Goal: Information Seeking & Learning: Learn about a topic

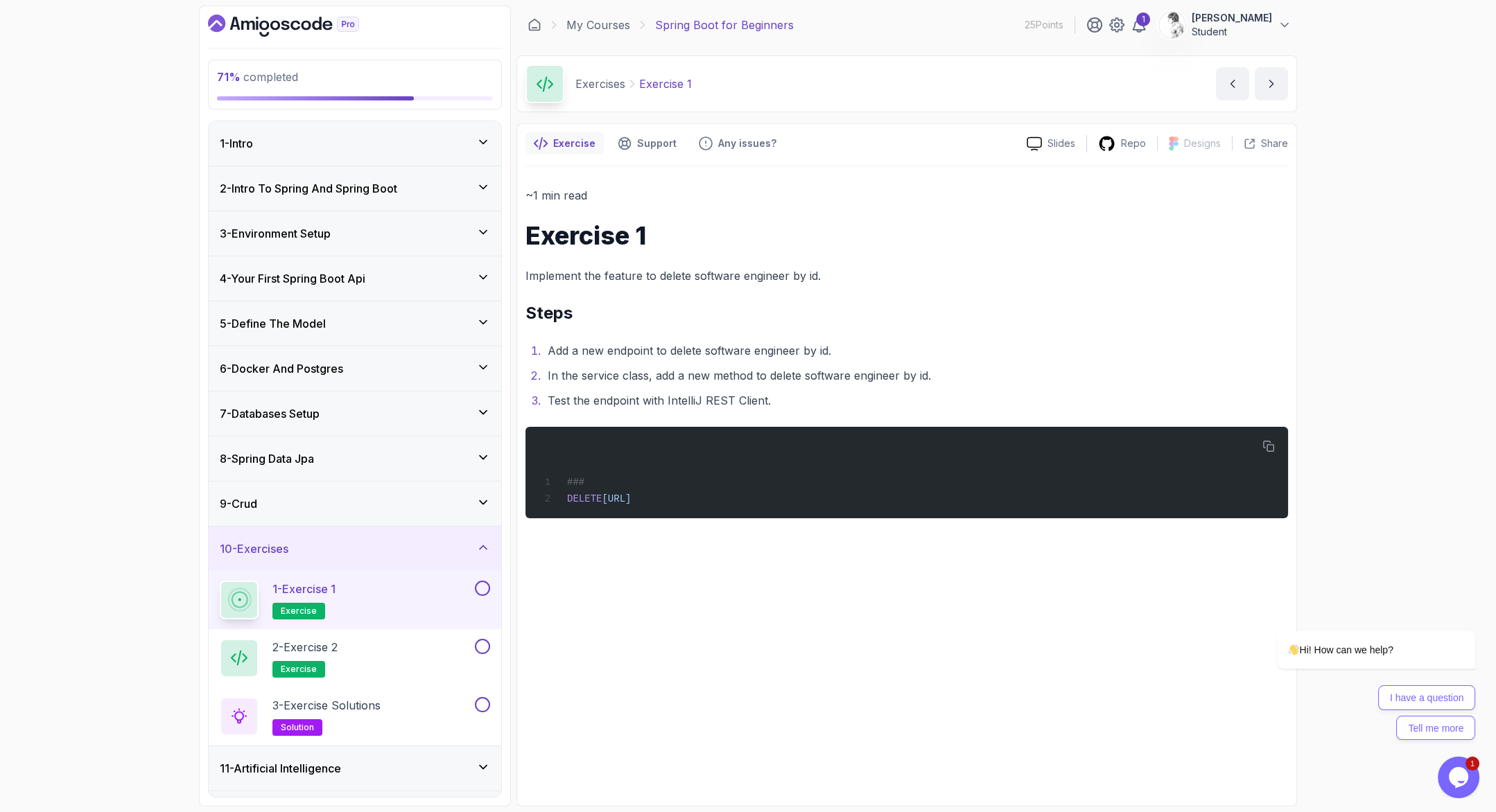
click at [105, 327] on div "71 % completed 1 - Intro 2 - Intro To Spring And Spring Boot 3 - Environment Se…" at bounding box center [748, 406] width 1496 height 812
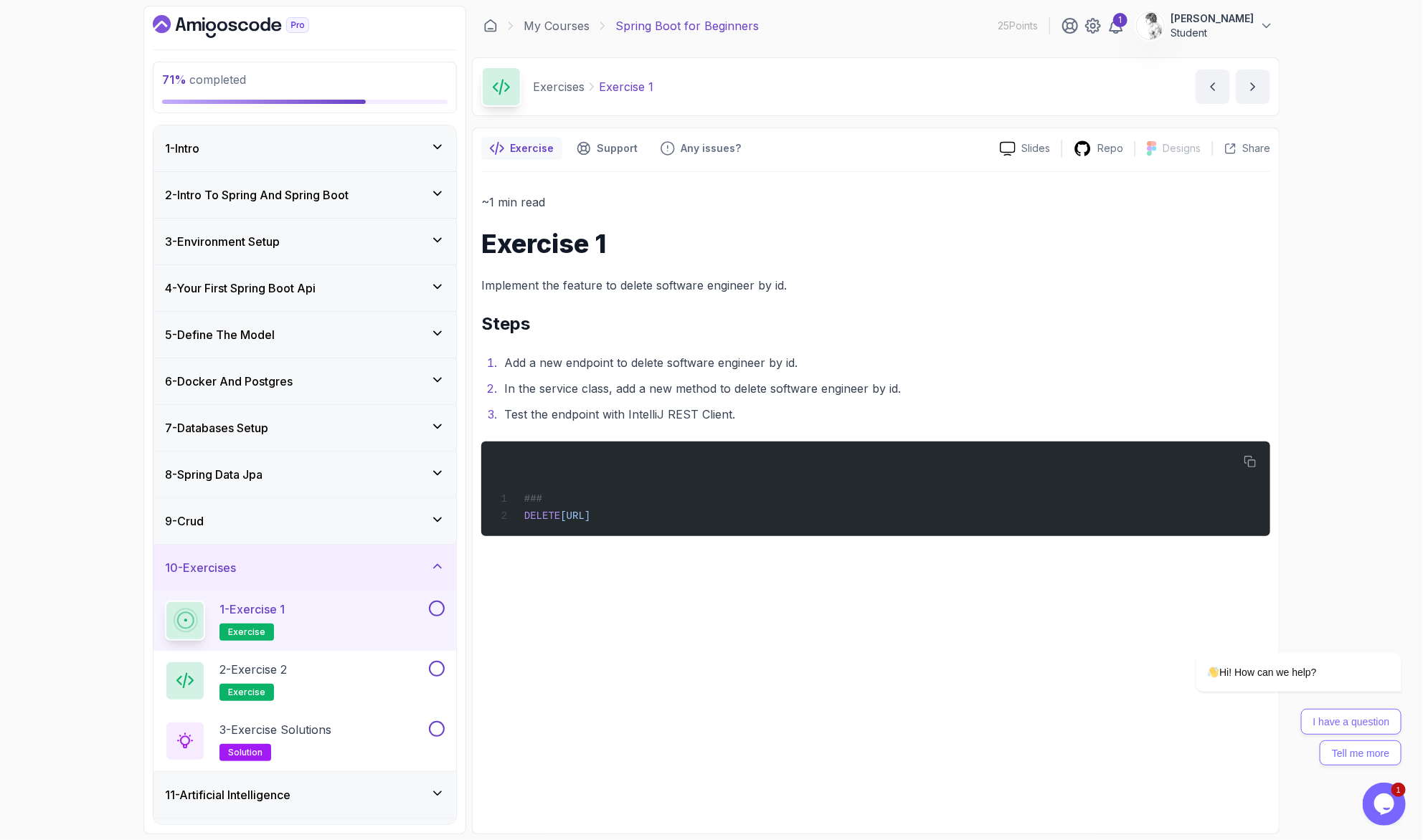
click at [563, 496] on div "~1 min read Exercise 1 Implement the feature to delete software engineer by id.…" at bounding box center [876, 499] width 789 height 653
click at [79, 621] on div "71 % completed 1 - Intro 2 - Intro To Spring And Spring Boot 3 - Environment Se…" at bounding box center [712, 420] width 1423 height 840
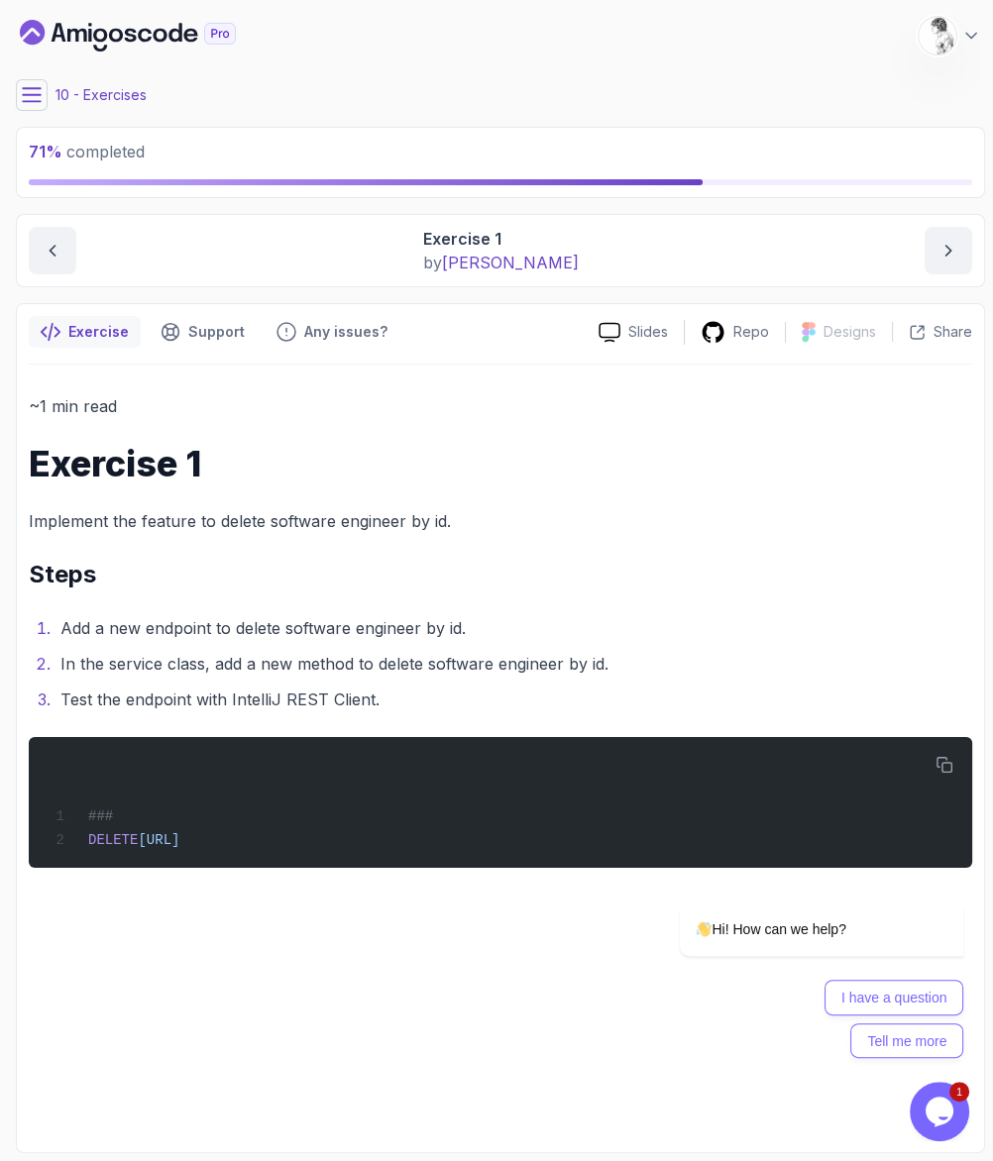
click at [263, 807] on div "~1 min read Exercise 1 Implement the feature to delete software engineer by id.…" at bounding box center [500, 753] width 943 height 776
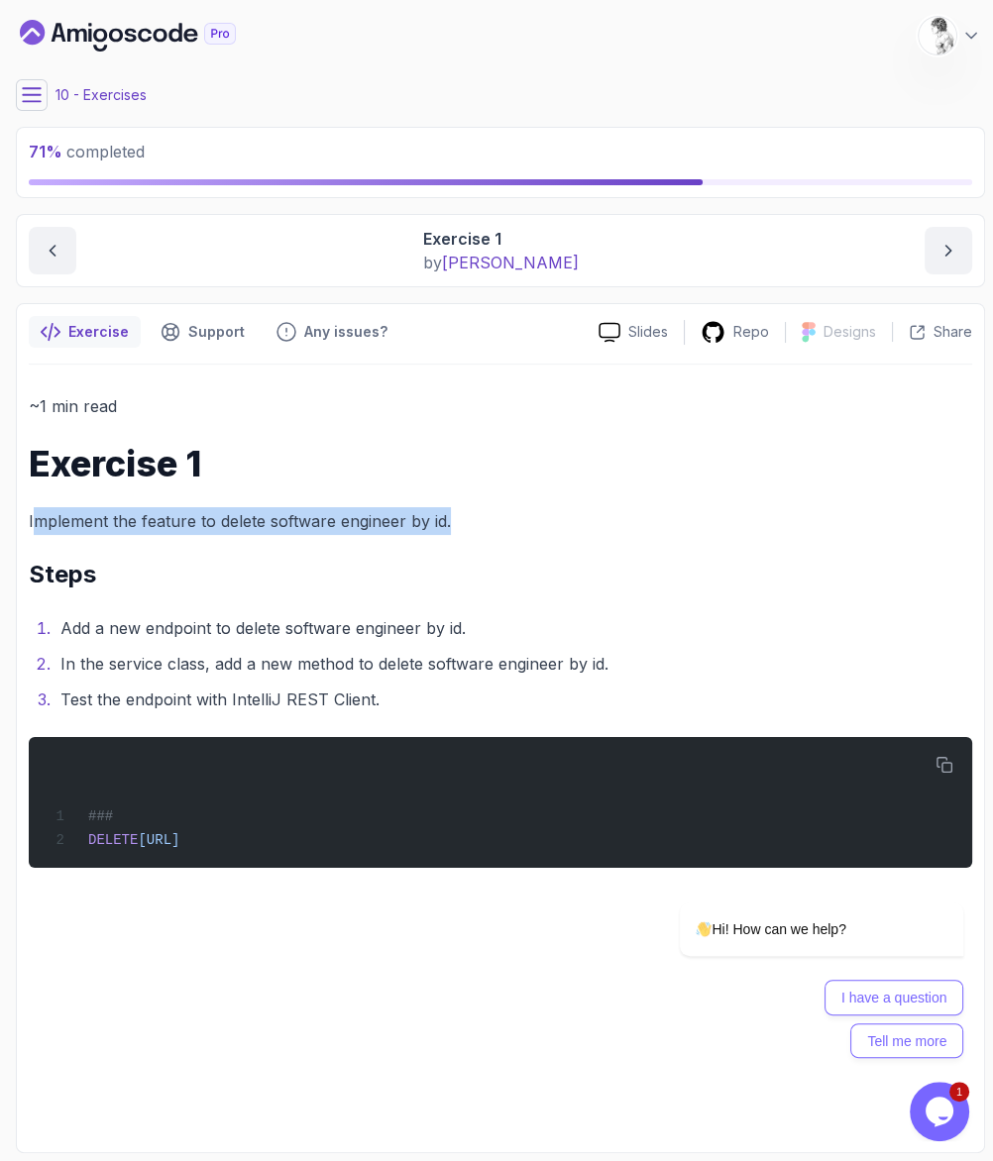
drag, startPoint x: 31, startPoint y: 458, endPoint x: 398, endPoint y: 461, distance: 367.6
click at [406, 507] on p "Implement the feature to delete software engineer by id." at bounding box center [500, 521] width 943 height 28
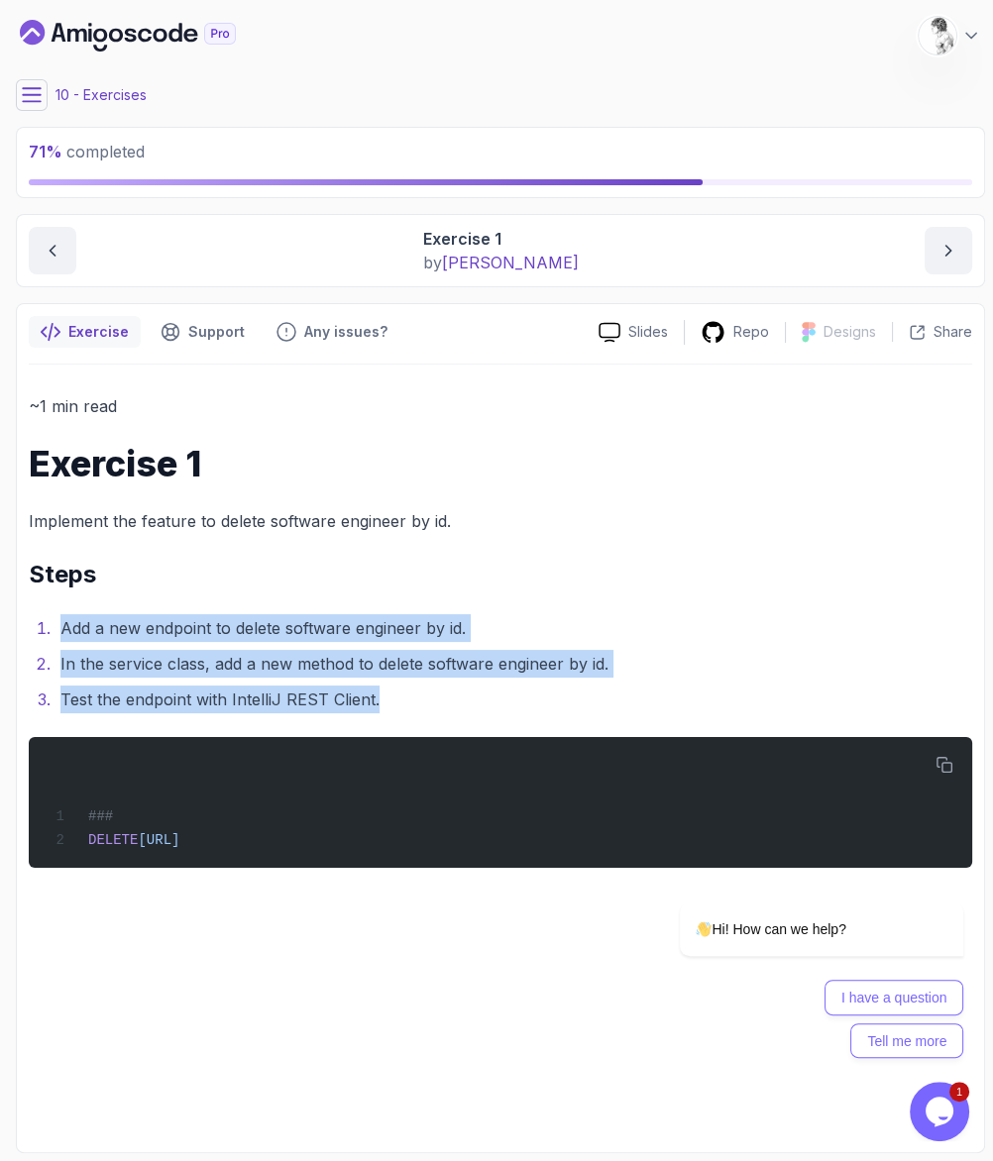
drag, startPoint x: 314, startPoint y: 611, endPoint x: 3, endPoint y: 567, distance: 314.3
click at [29, 614] on ol "Add a new endpoint to delete software engineer by id. In the service class, add…" at bounding box center [500, 663] width 943 height 99
click at [24, 93] on button at bounding box center [32, 95] width 32 height 32
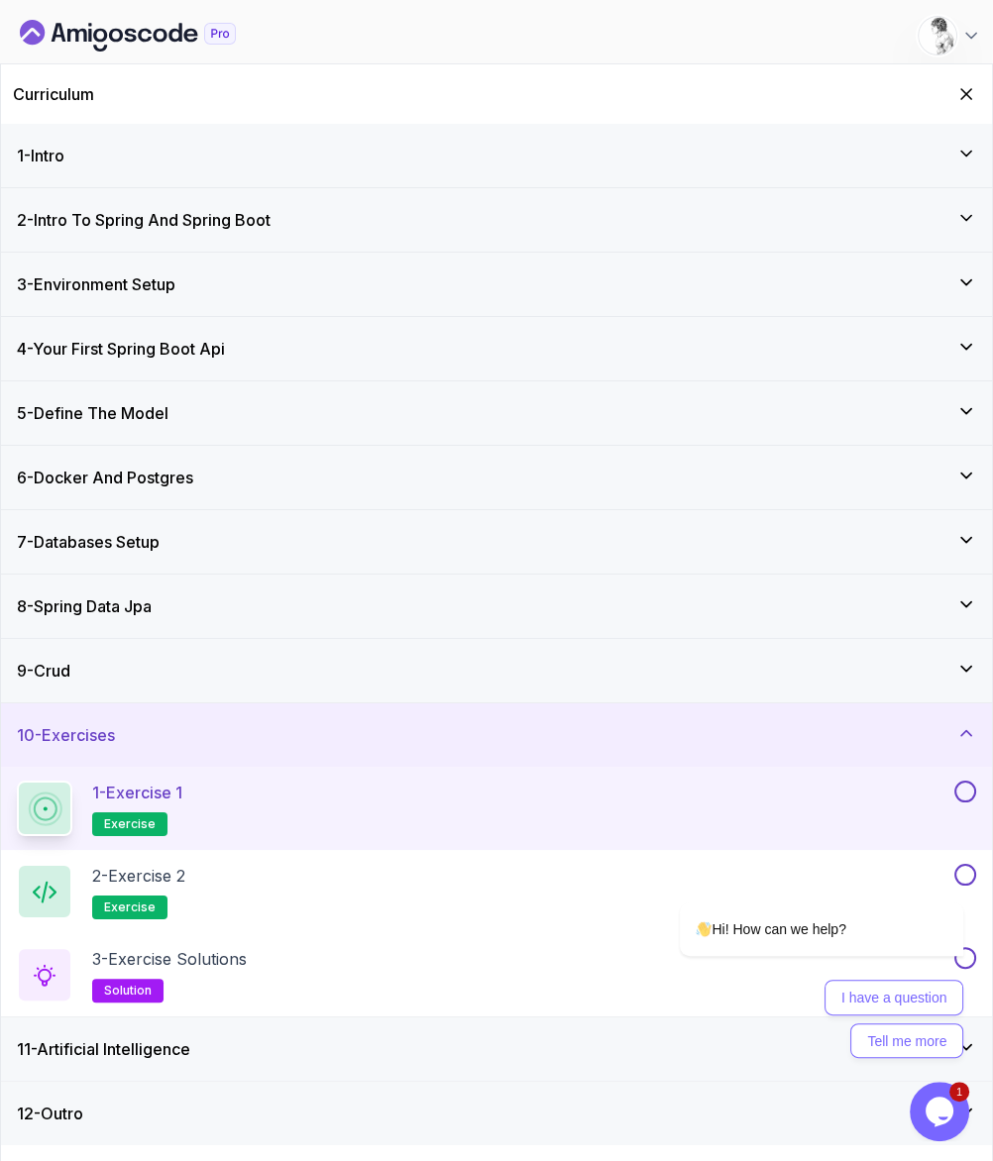
drag, startPoint x: 970, startPoint y: 705, endPoint x: 969, endPoint y: 717, distance: 11.9
click at [970, 781] on button at bounding box center [965, 792] width 22 height 22
click at [199, 864] on div "2 - Exercise 2 exercise" at bounding box center [483, 891] width 933 height 55
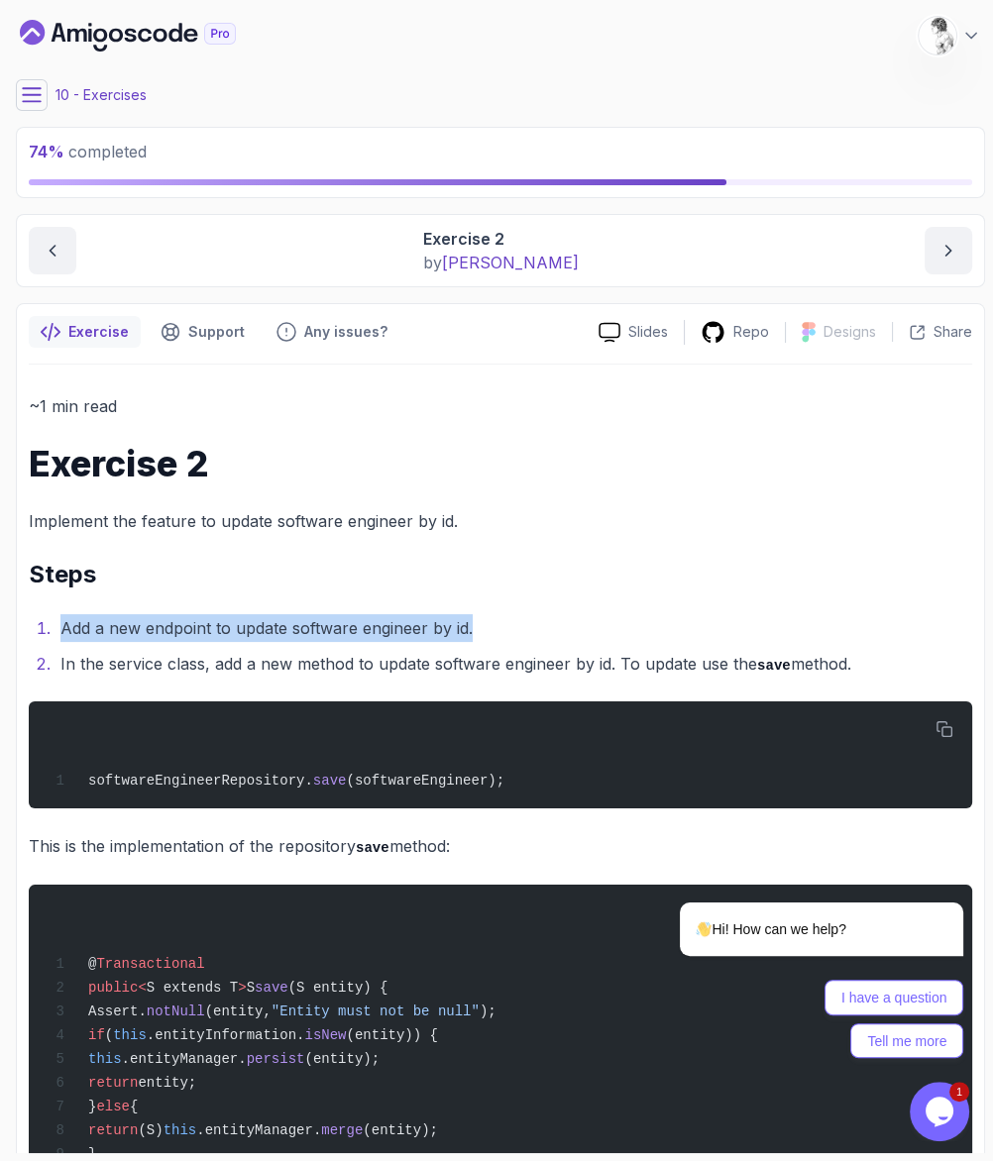
drag, startPoint x: 86, startPoint y: 554, endPoint x: 428, endPoint y: 540, distance: 342.1
click at [428, 614] on li "Add a new endpoint to update software engineer by id." at bounding box center [513, 628] width 918 height 28
drag, startPoint x: 422, startPoint y: 742, endPoint x: 31, endPoint y: 743, distance: 391.4
click at [31, 832] on p "This is the implementation of the repository save method:" at bounding box center [500, 846] width 943 height 29
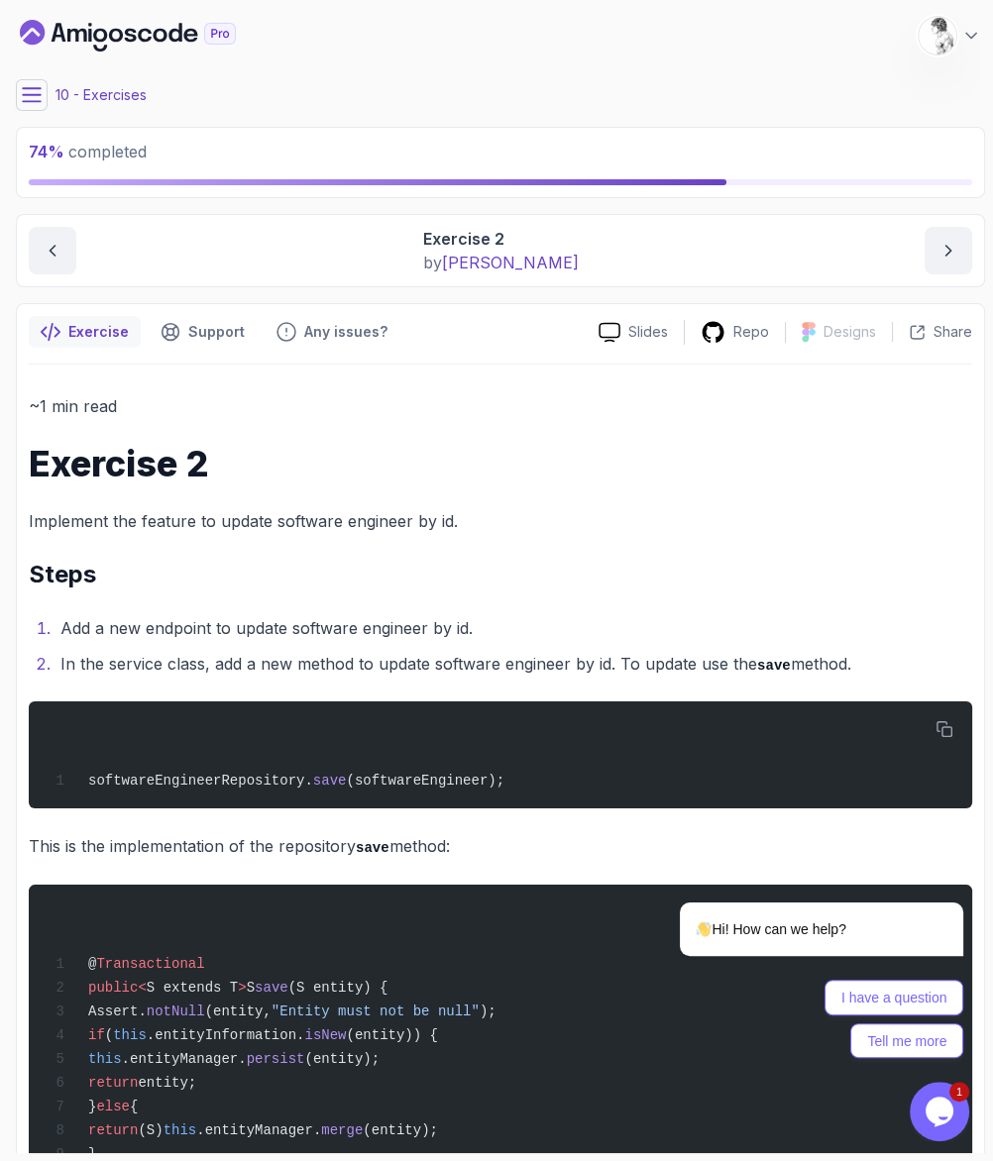
drag, startPoint x: 432, startPoint y: 561, endPoint x: 418, endPoint y: 581, distance: 24.2
click at [432, 614] on li "Add a new endpoint to update software engineer by id." at bounding box center [513, 628] width 918 height 28
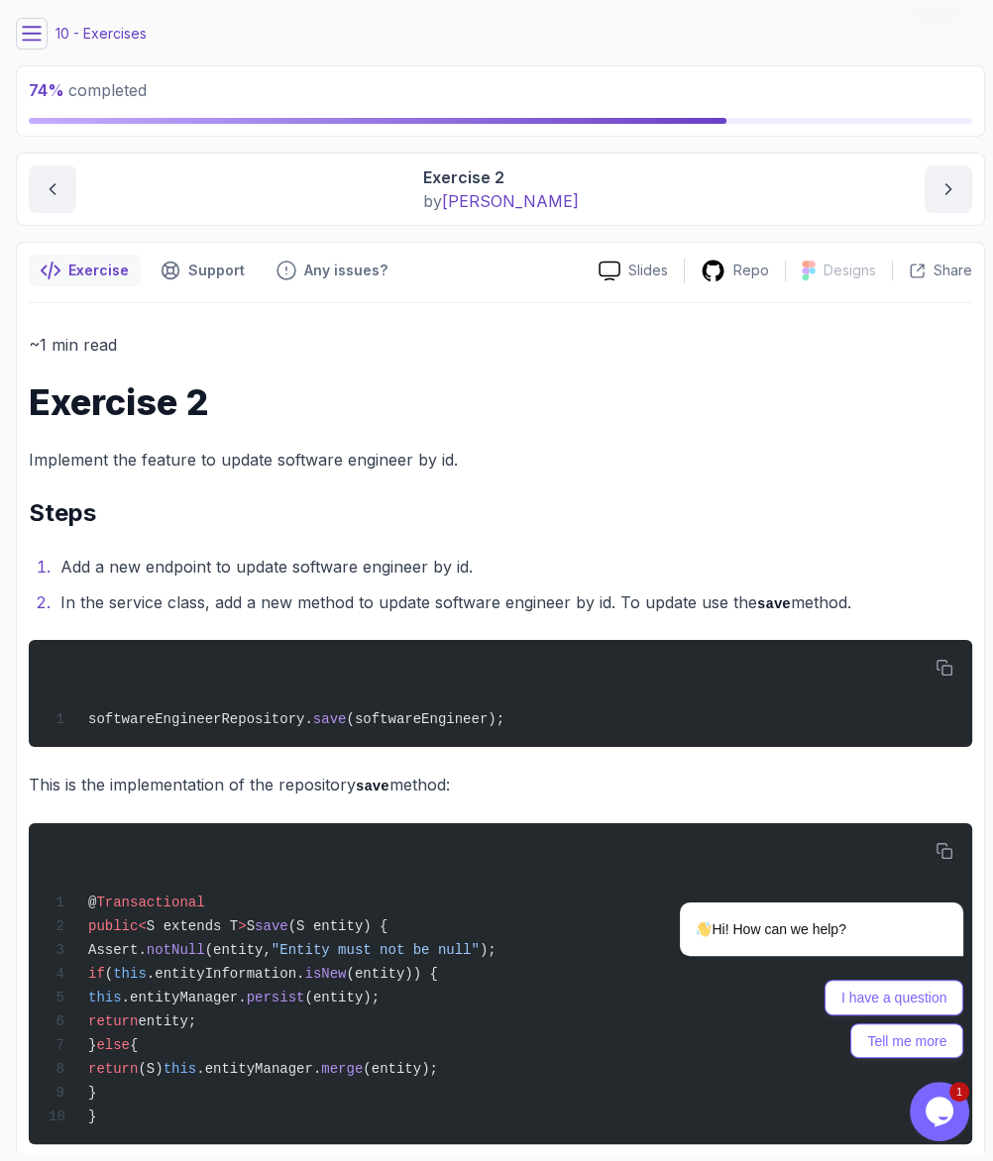
scroll to position [280, 0]
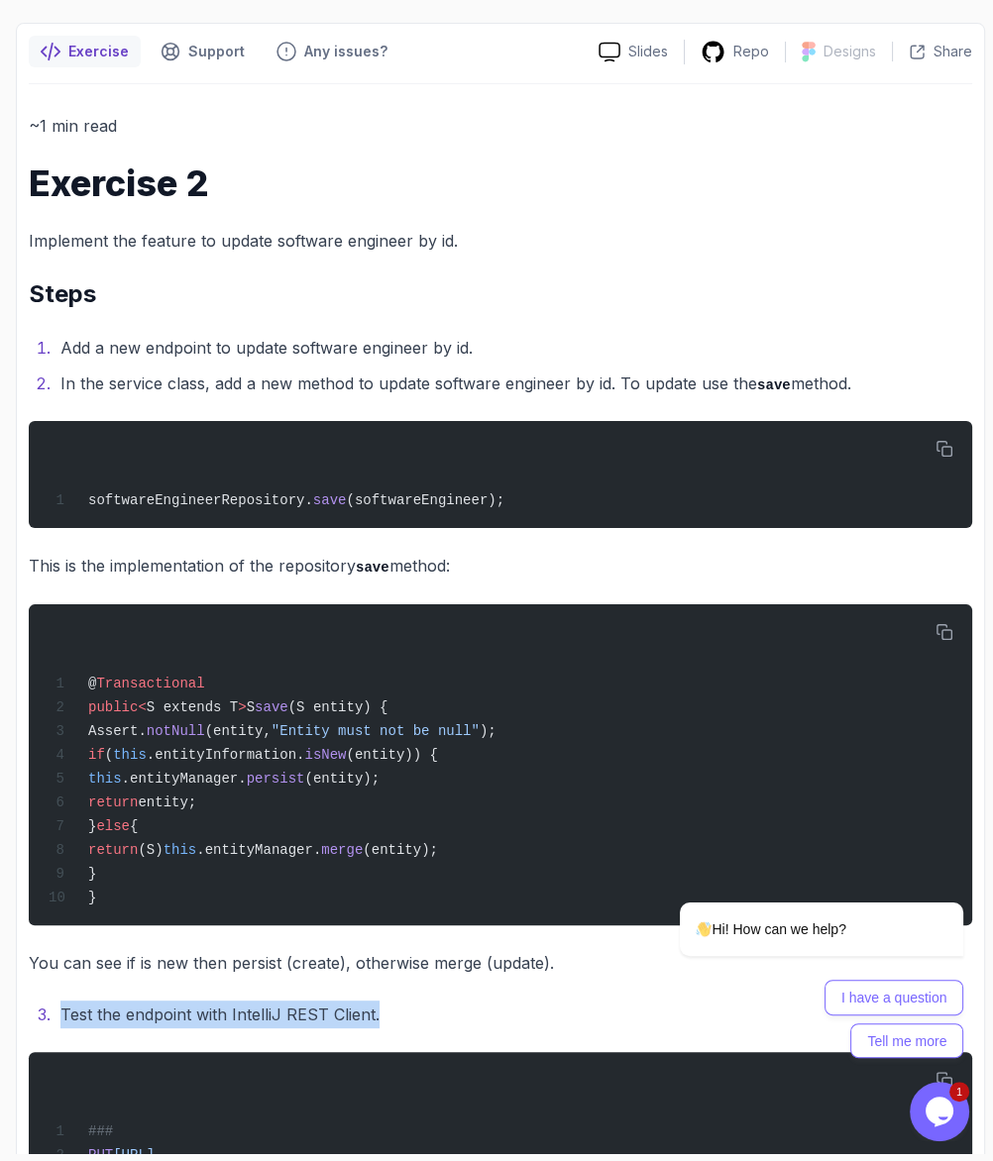
click at [381, 847] on div "~1 min read Exercise 2 Implement the feature to update software engineer by id.…" at bounding box center [500, 719] width 943 height 1214
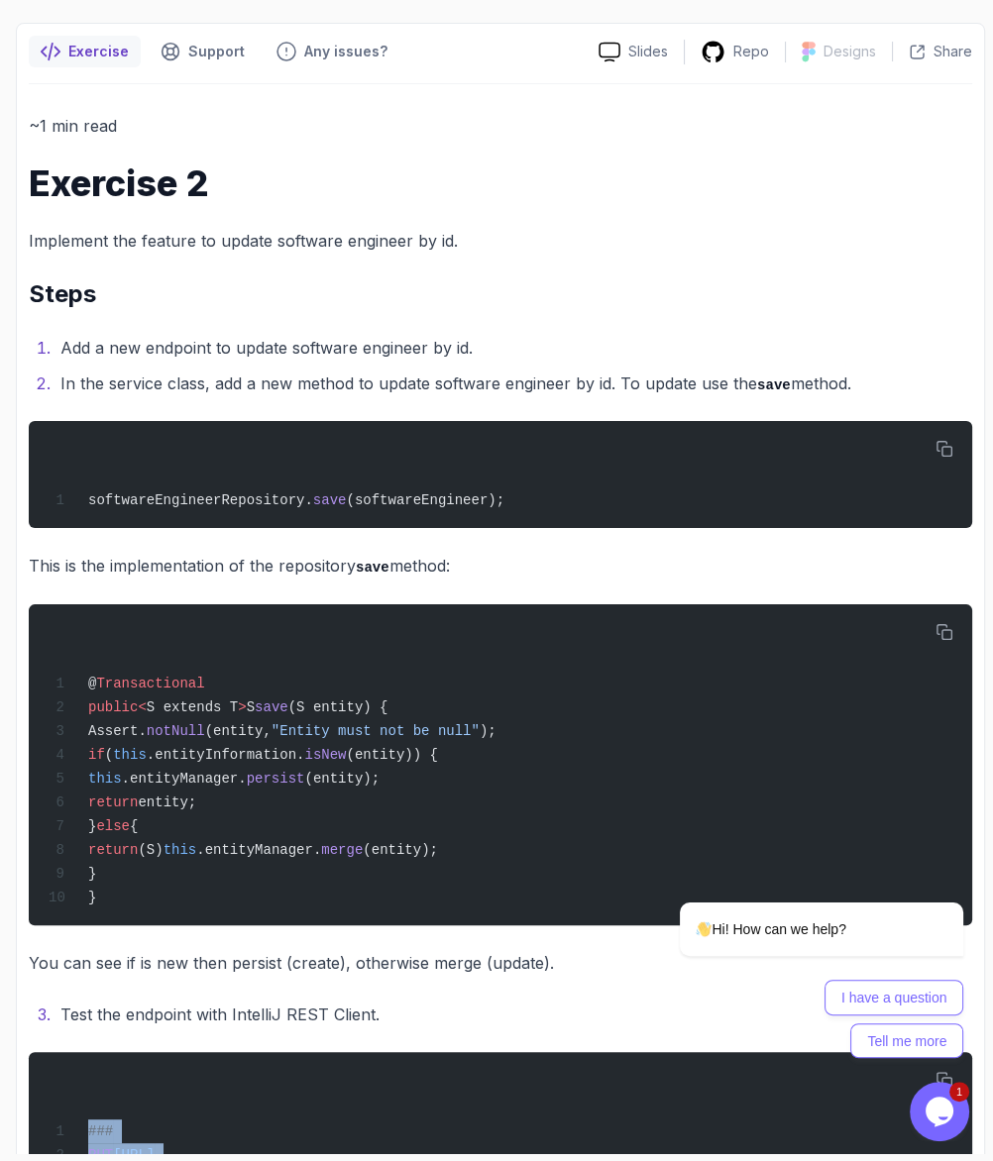
click at [380, 1001] on li "Test the endpoint with IntelliJ REST Client." at bounding box center [513, 1015] width 918 height 28
copy code "### PUT [URL] Content-Type: application/json { "name" : "[PERSON_NAME]", "techS…"
click at [382, 1001] on li "Test the endpoint with IntelliJ REST Client." at bounding box center [513, 1015] width 918 height 28
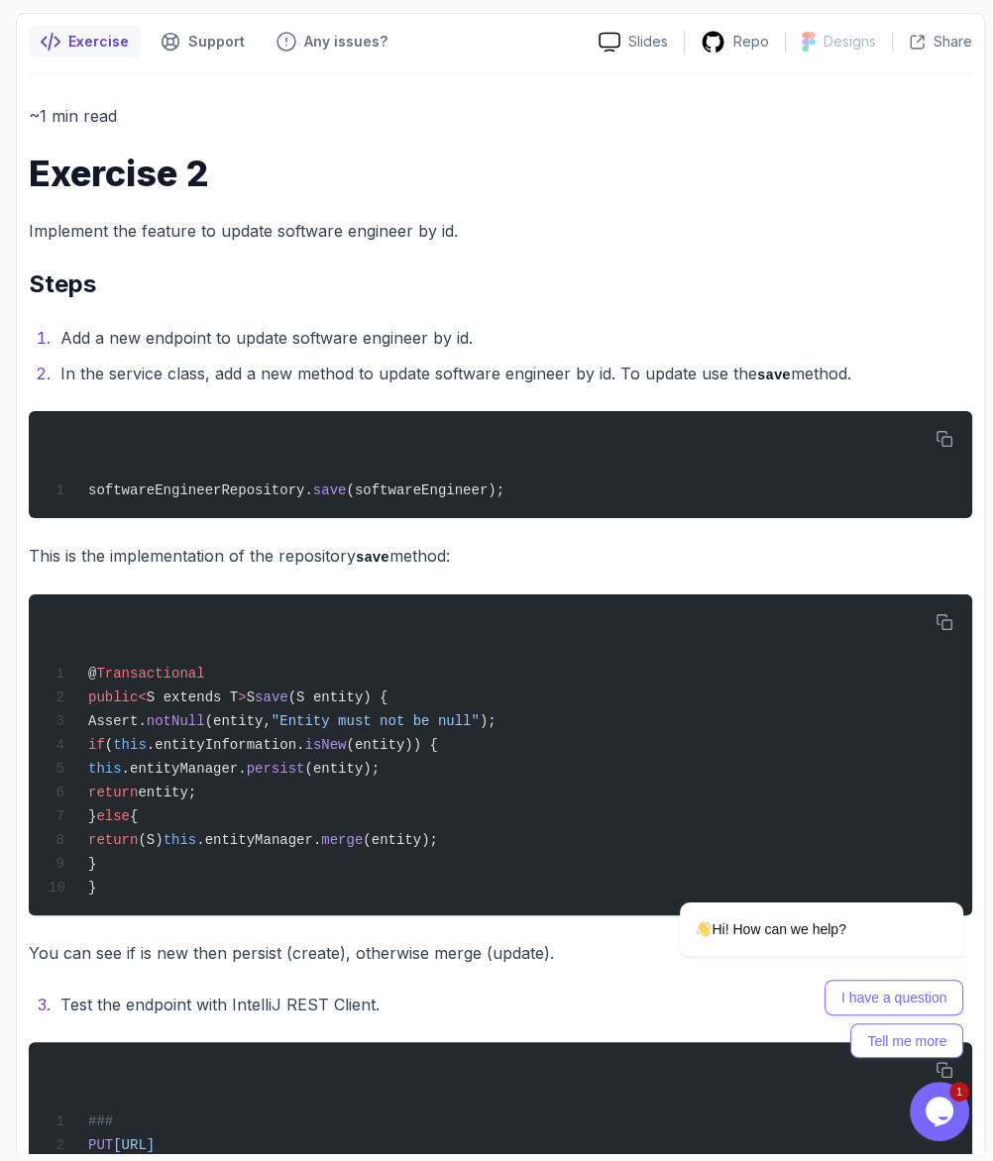
scroll to position [297, 0]
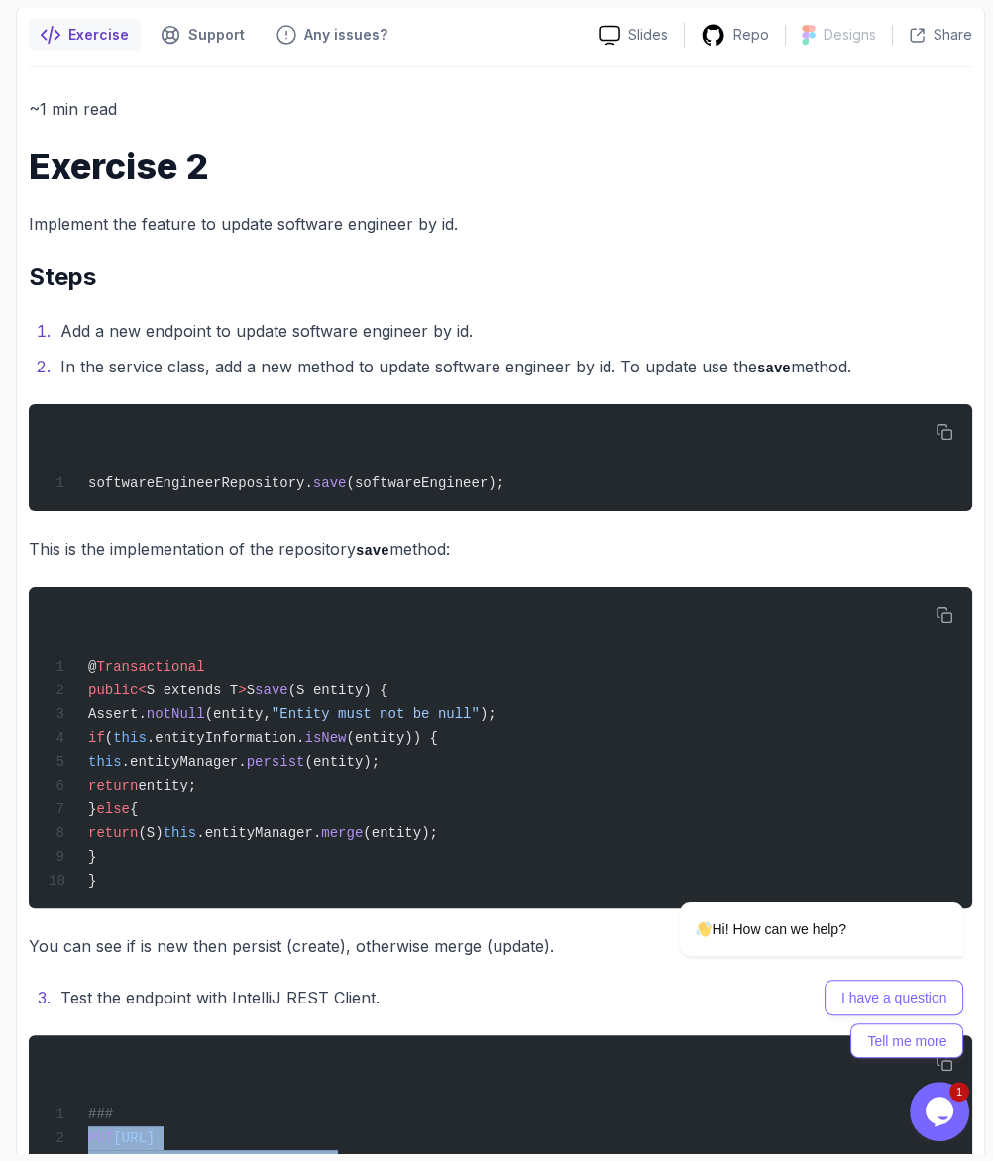
drag, startPoint x: 144, startPoint y: 1095, endPoint x: 0, endPoint y: 917, distance: 229.0
click at [64, 1047] on div "### PUT [URL] Content-Type: application/json { "name" : "[PERSON_NAME]", "techS…" at bounding box center [501, 1172] width 912 height 250
click at [285, 826] on div "~1 min read Exercise 2 Implement the feature to update software engineer by id.…" at bounding box center [500, 702] width 943 height 1214
click at [942, 865] on icon "Chat attention grabber" at bounding box center [951, 874] width 18 height 18
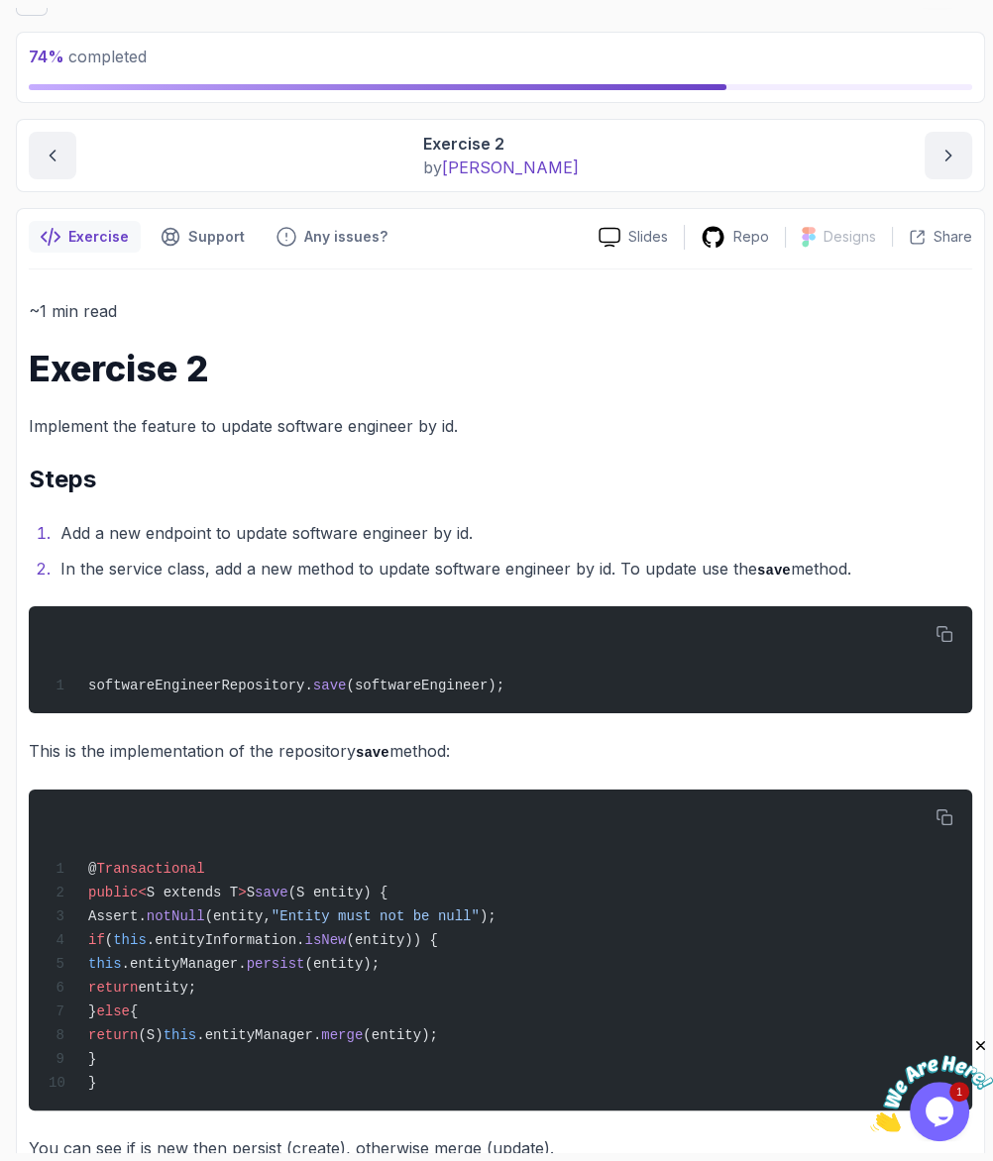
scroll to position [0, 0]
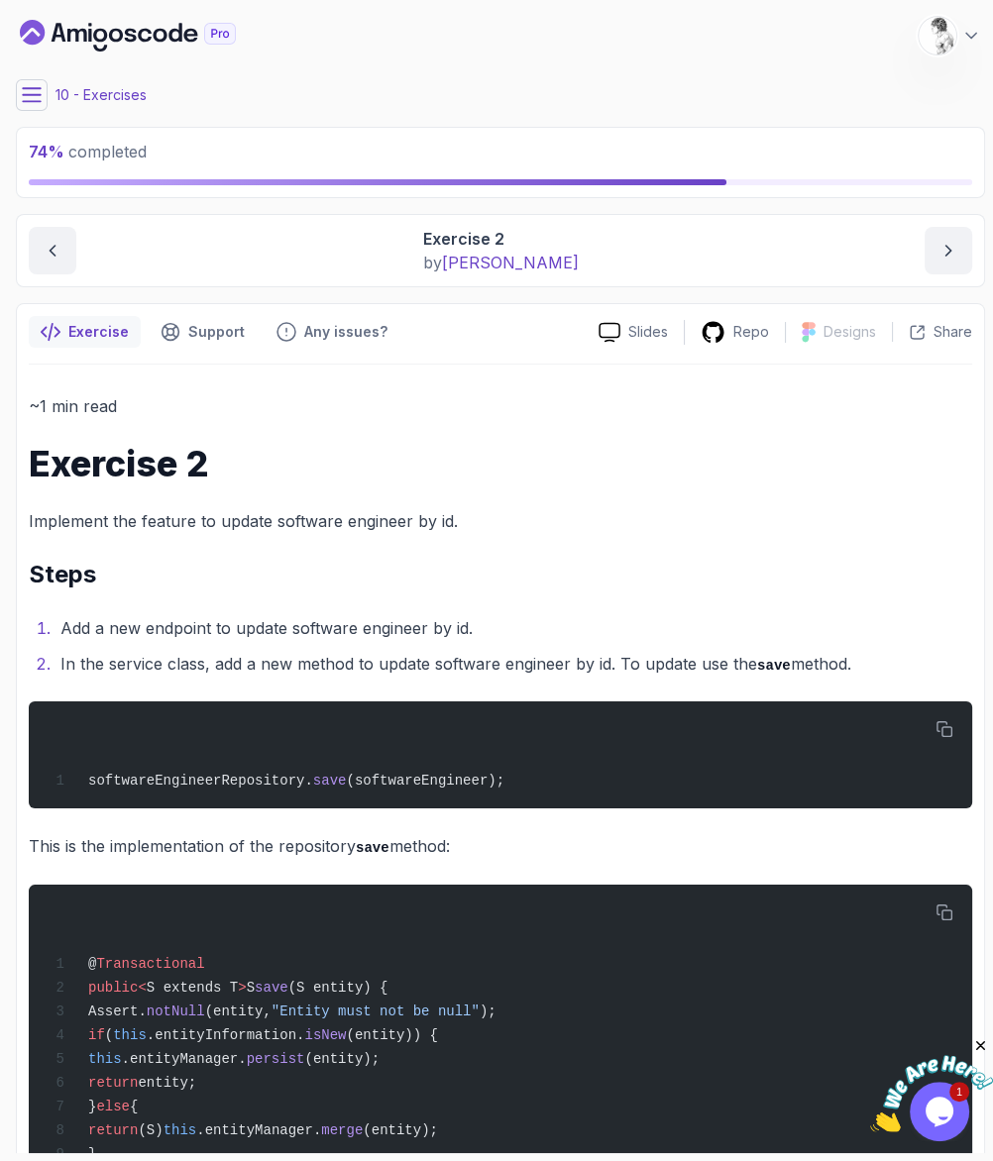
click at [27, 59] on main "My Courses Spring Boot for Beginners 25 Points 1 [PERSON_NAME] Student 10 - Exe…" at bounding box center [500, 580] width 969 height 1145
click at [28, 79] on button at bounding box center [32, 95] width 32 height 32
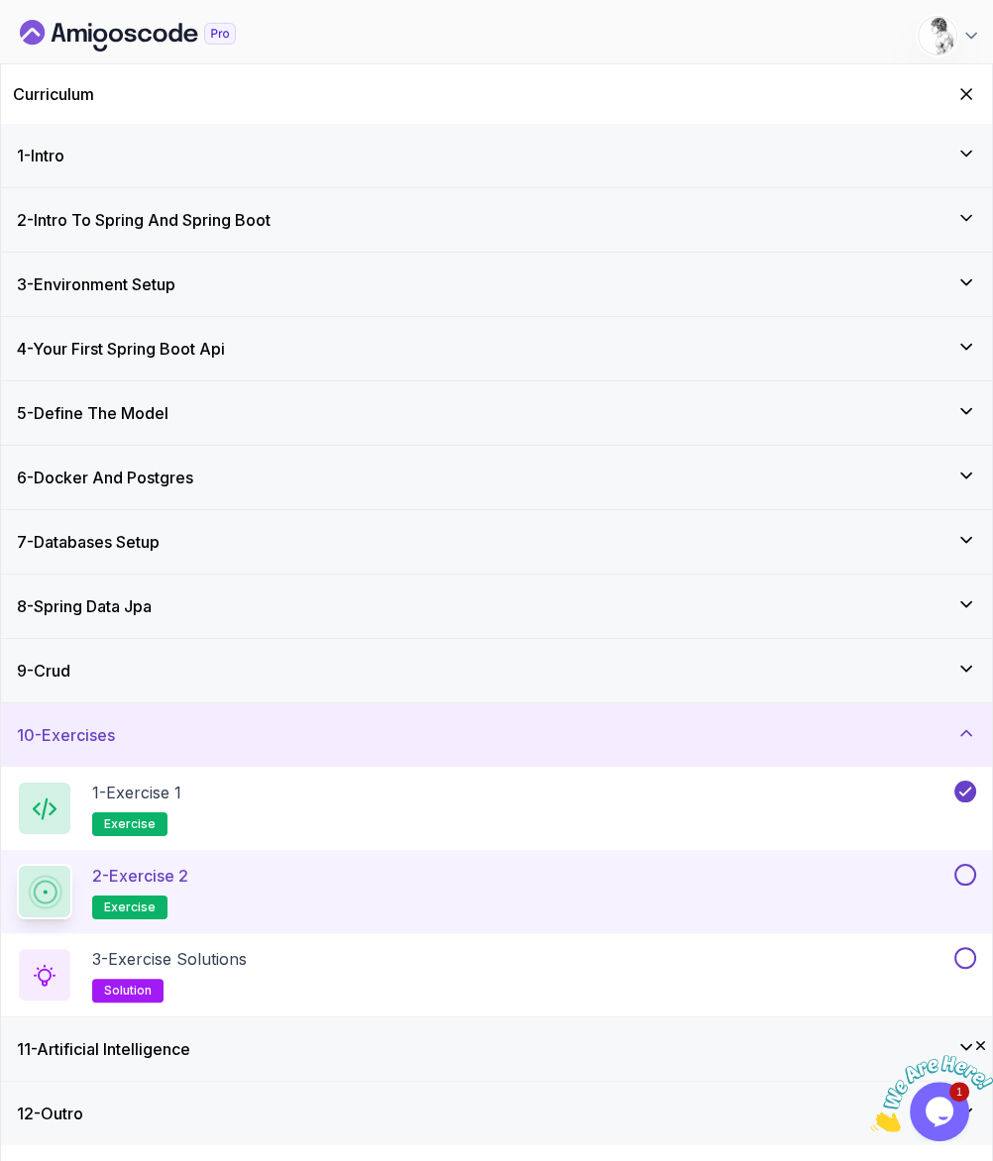
click at [979, 850] on div "2 - Exercise 2 exercise" at bounding box center [496, 891] width 991 height 83
click at [966, 947] on button at bounding box center [965, 958] width 22 height 22
click at [967, 864] on button at bounding box center [965, 875] width 22 height 22
click at [957, 947] on div at bounding box center [963, 958] width 26 height 22
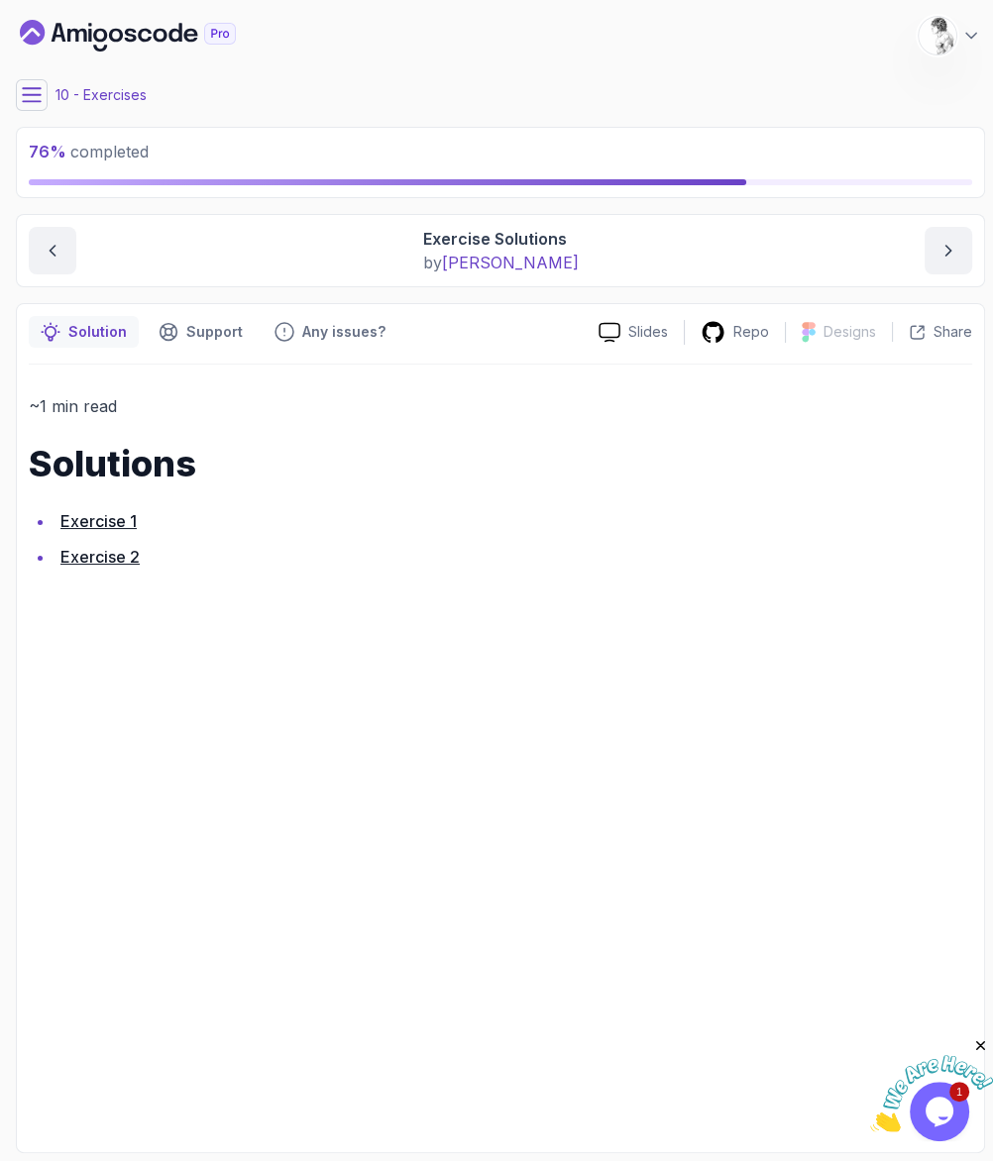
click at [37, 87] on button at bounding box center [32, 95] width 32 height 32
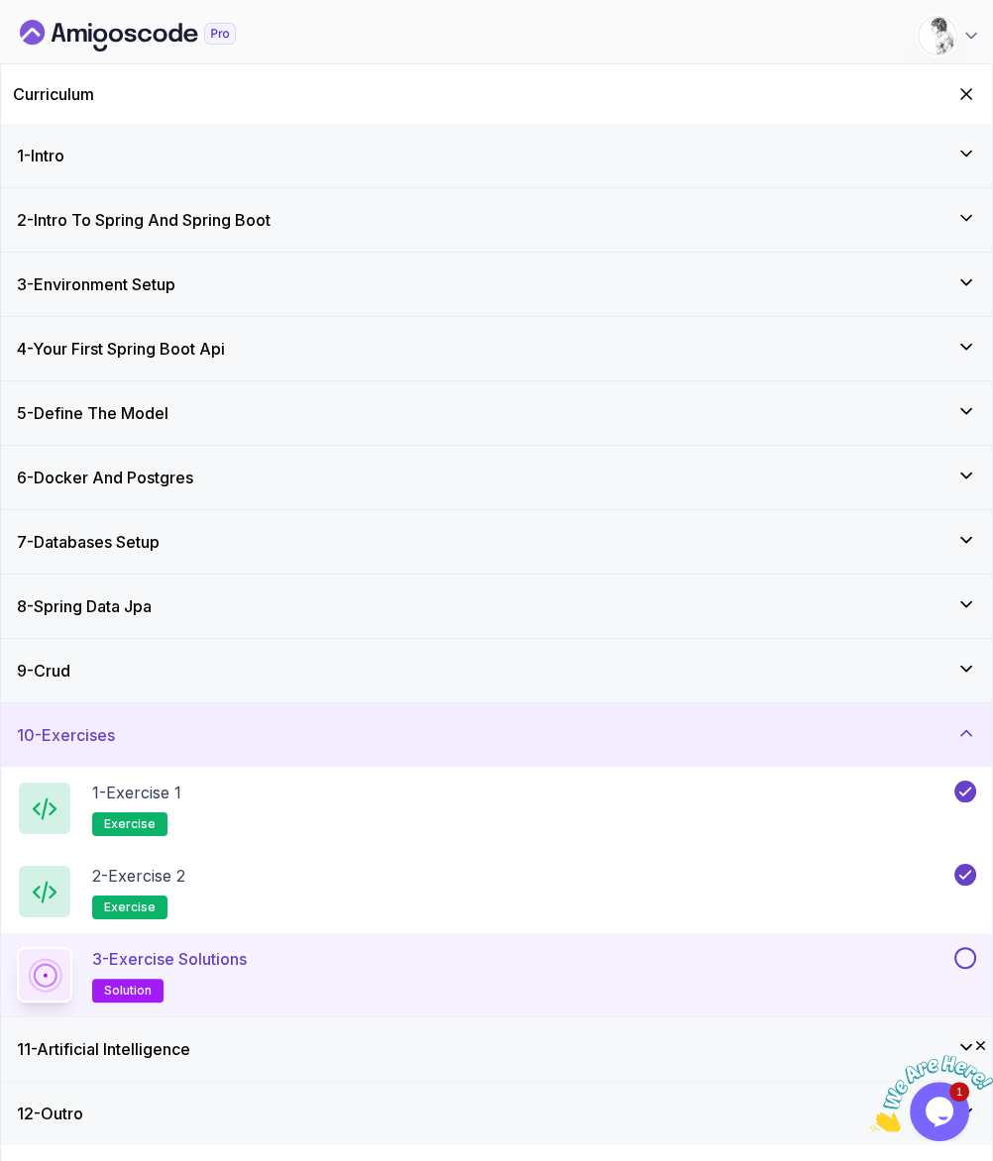
click at [968, 947] on button at bounding box center [965, 958] width 22 height 22
click at [171, 1018] on div "11 - Artificial Intelligence" at bounding box center [496, 1049] width 991 height 63
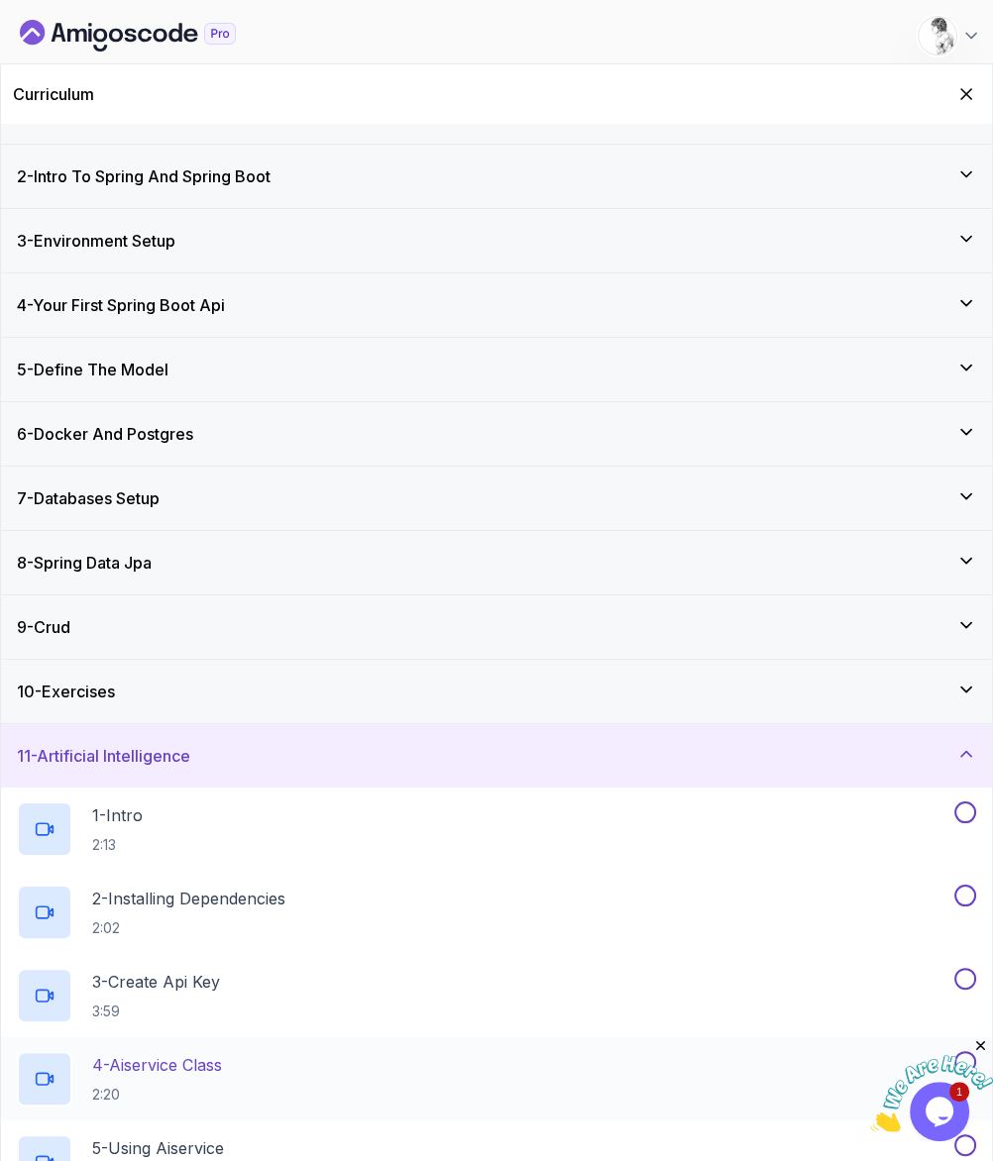
scroll to position [81, 0]
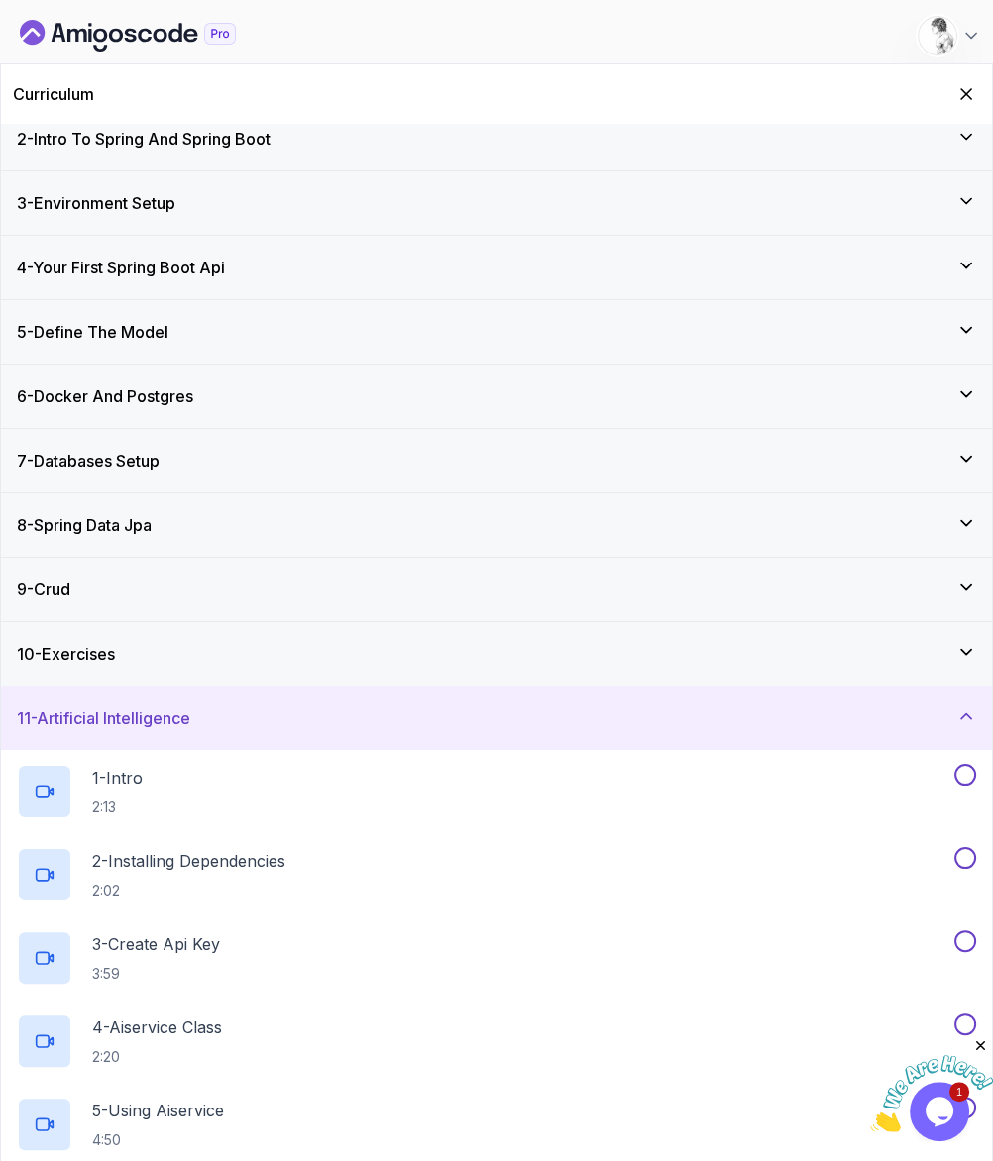
drag, startPoint x: 289, startPoint y: 679, endPoint x: 302, endPoint y: 680, distance: 12.9
click at [294, 764] on div "1 - Intro 2:13" at bounding box center [483, 791] width 933 height 55
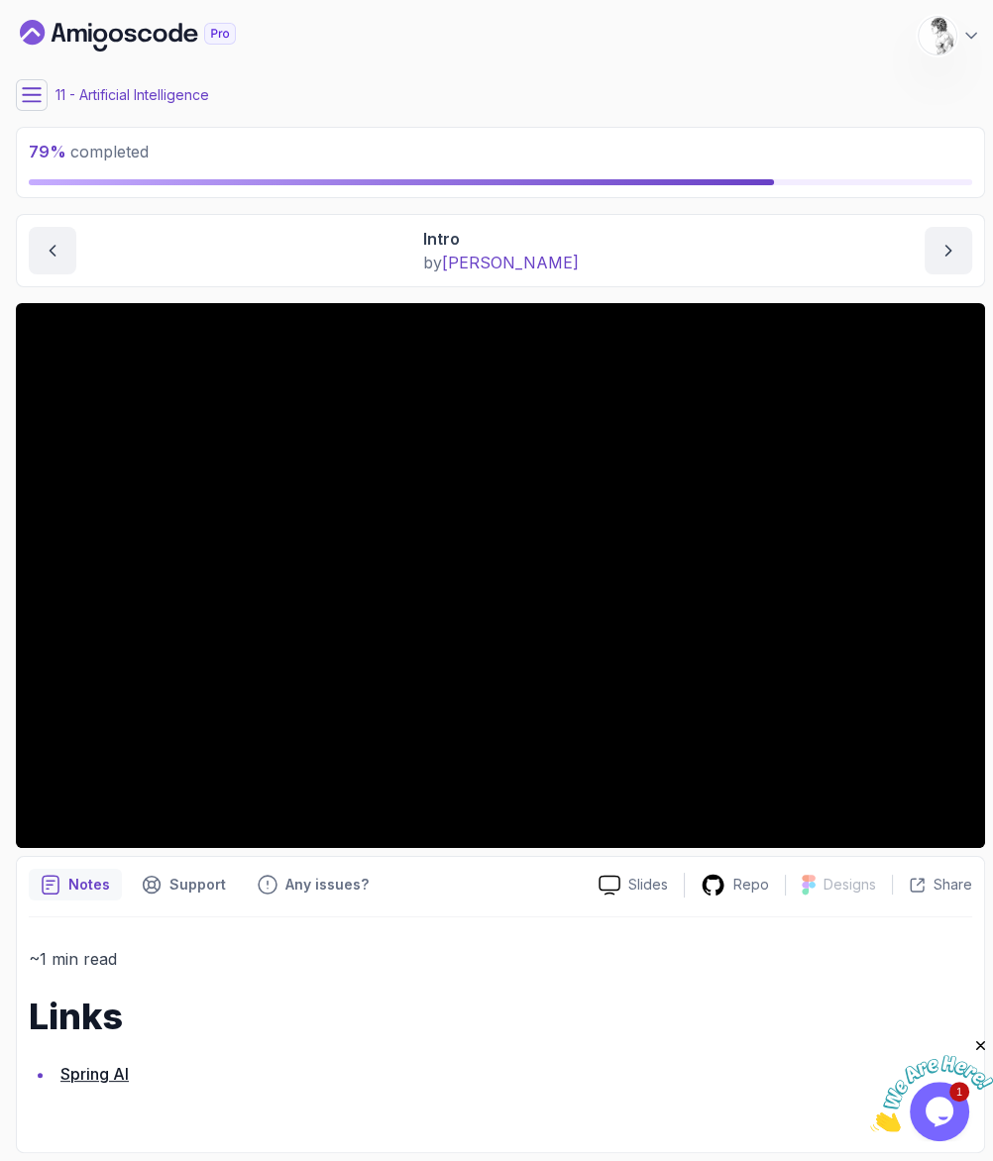
click at [481, 997] on h1 "Links" at bounding box center [500, 1017] width 943 height 40
click at [662, 1060] on li "Spring AI" at bounding box center [513, 1074] width 918 height 28
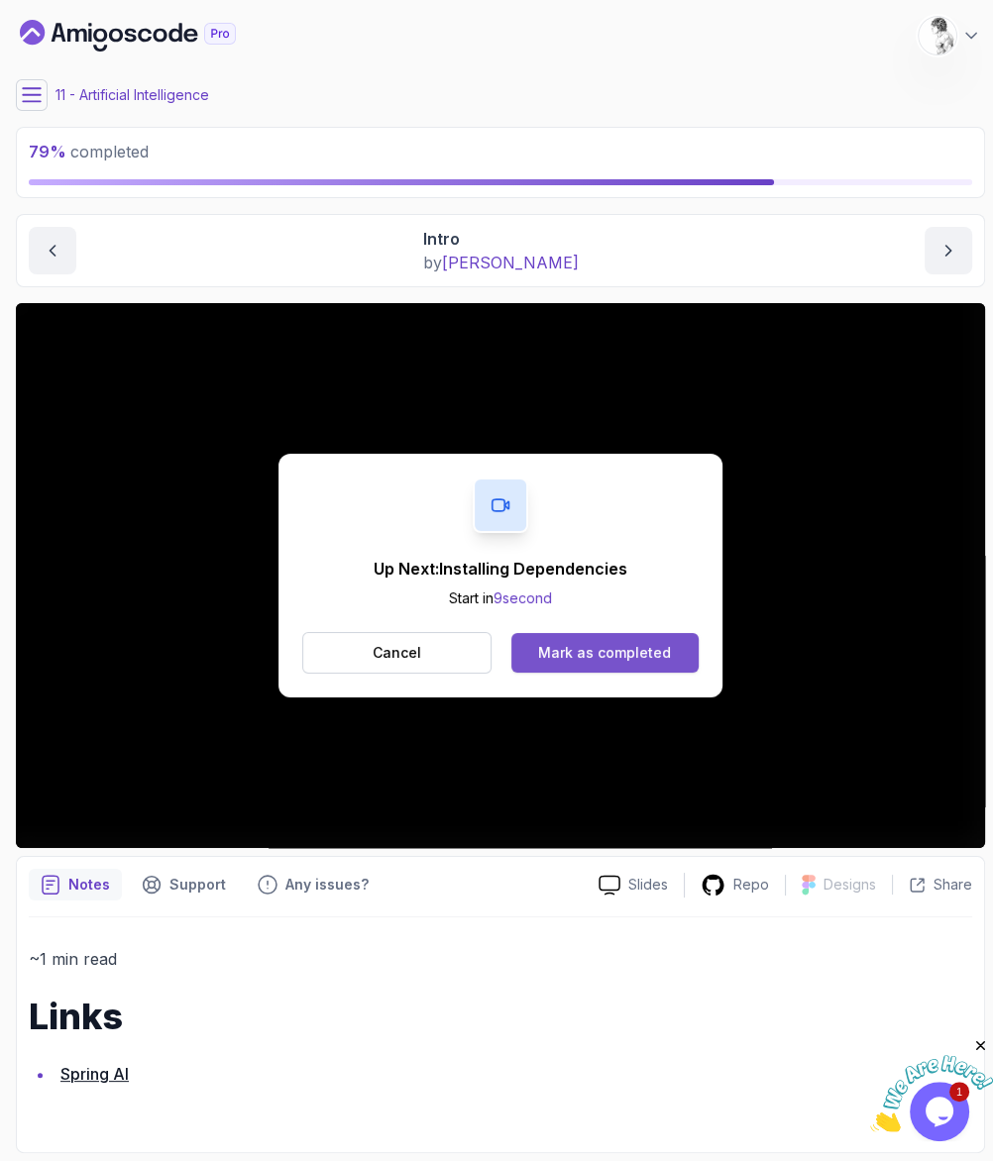
click at [555, 643] on div "Mark as completed" at bounding box center [604, 653] width 133 height 20
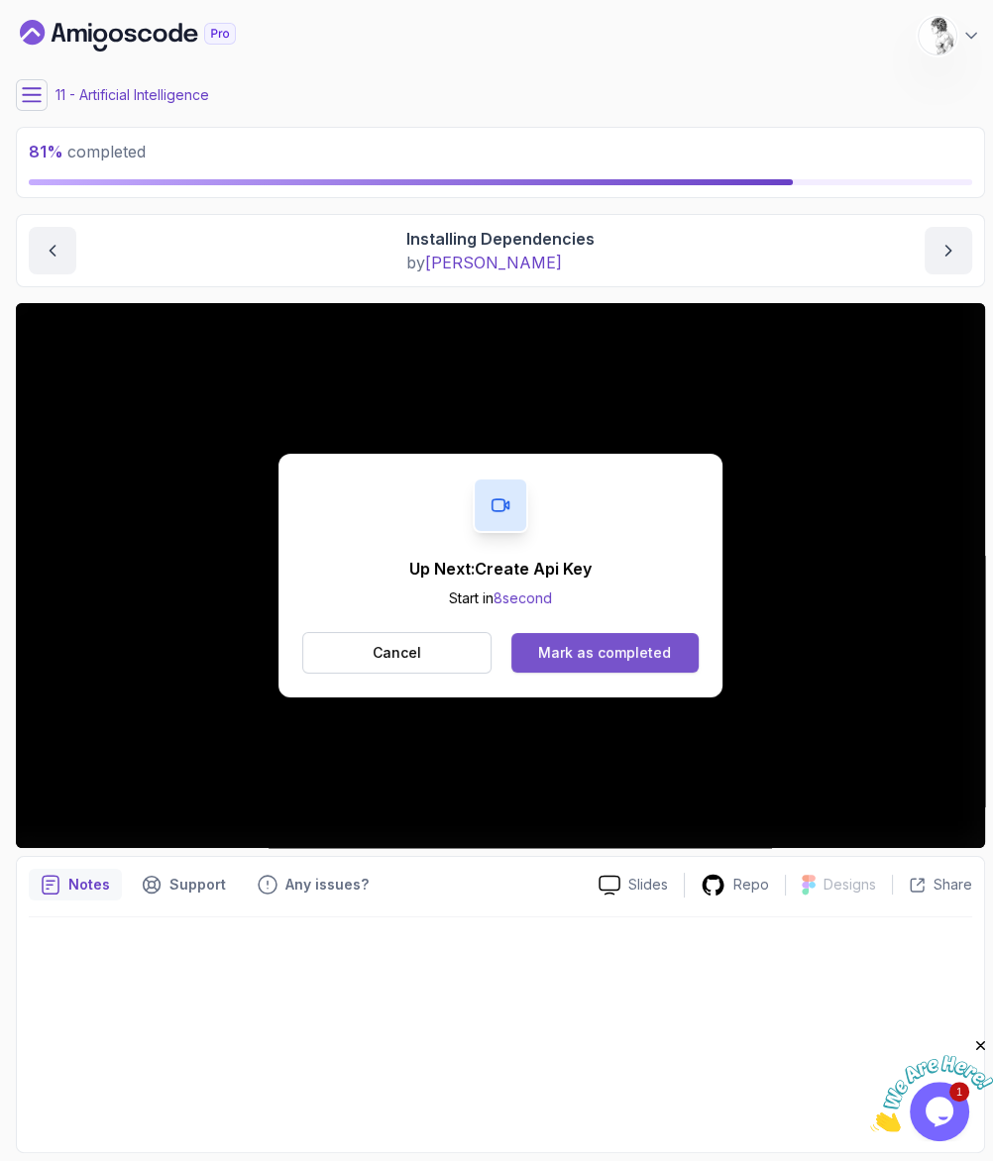
click at [581, 643] on div "Mark as completed" at bounding box center [604, 653] width 133 height 20
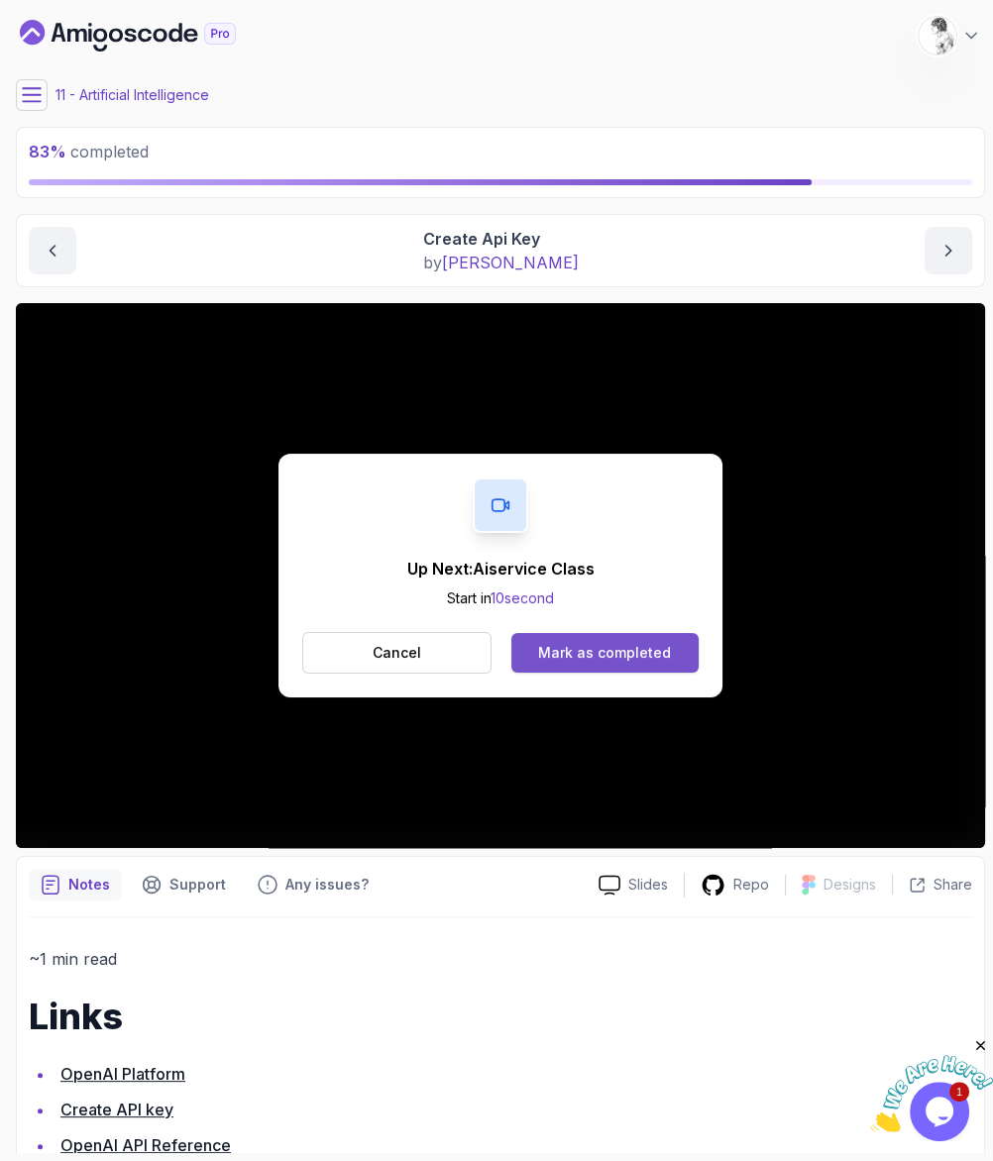
click at [591, 643] on div "Mark as completed" at bounding box center [604, 653] width 133 height 20
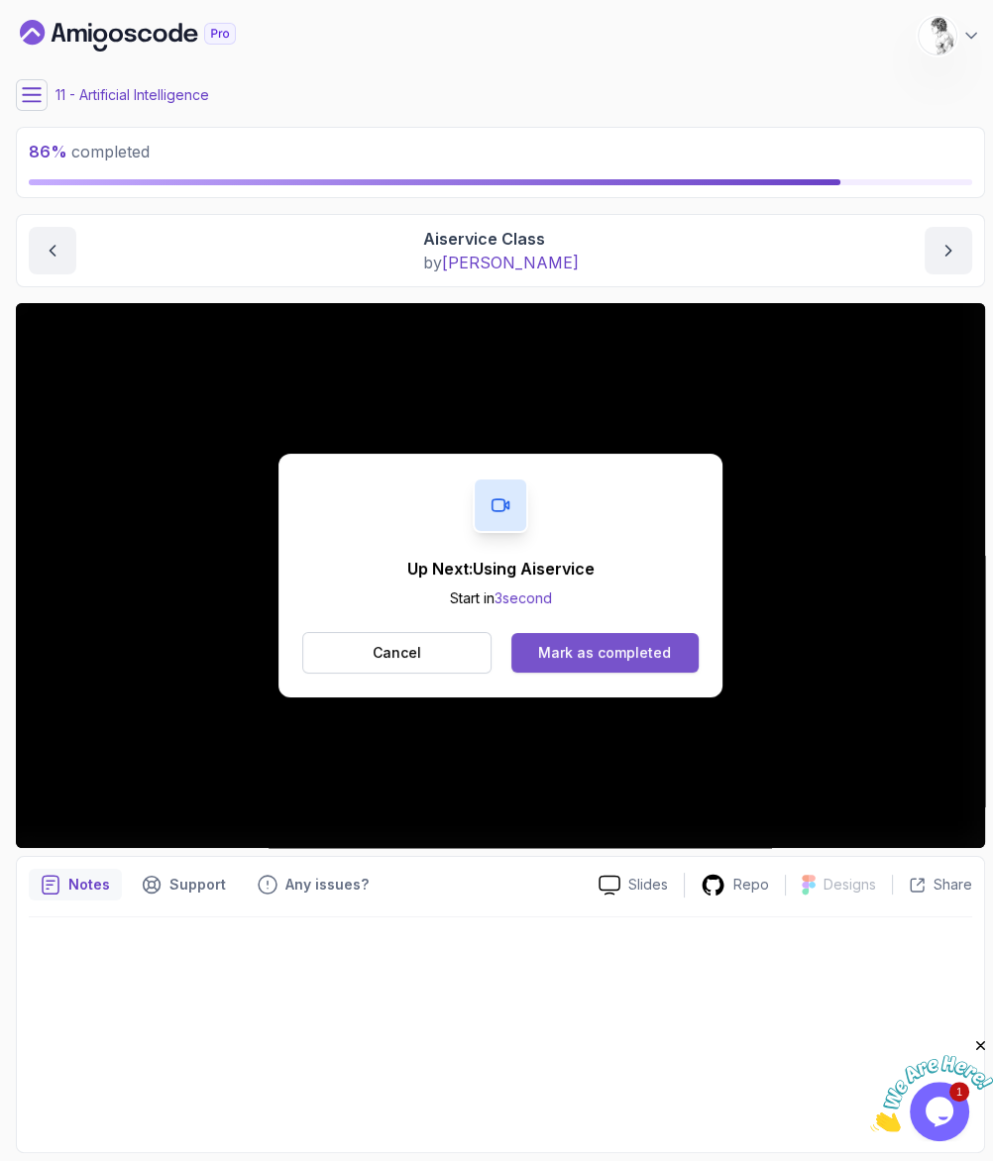
click at [549, 643] on div "Mark as completed" at bounding box center [604, 653] width 133 height 20
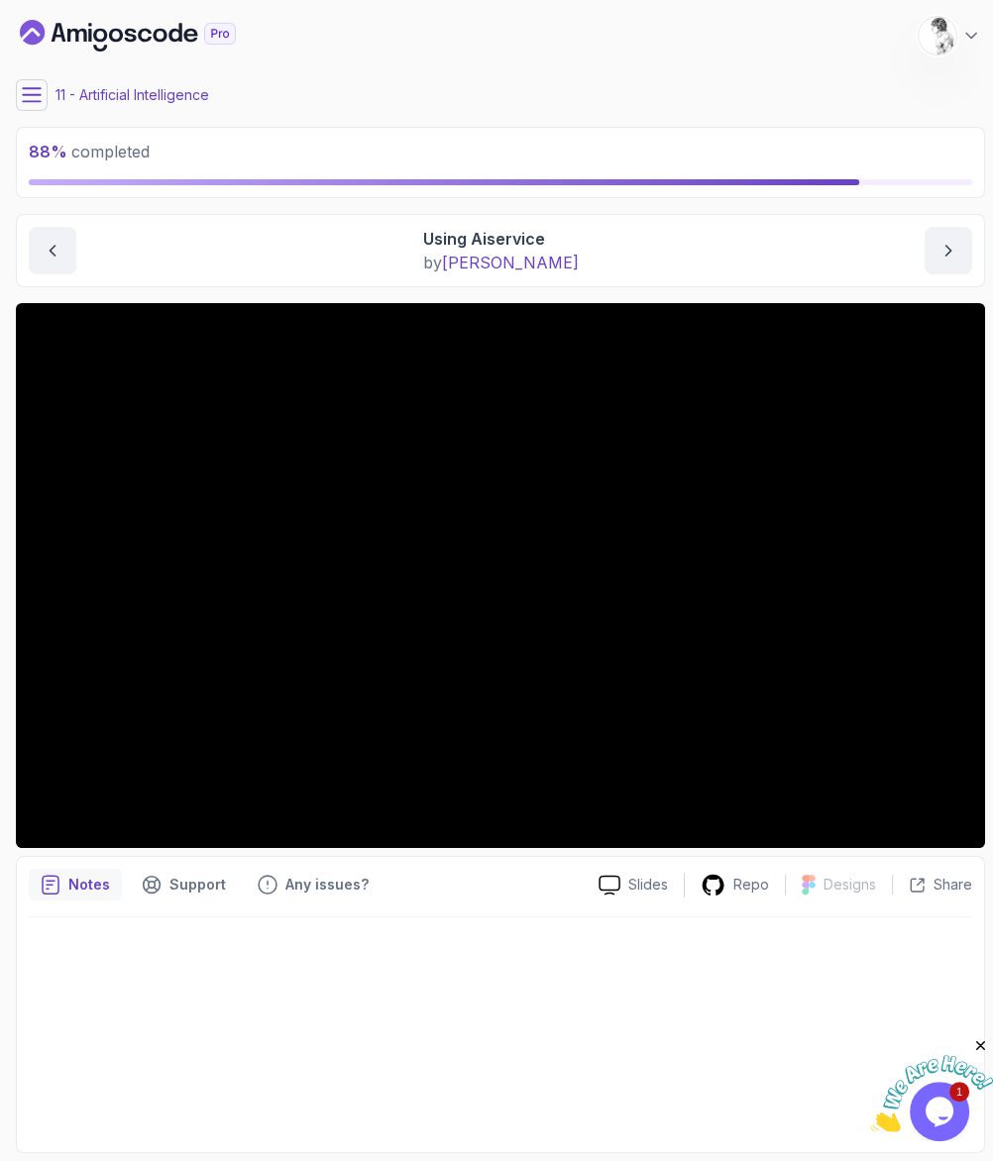
click at [23, 93] on button at bounding box center [32, 95] width 32 height 32
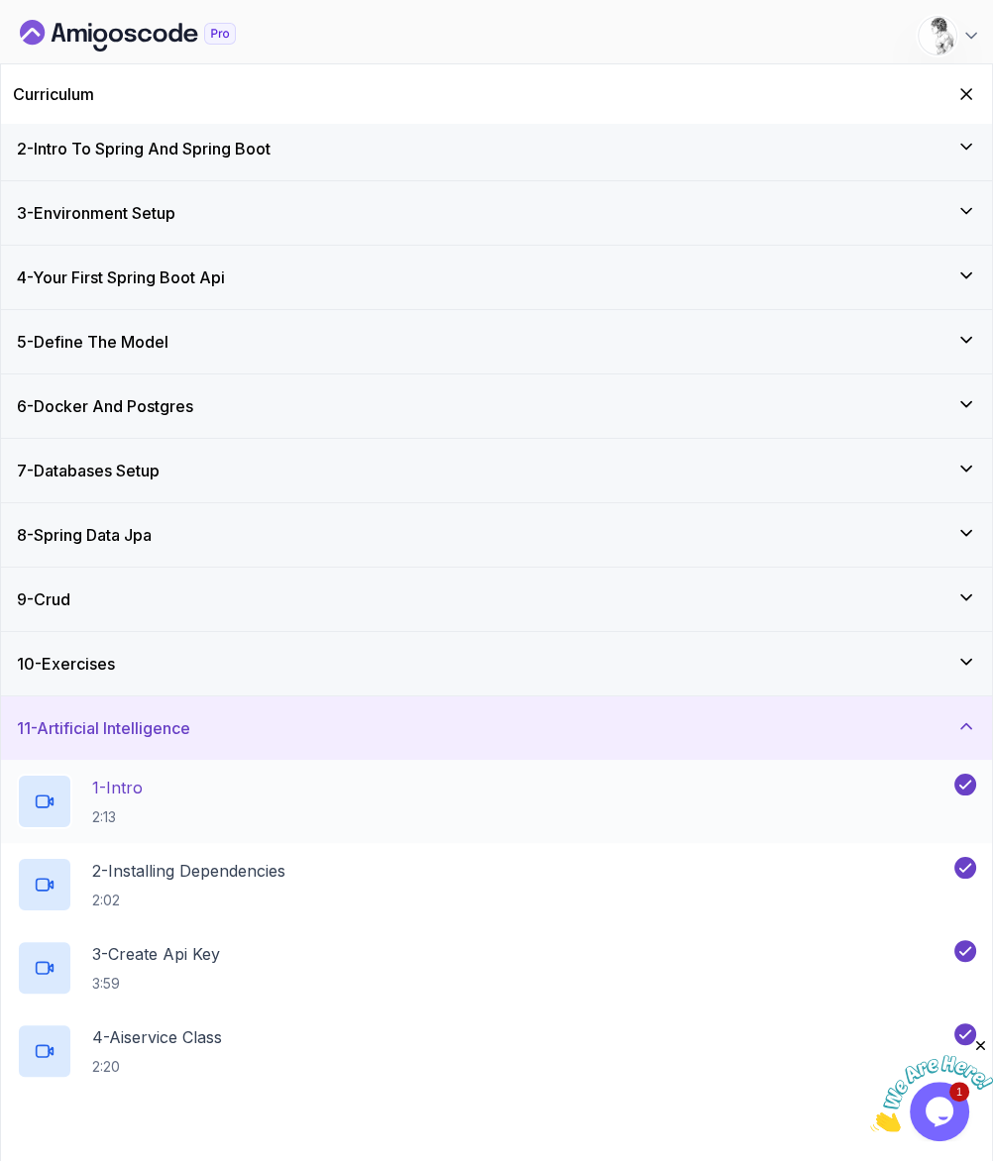
scroll to position [81, 0]
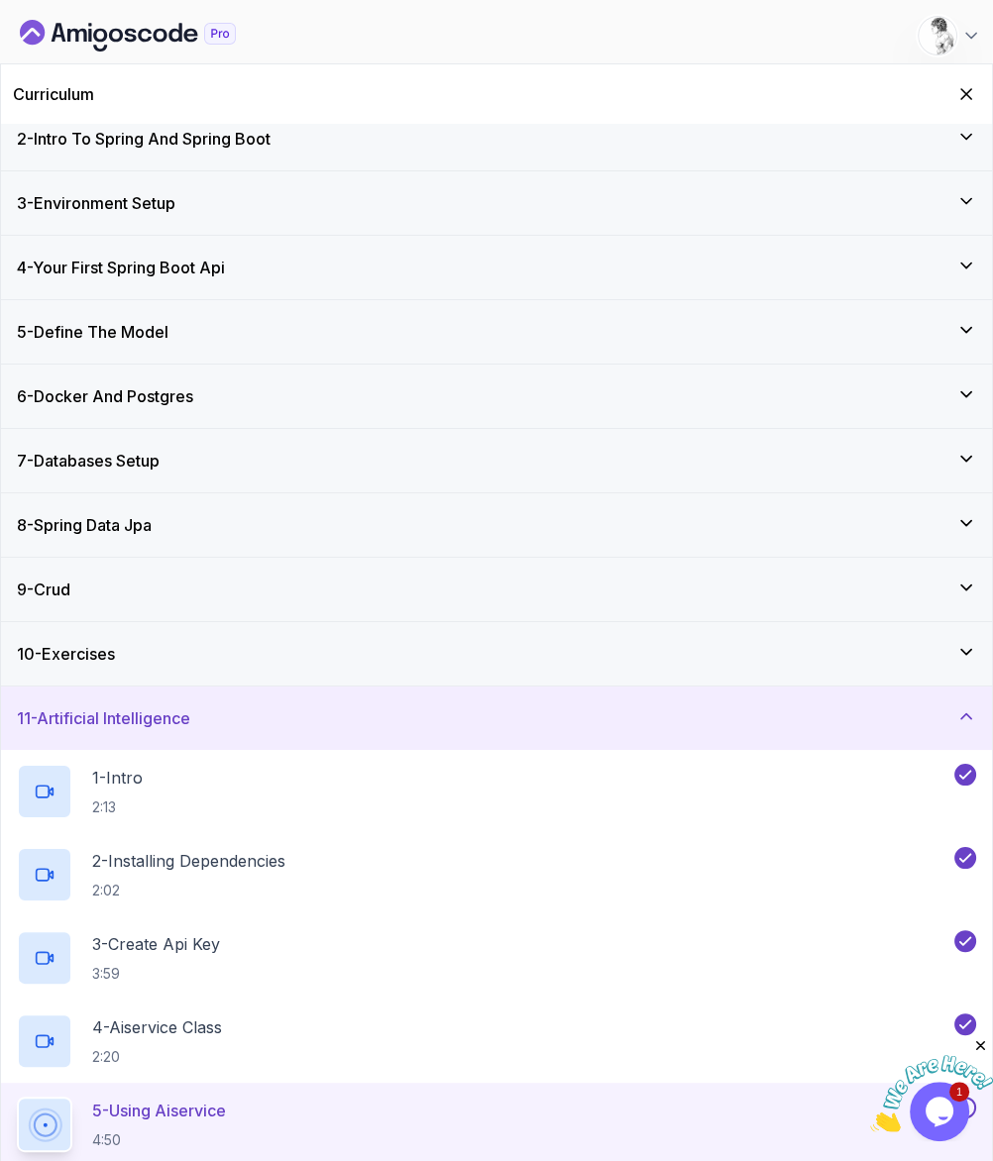
click at [966, 84] on icon "Hide Curriculum for mobile" at bounding box center [966, 94] width 20 height 20
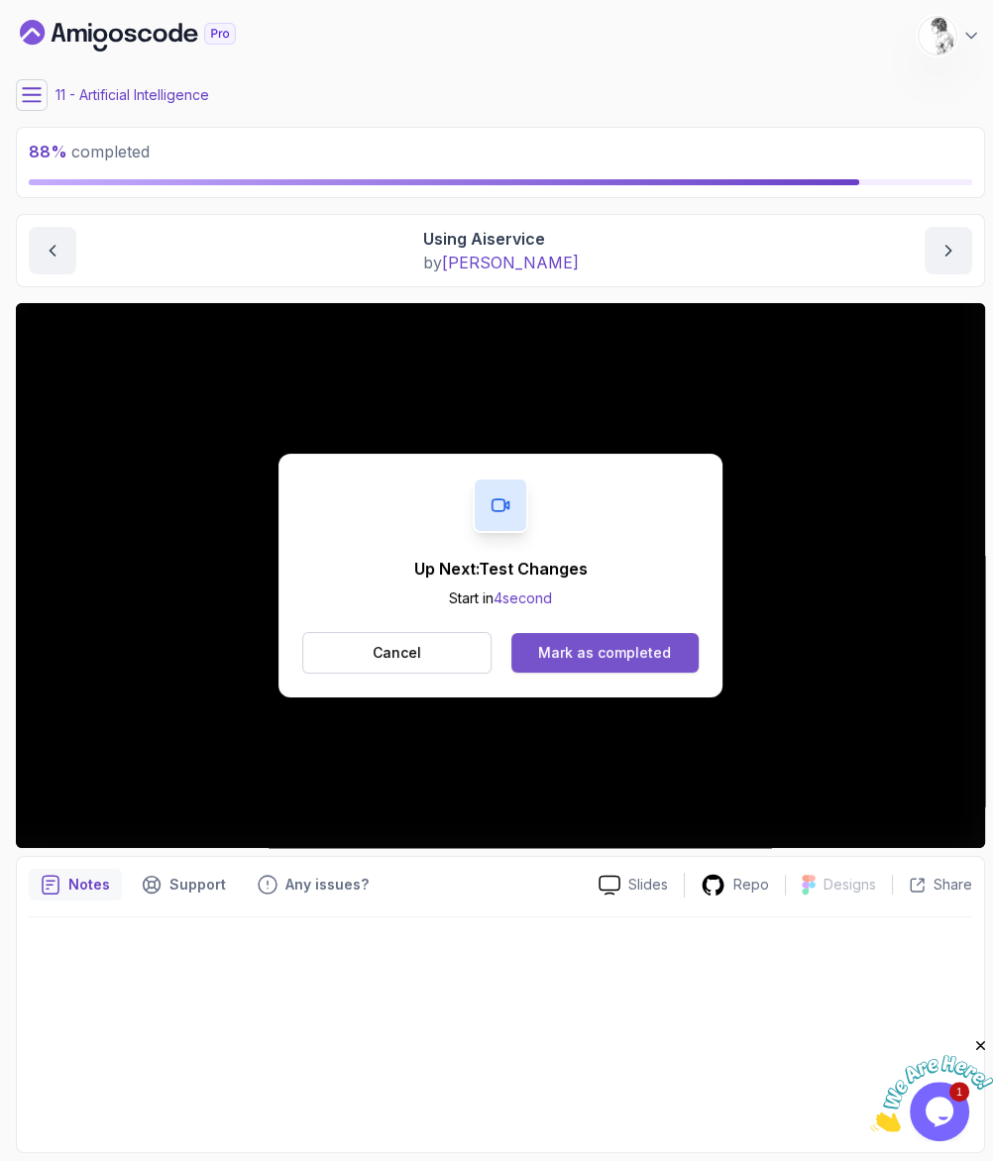
click at [556, 643] on div "Mark as completed" at bounding box center [604, 653] width 133 height 20
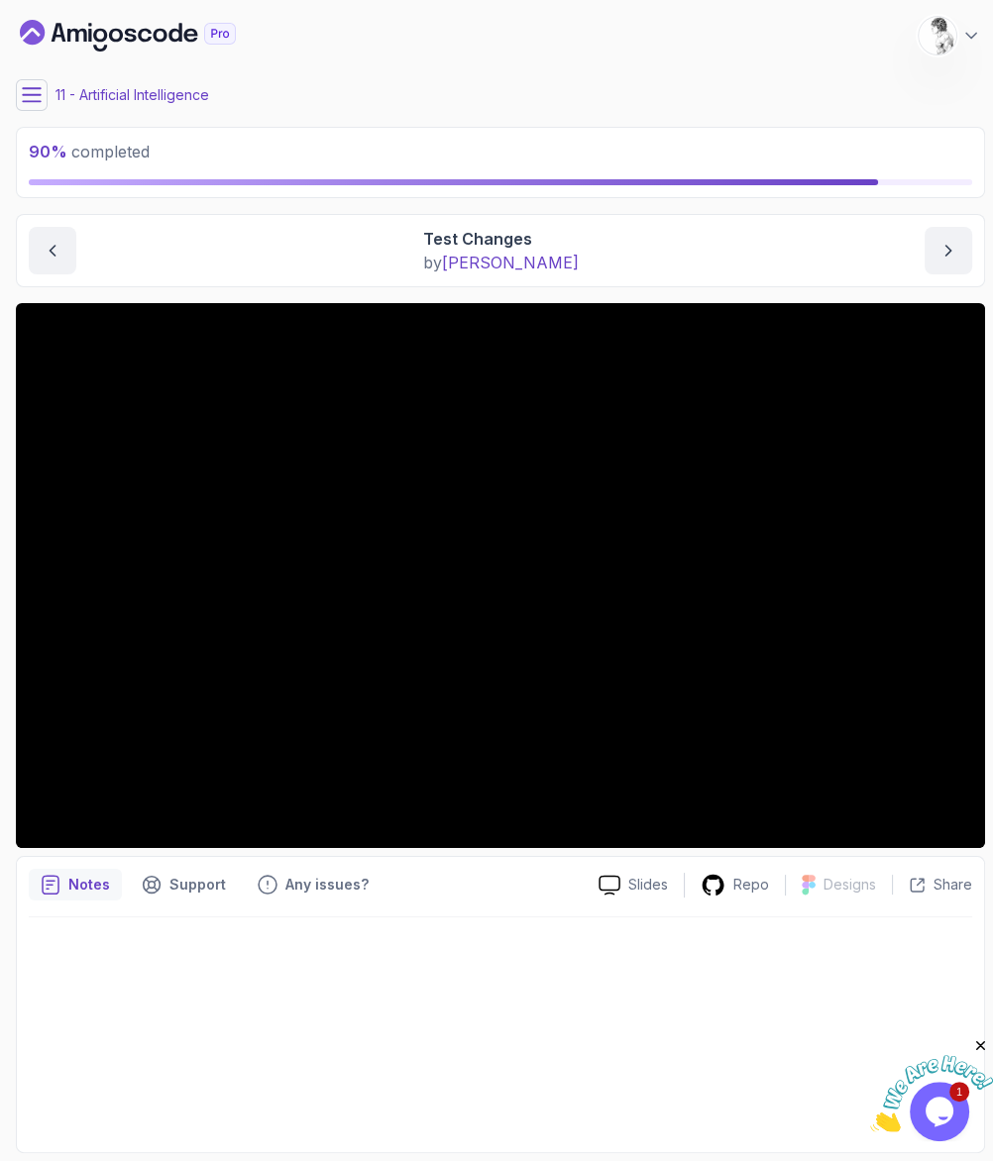
click at [32, 95] on button at bounding box center [32, 95] width 32 height 32
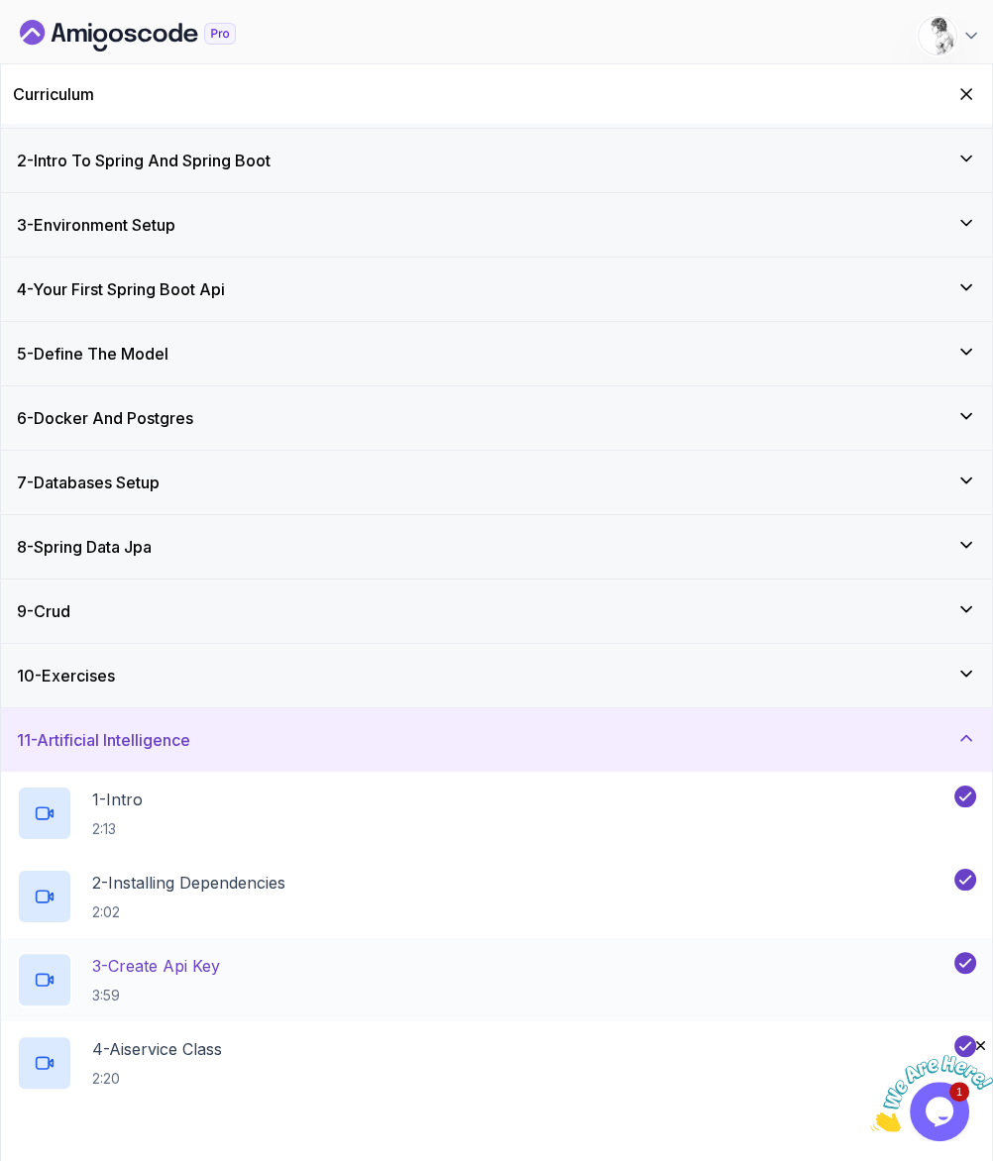
scroll to position [81, 0]
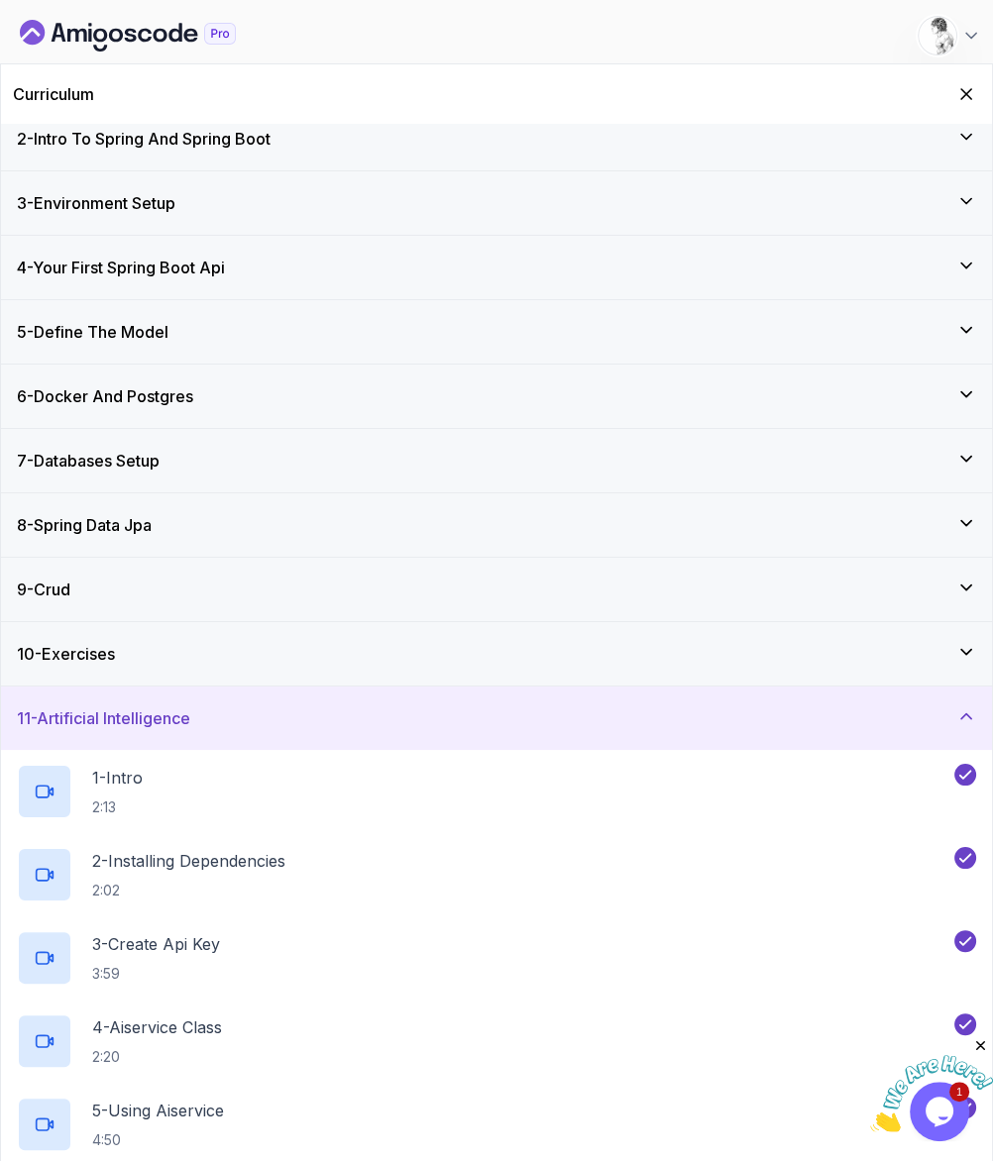
click at [986, 1044] on icon "Close" at bounding box center [980, 1046] width 18 height 18
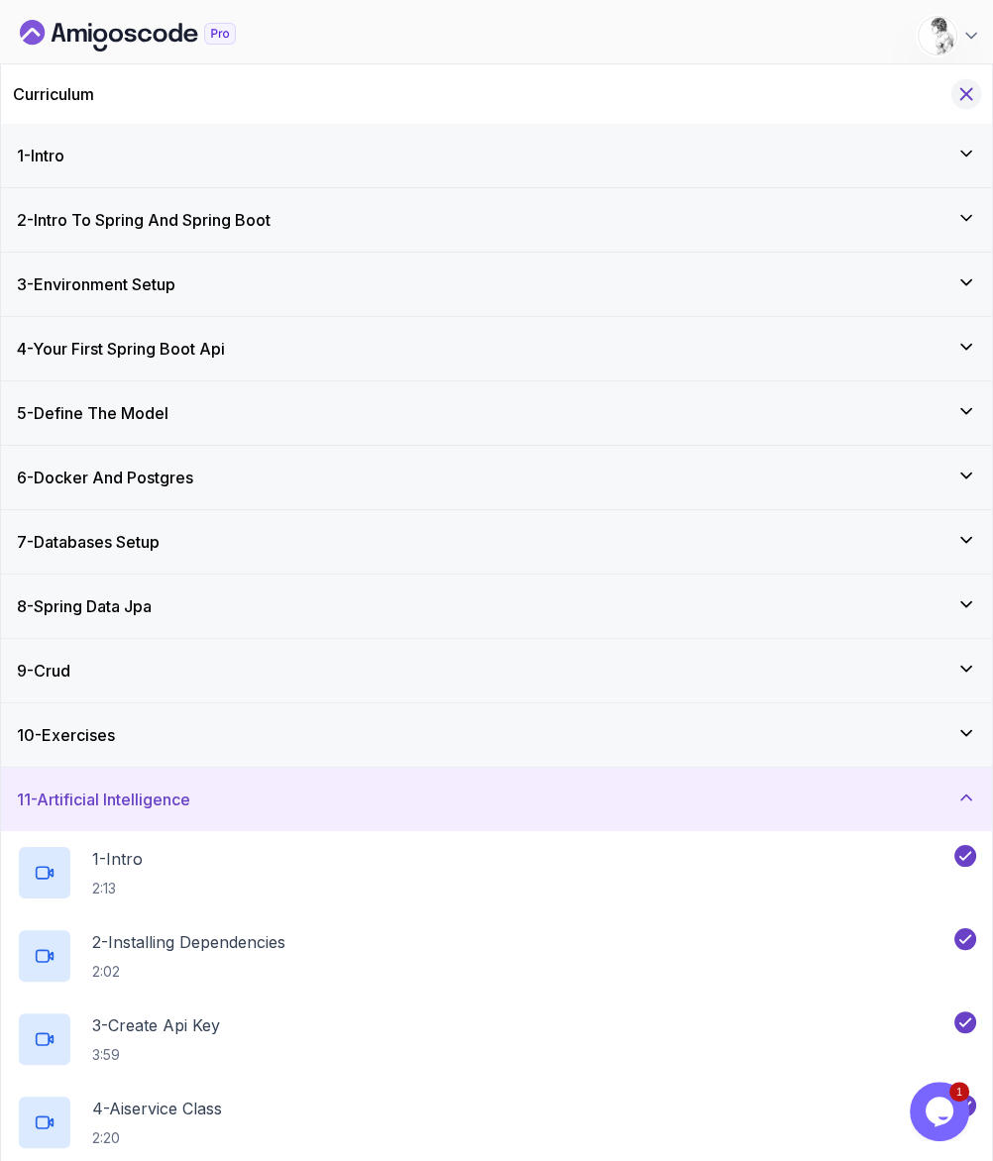
click at [969, 87] on icon "Hide Curriculum for mobile" at bounding box center [966, 94] width 22 height 22
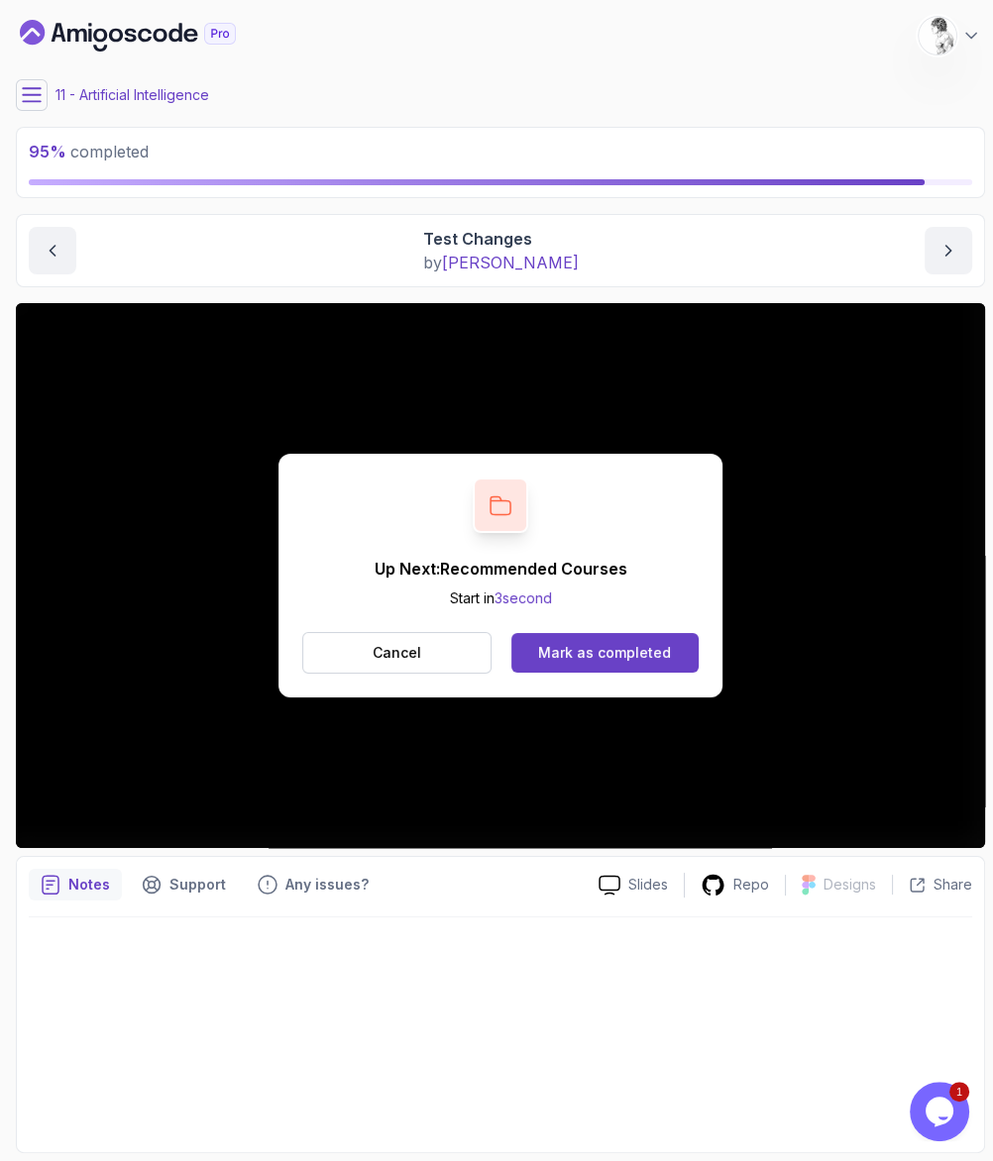
click at [29, 101] on main "My Courses Spring Boot for Beginners 25 Points 1 [PERSON_NAME] Student 11 - Art…" at bounding box center [500, 580] width 969 height 1145
click at [618, 633] on button "Mark as completed" at bounding box center [604, 653] width 187 height 40
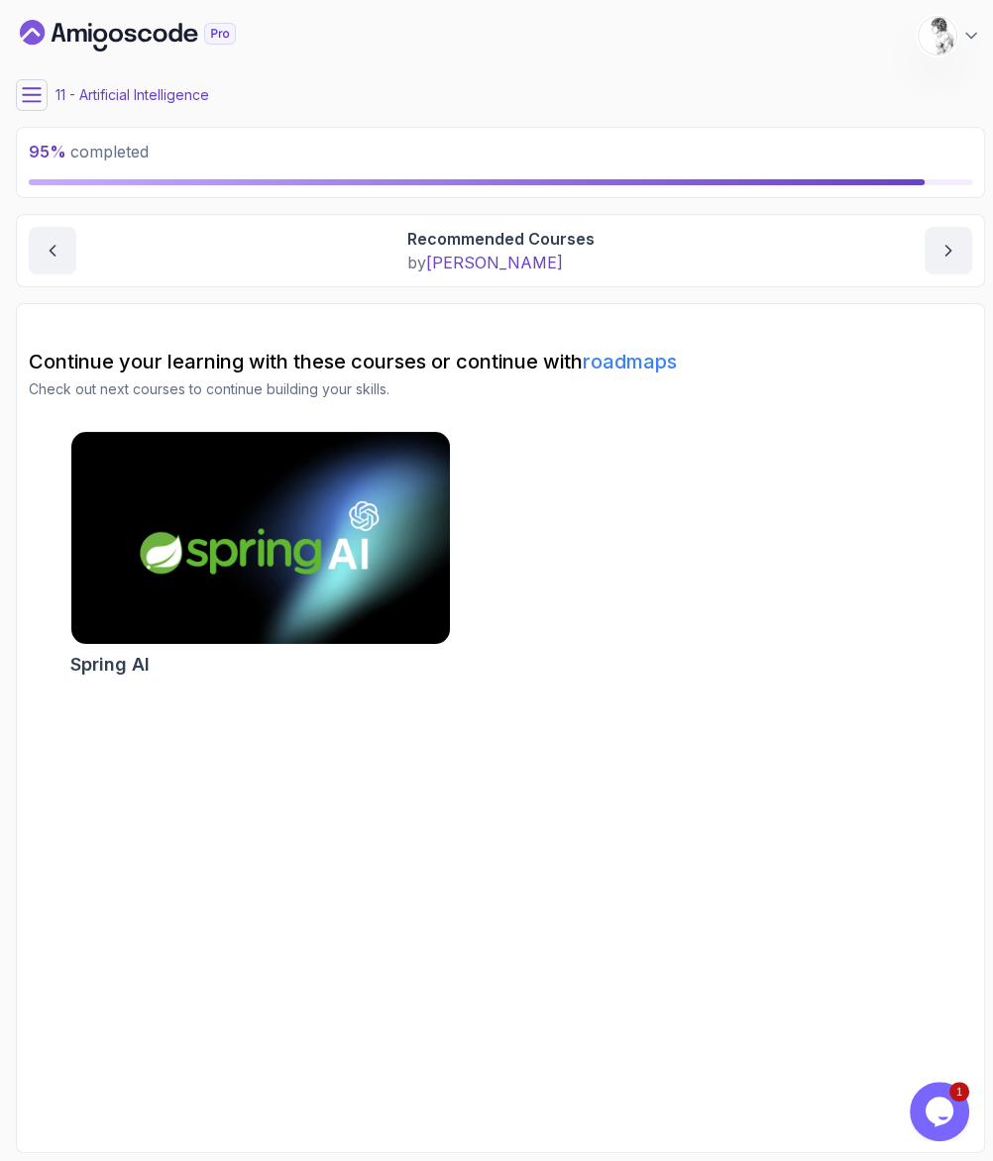
click at [28, 91] on icon at bounding box center [32, 95] width 20 height 20
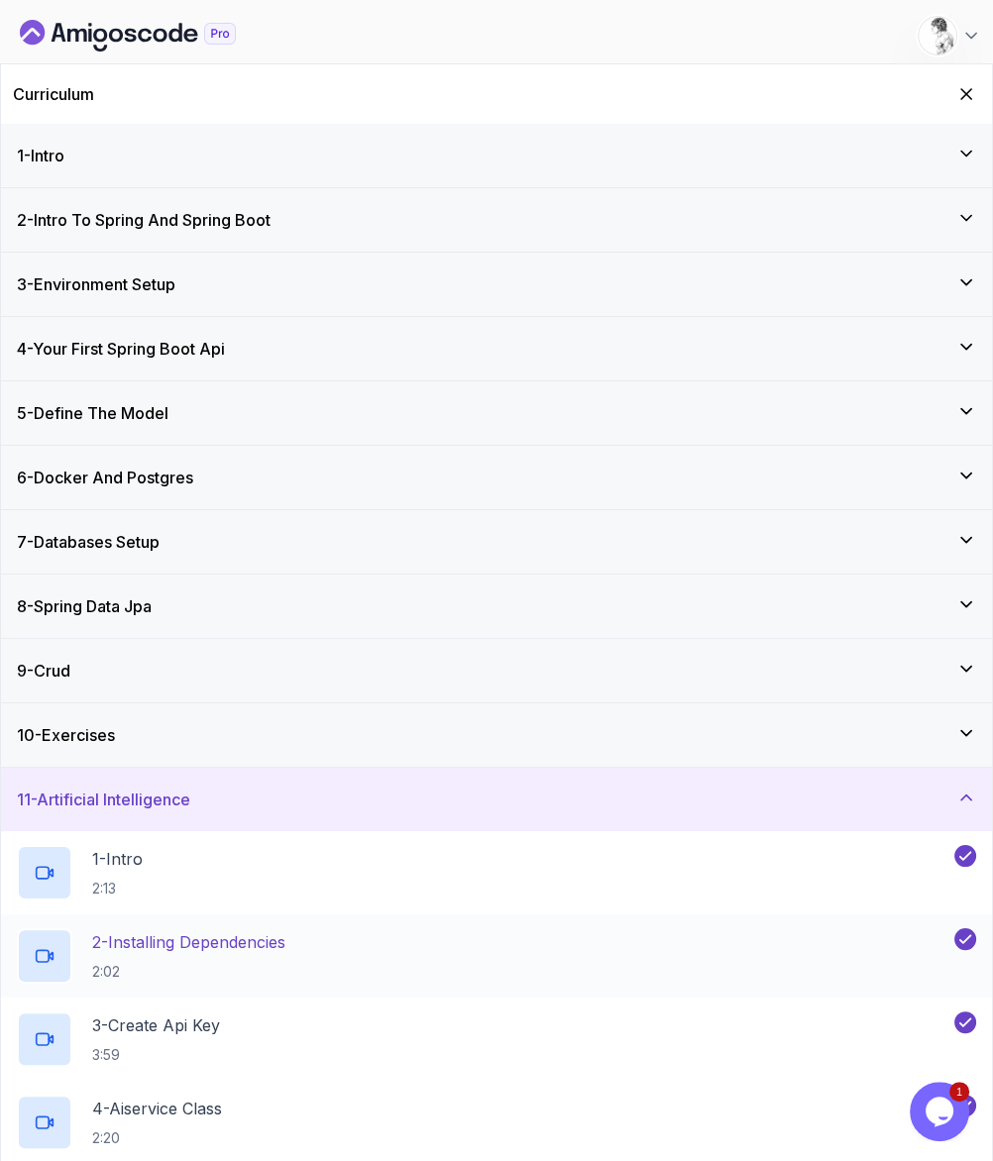
scroll to position [81, 0]
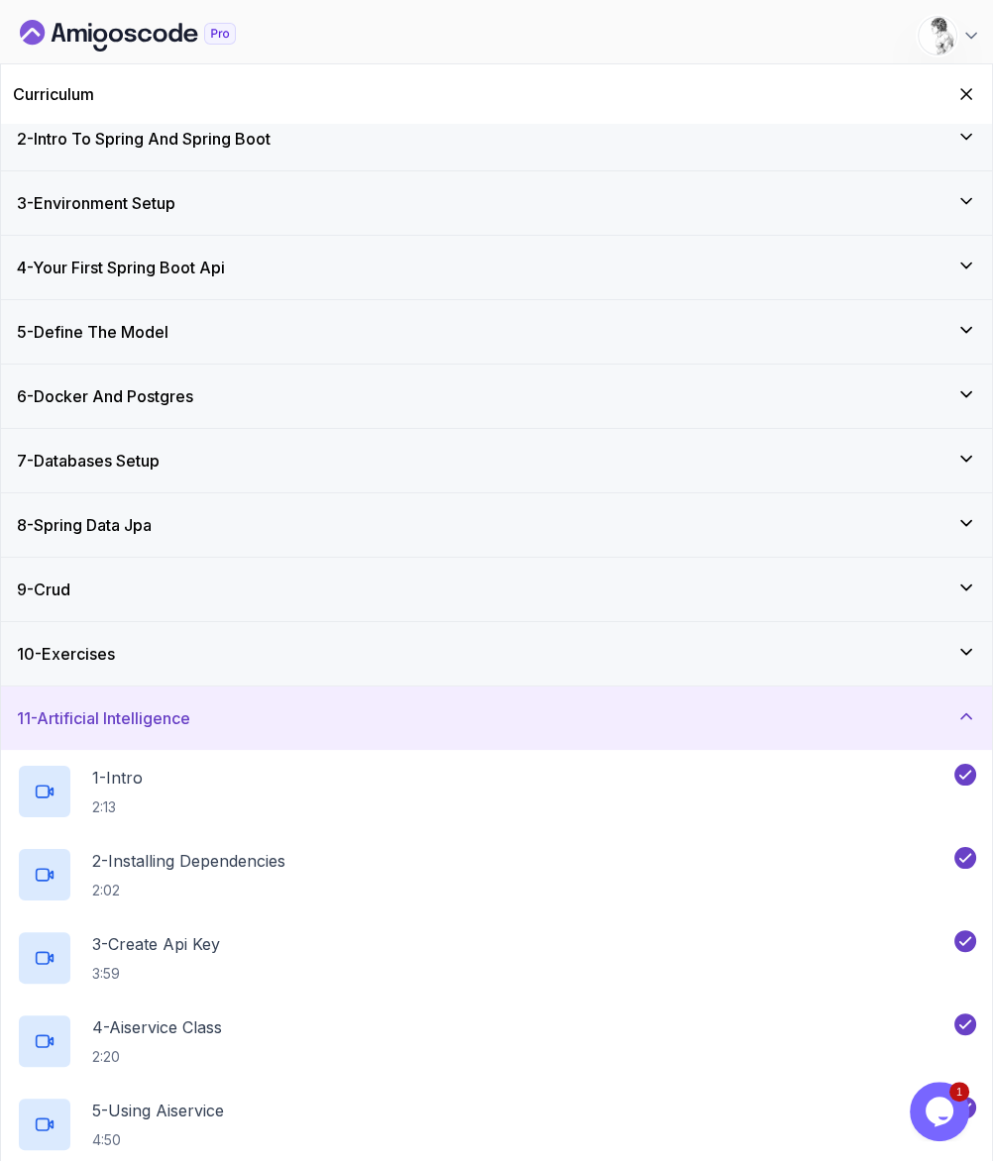
click at [180, 642] on div "10 - Exercises" at bounding box center [496, 654] width 959 height 24
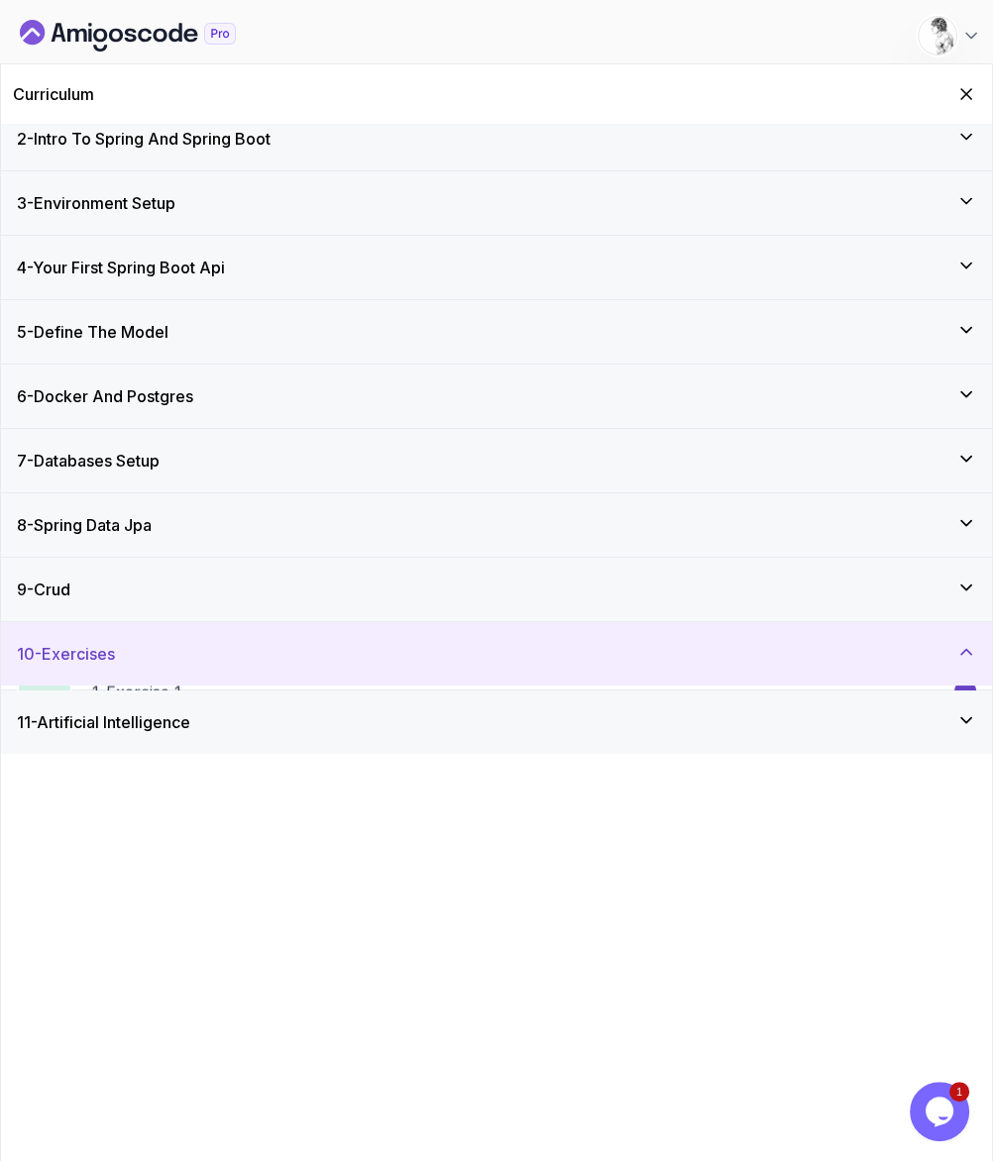
scroll to position [0, 0]
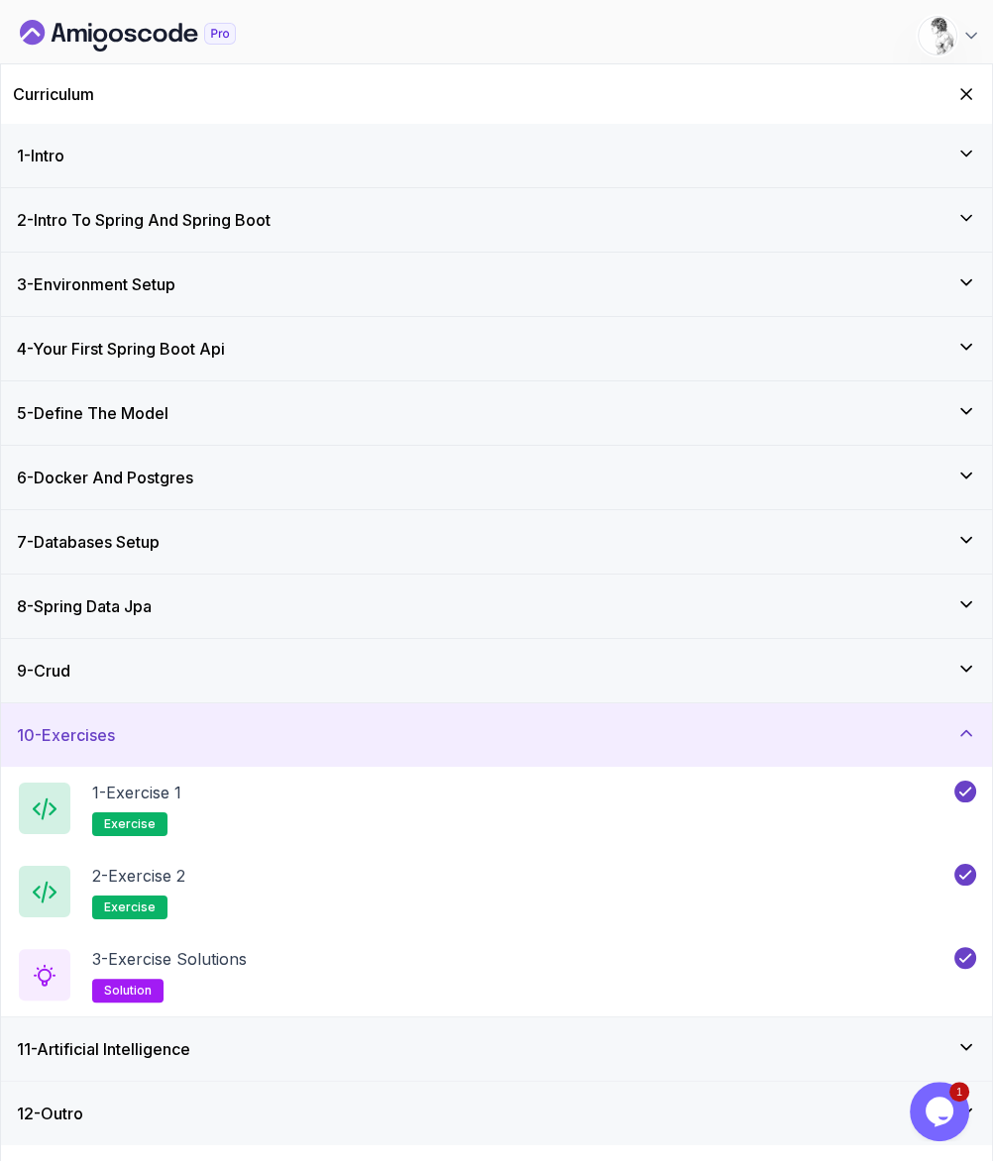
click at [351, 639] on div "9 - Crud" at bounding box center [496, 670] width 991 height 63
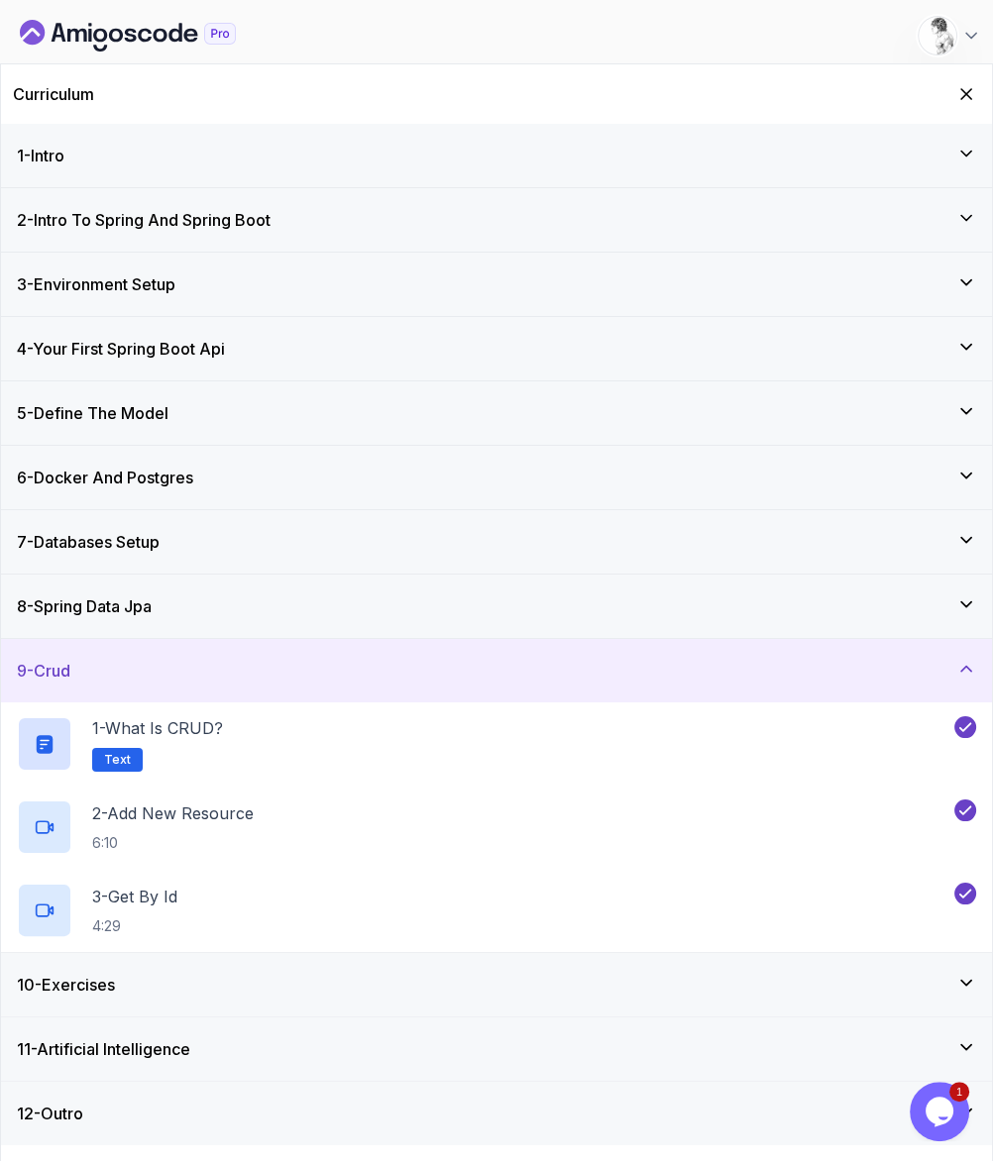
click at [394, 155] on div "1 - Intro" at bounding box center [496, 155] width 991 height 63
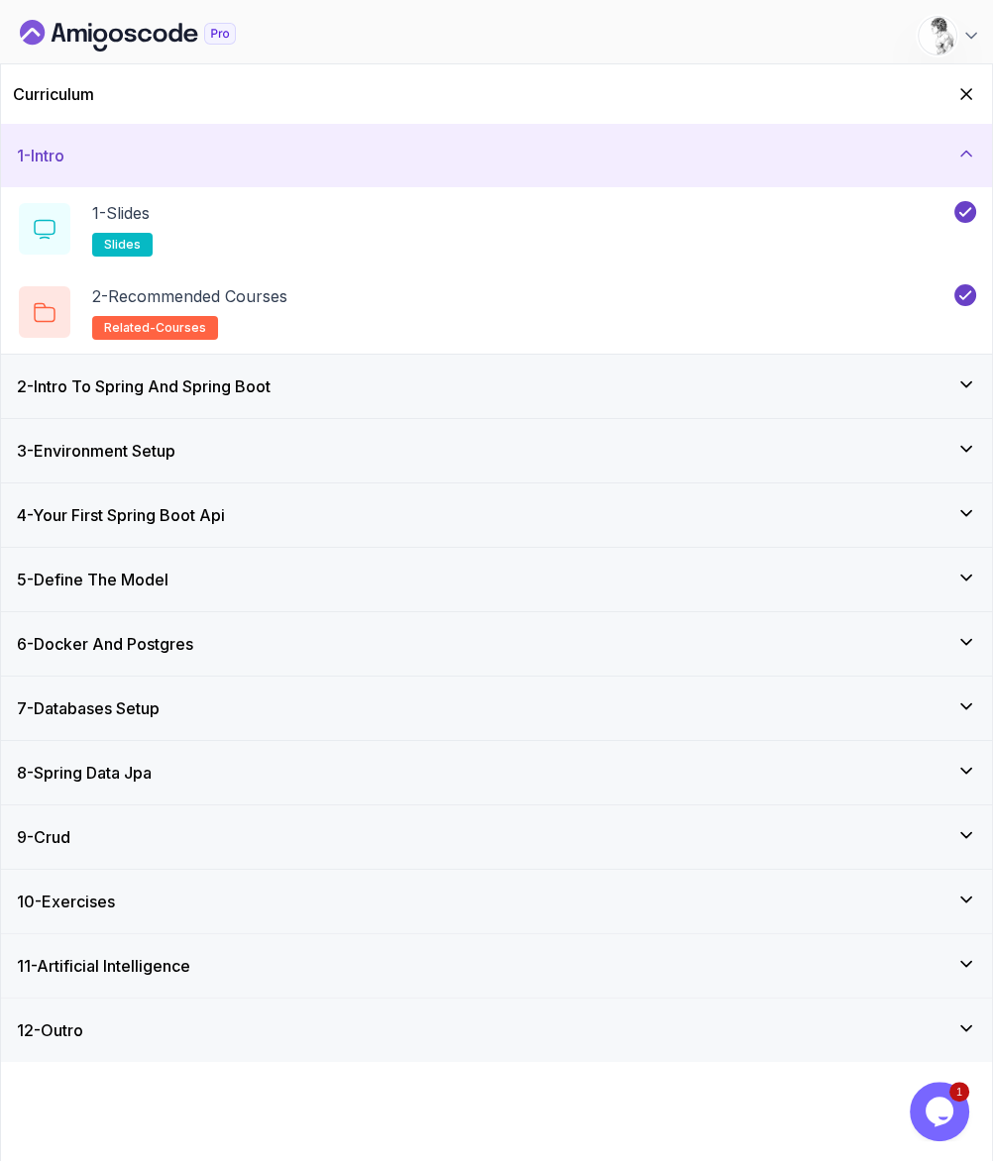
click at [353, 375] on div "2 - Intro To Spring And Spring Boot" at bounding box center [496, 387] width 959 height 24
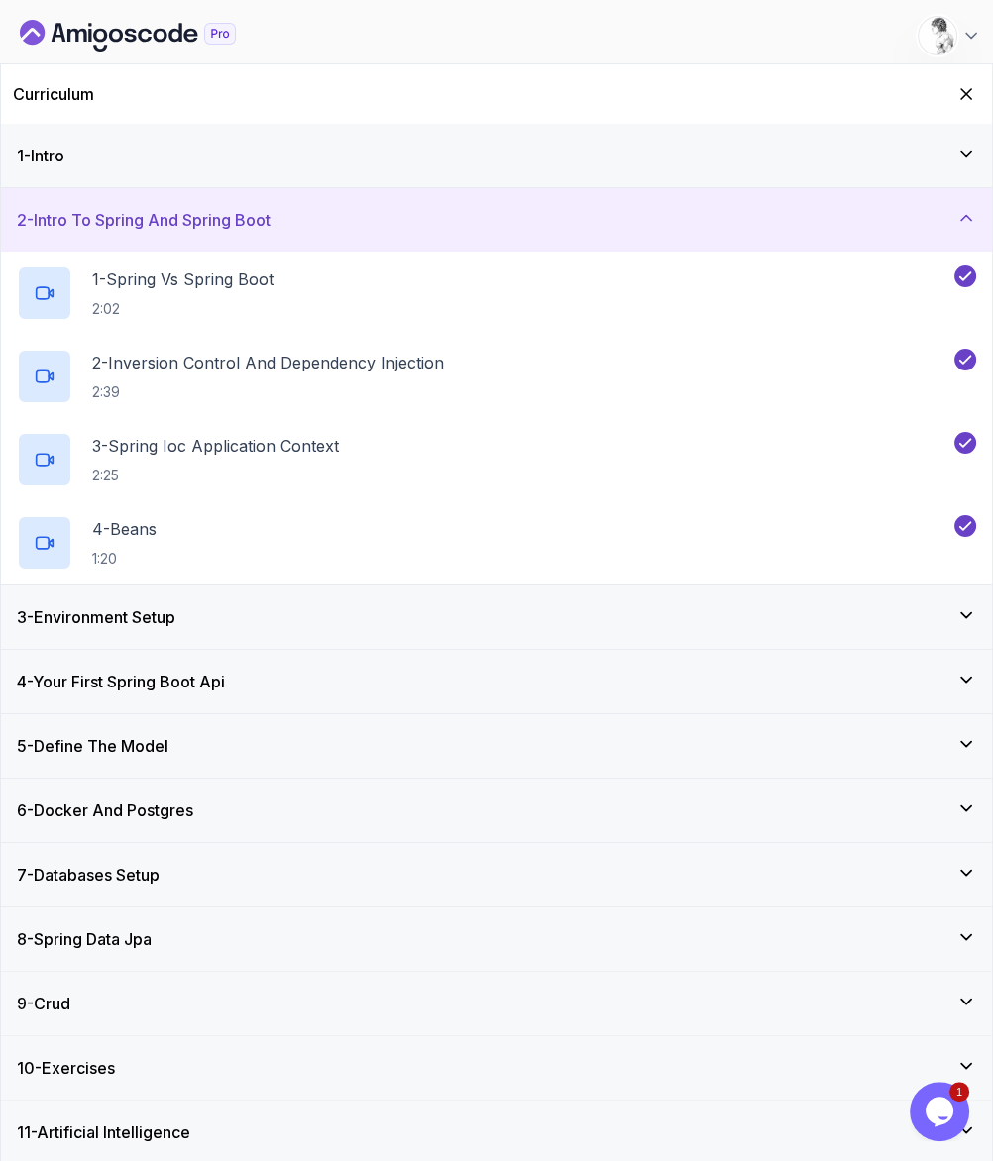
click at [313, 605] on div "3 - Environment Setup" at bounding box center [496, 617] width 959 height 24
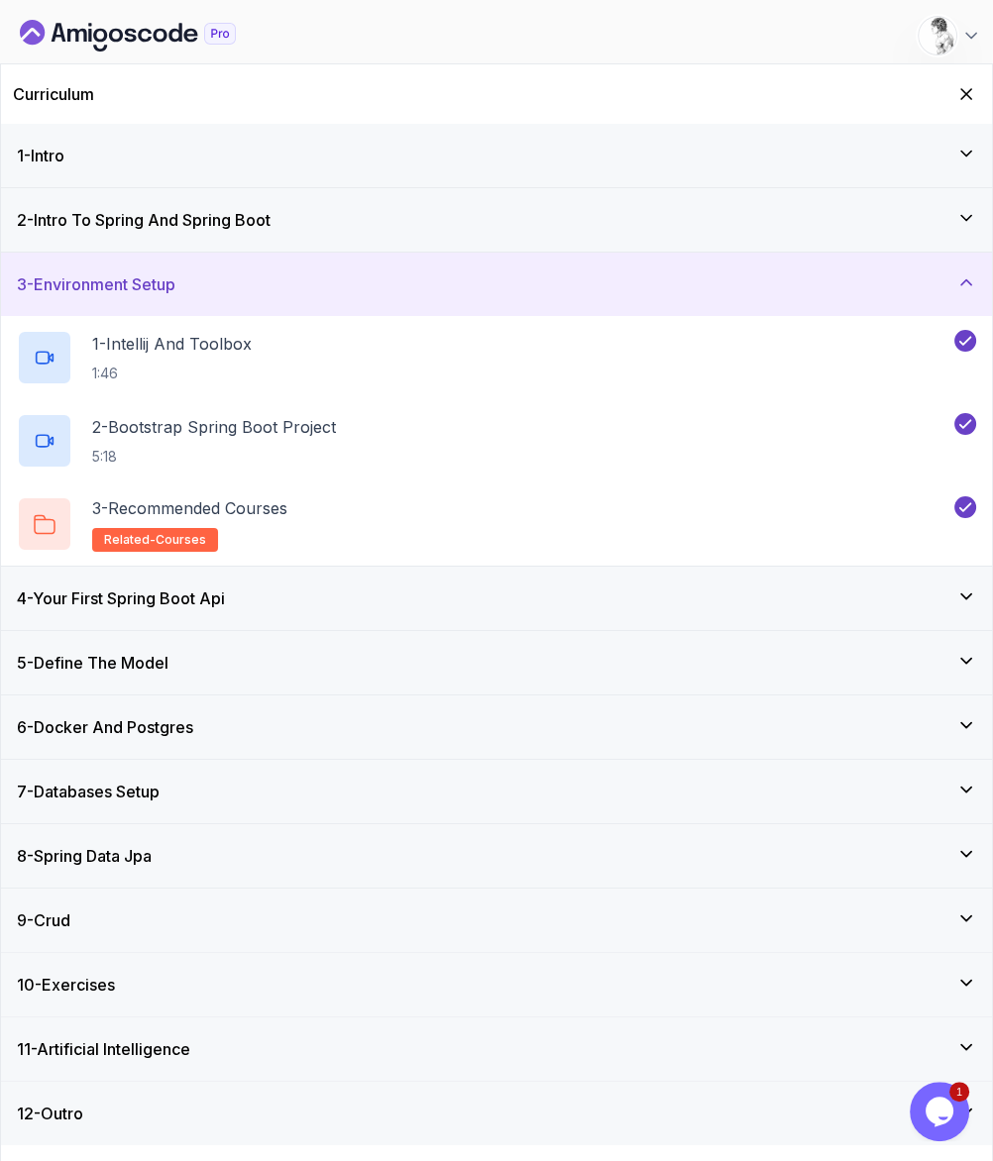
click at [326, 587] on div "4 - Your First Spring Boot Api" at bounding box center [496, 599] width 959 height 24
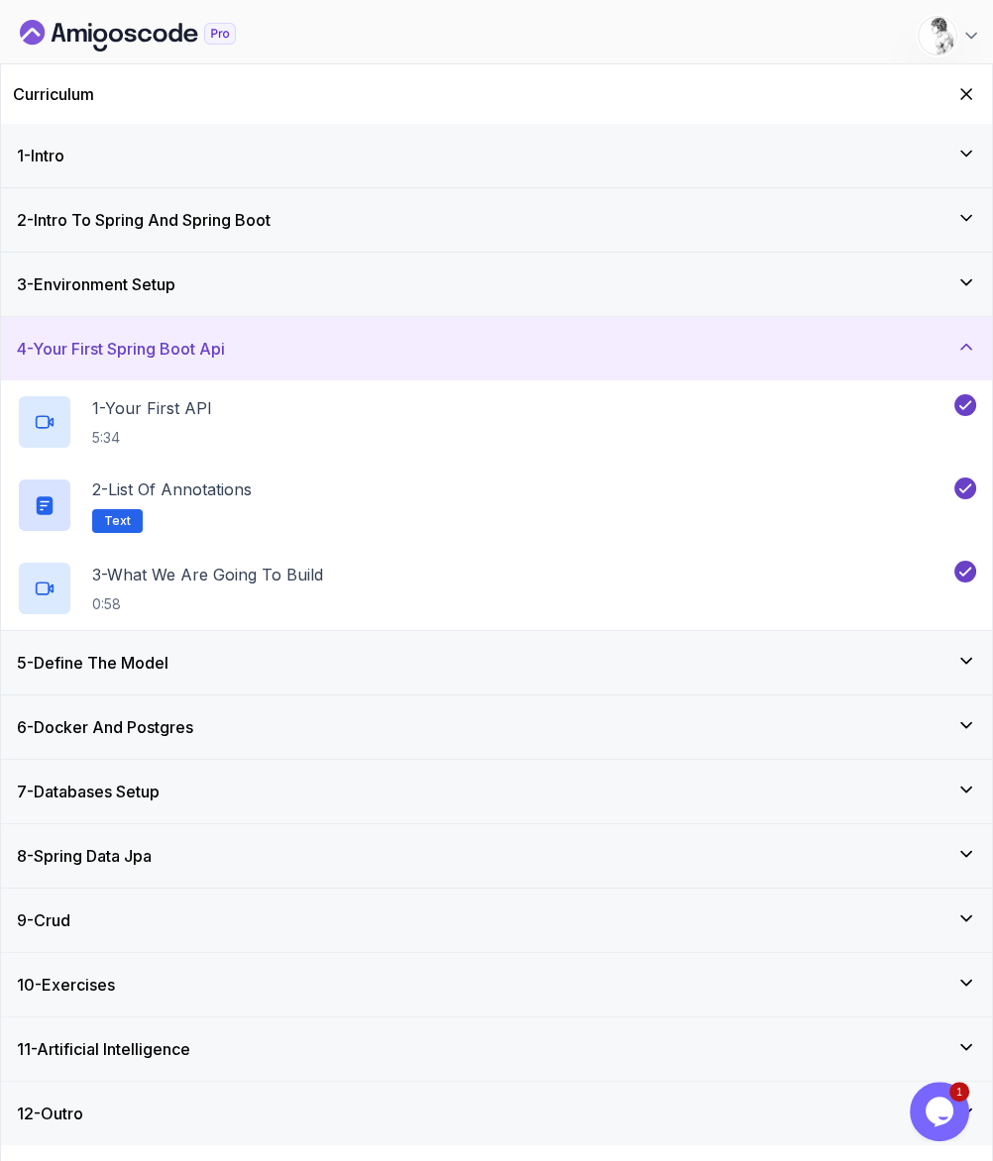
click at [301, 631] on div "5 - Define The Model" at bounding box center [496, 662] width 991 height 63
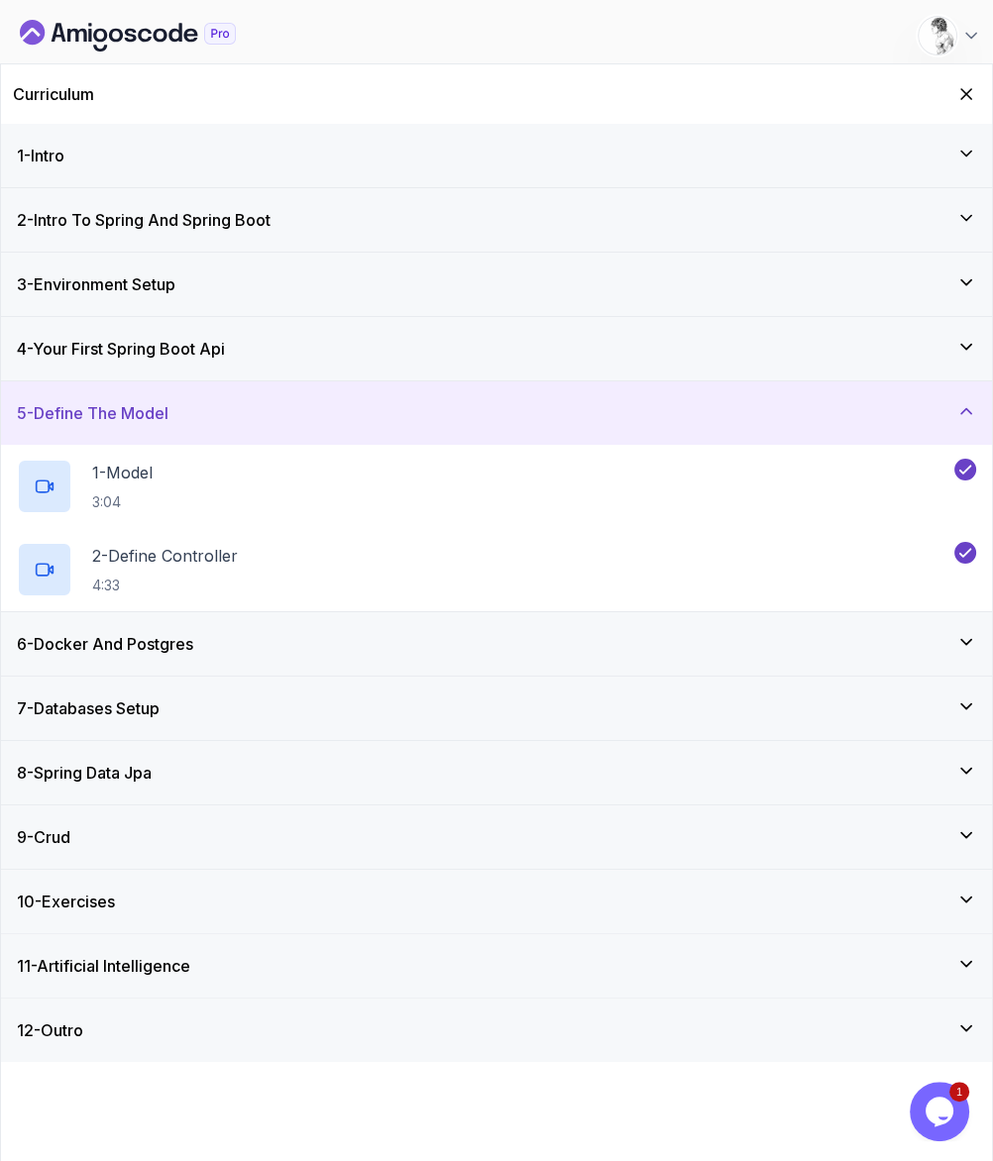
click at [305, 612] on div "6 - Docker And Postgres" at bounding box center [496, 643] width 991 height 63
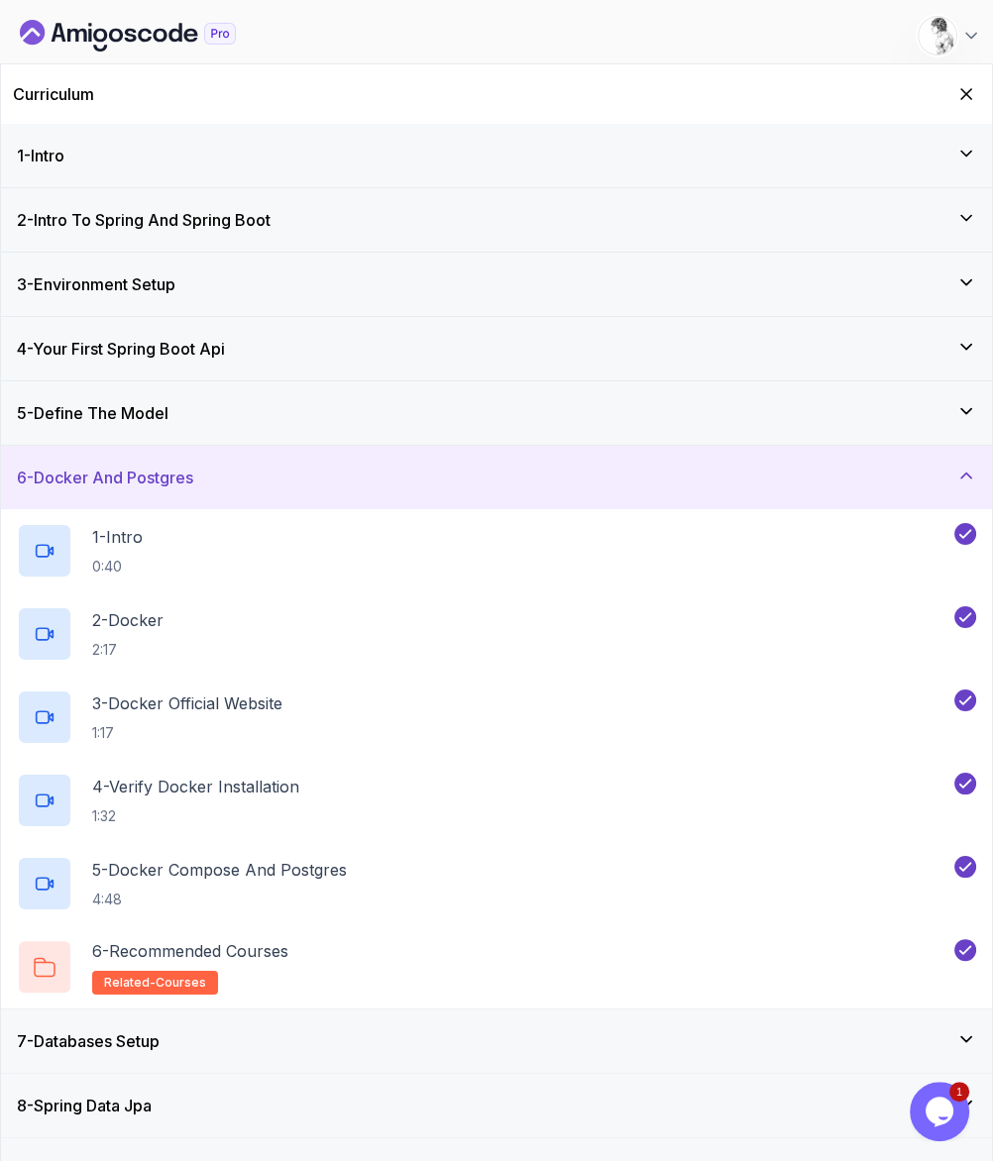
click at [264, 1074] on div "8 - Spring Data Jpa" at bounding box center [496, 1105] width 991 height 63
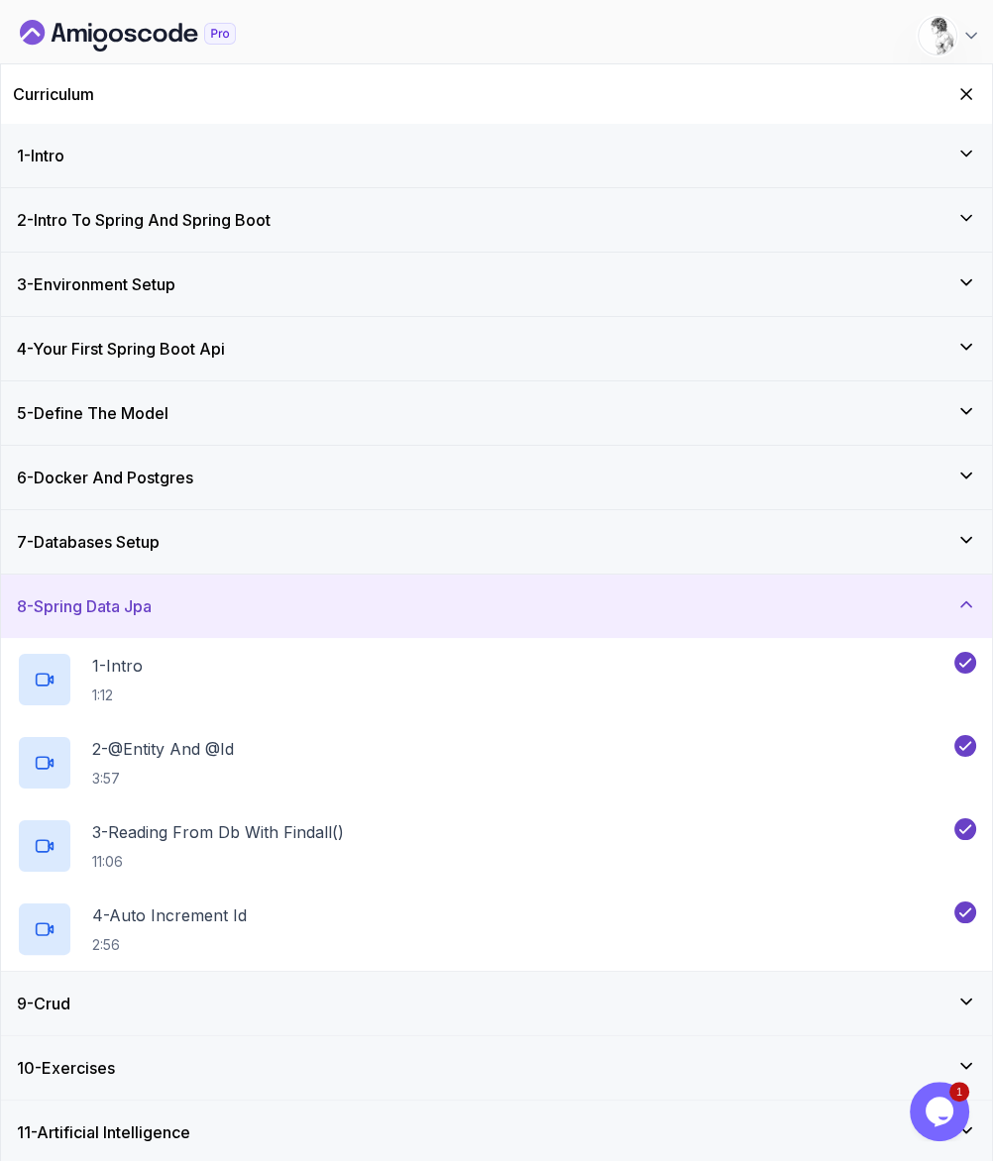
click at [300, 972] on div "9 - Crud" at bounding box center [496, 1003] width 991 height 63
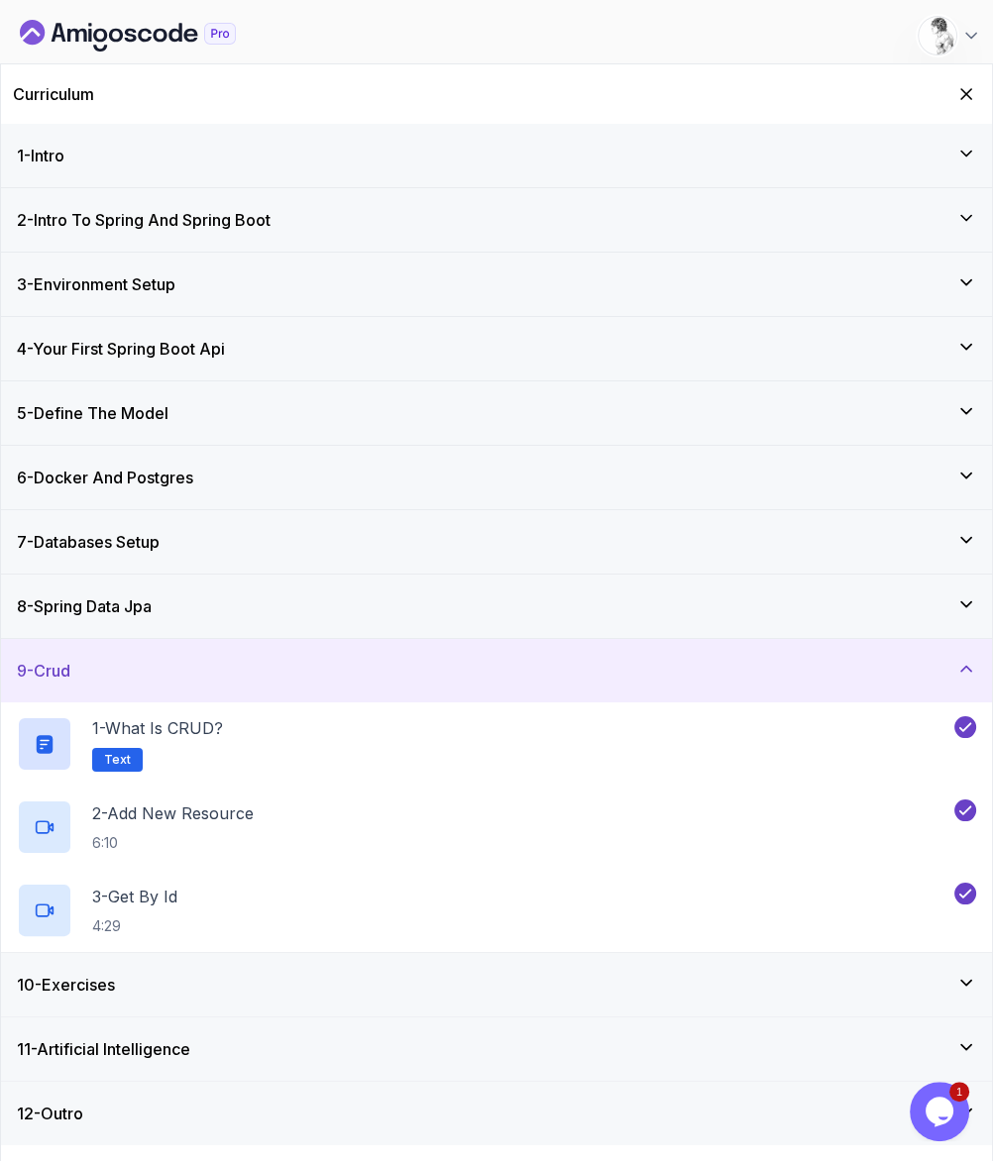
click at [328, 973] on div "10 - Exercises" at bounding box center [496, 985] width 959 height 24
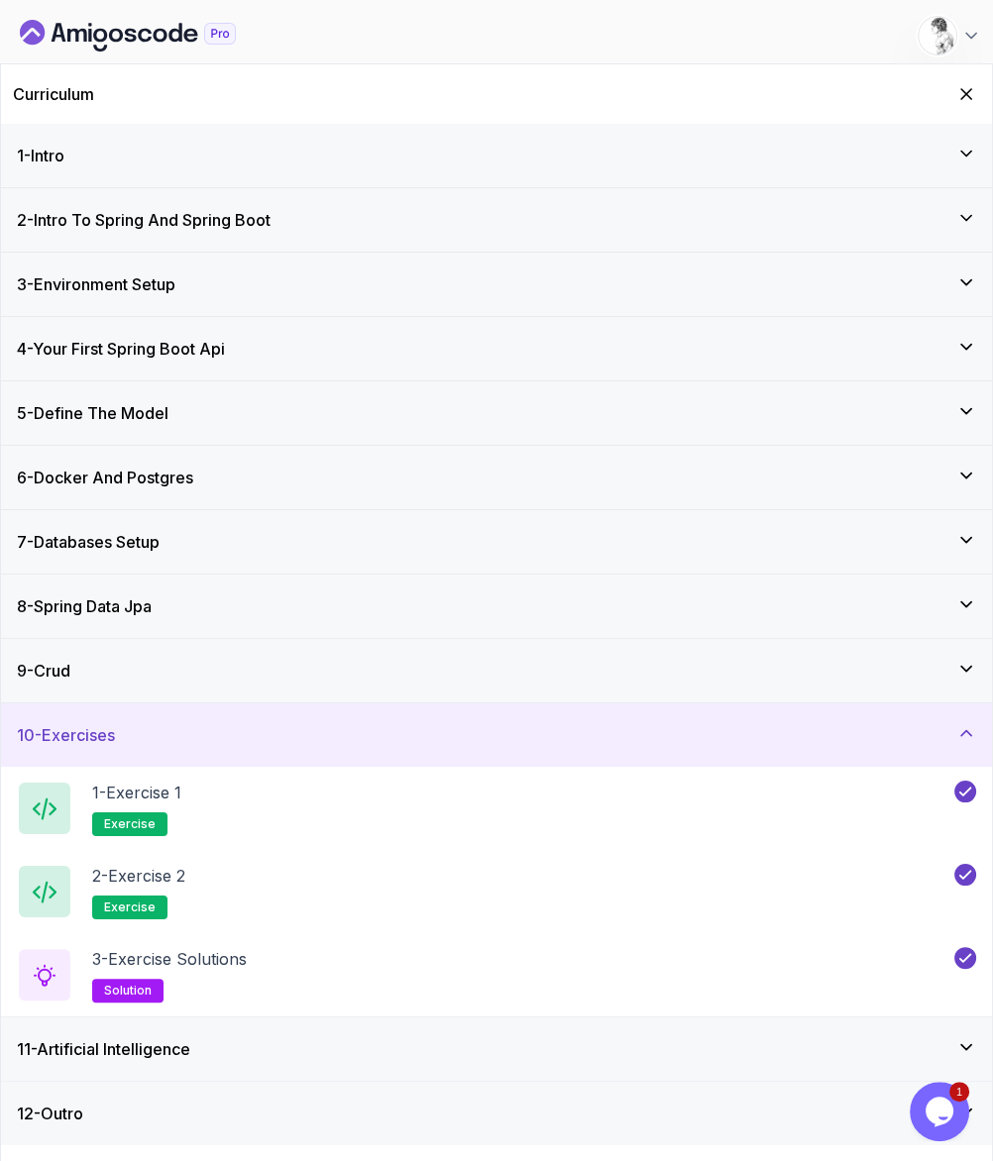
click at [337, 1018] on div "11 - Artificial Intelligence" at bounding box center [496, 1049] width 991 height 63
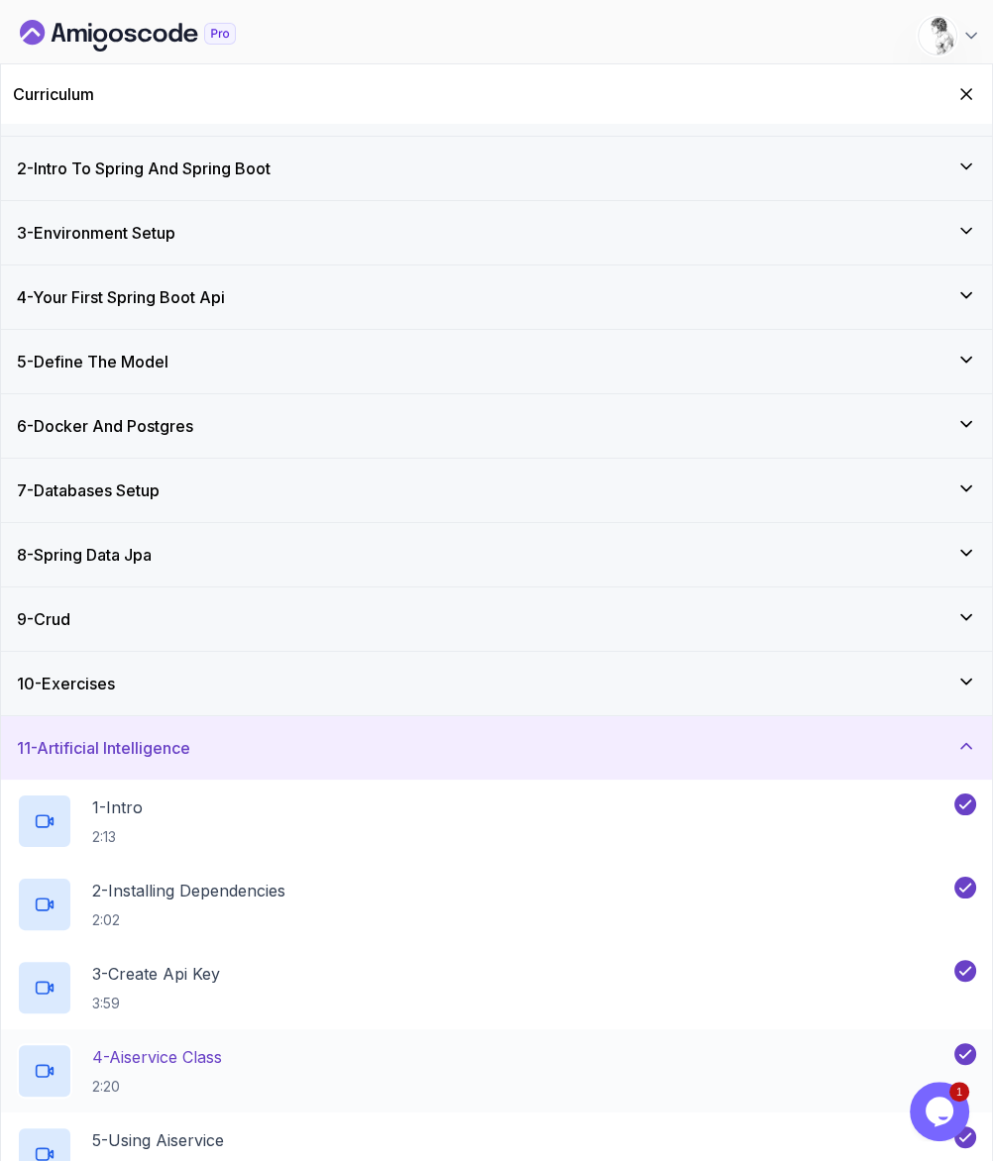
scroll to position [81, 0]
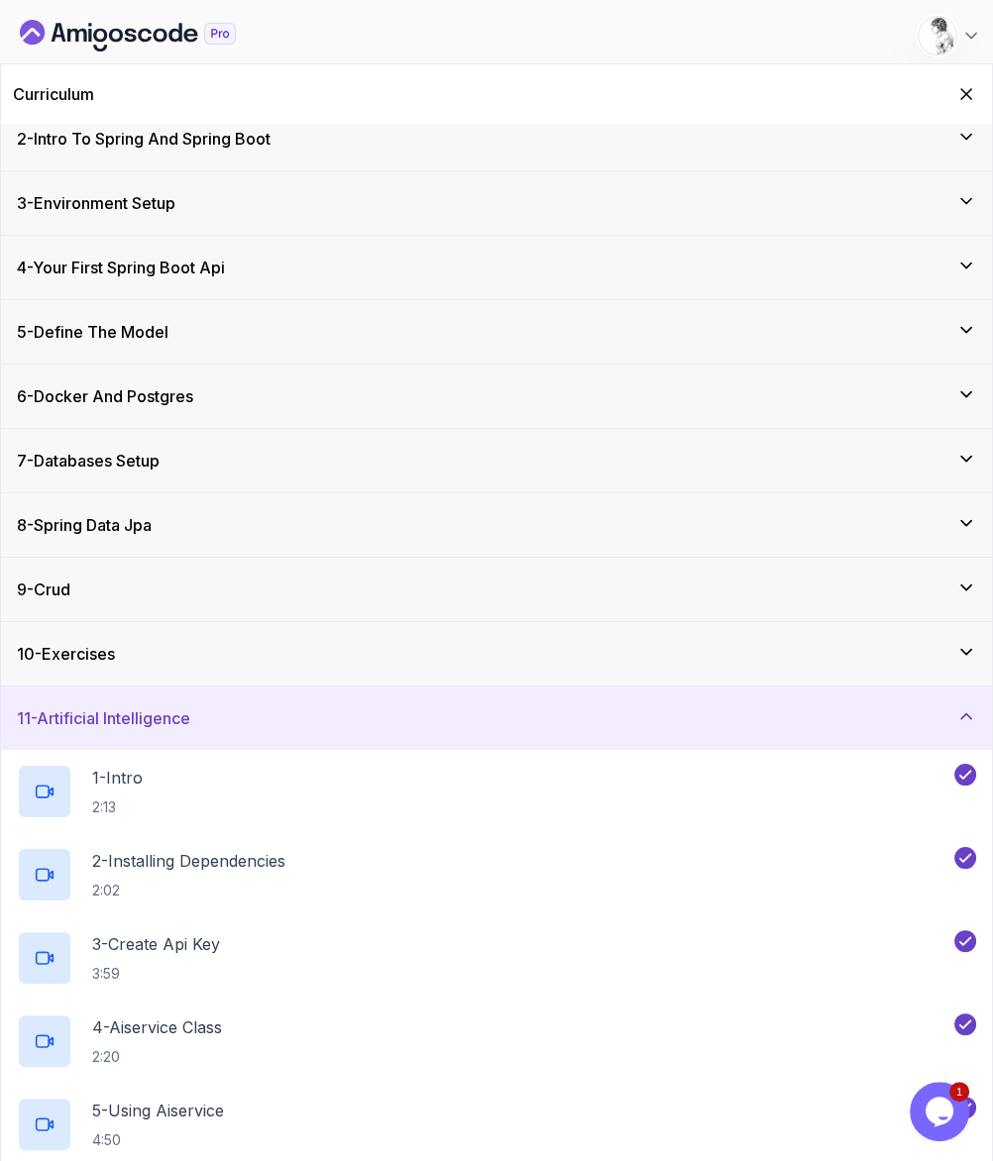
click at [974, 706] on icon at bounding box center [966, 716] width 20 height 20
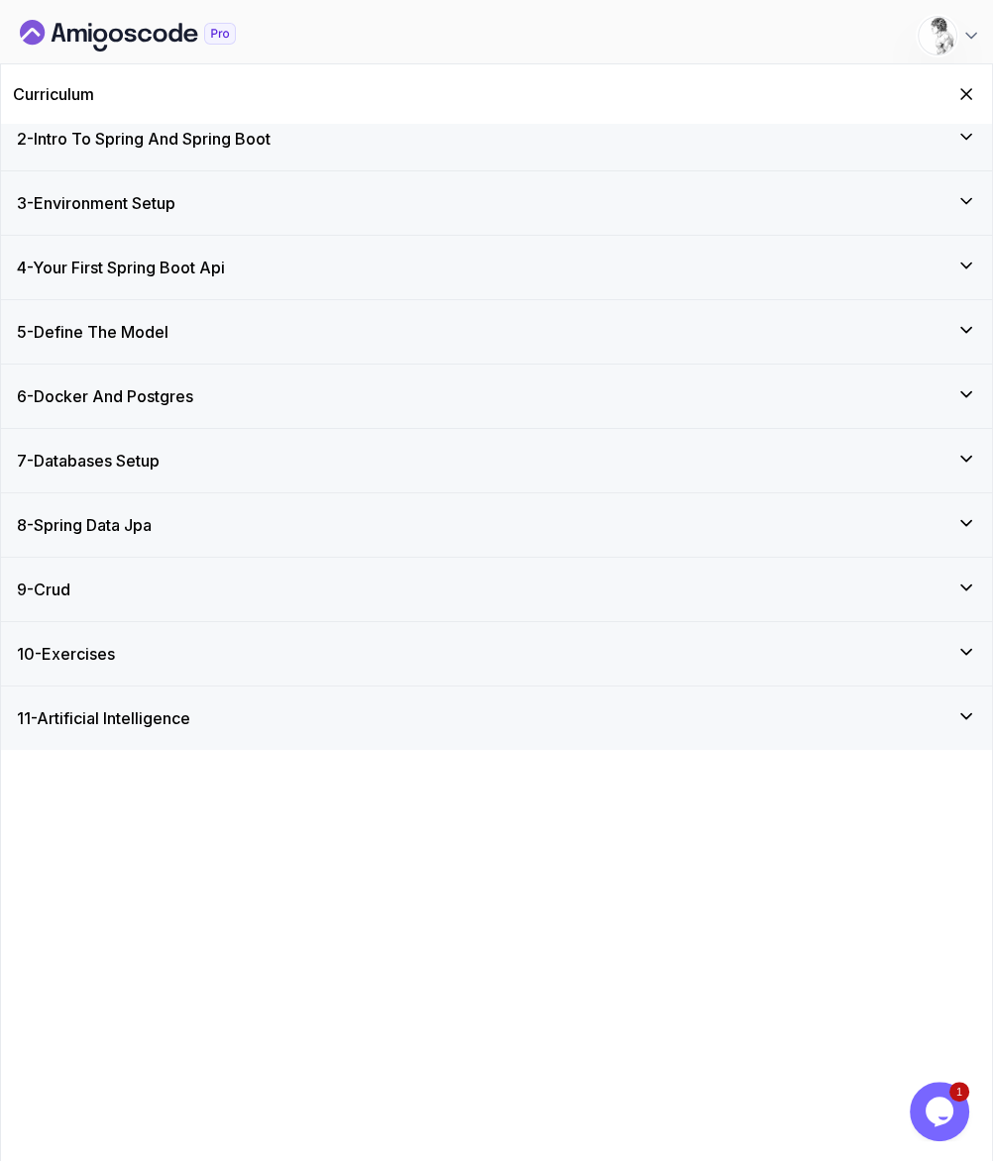
scroll to position [0, 0]
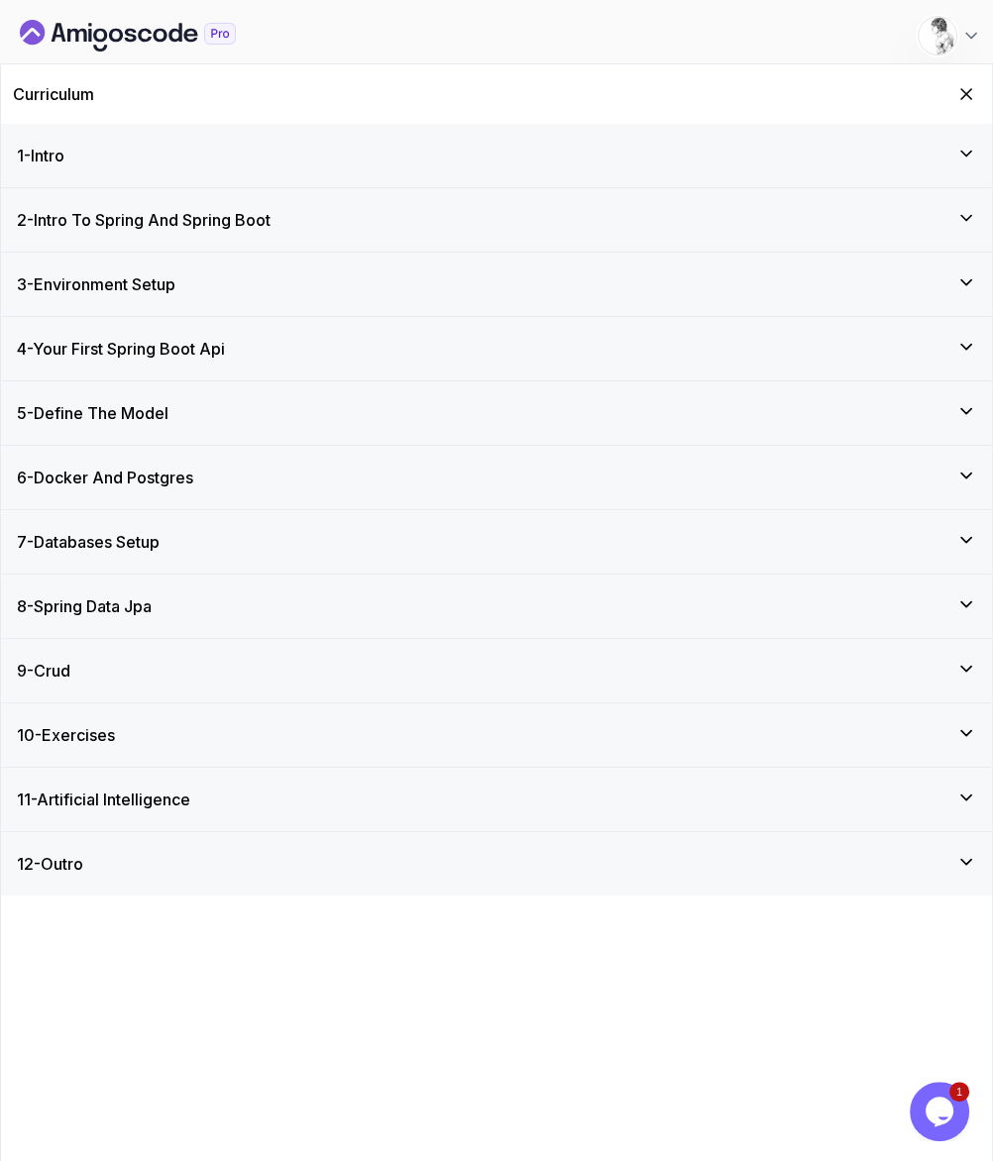
click at [186, 852] on div "12 - Outro" at bounding box center [496, 864] width 959 height 24
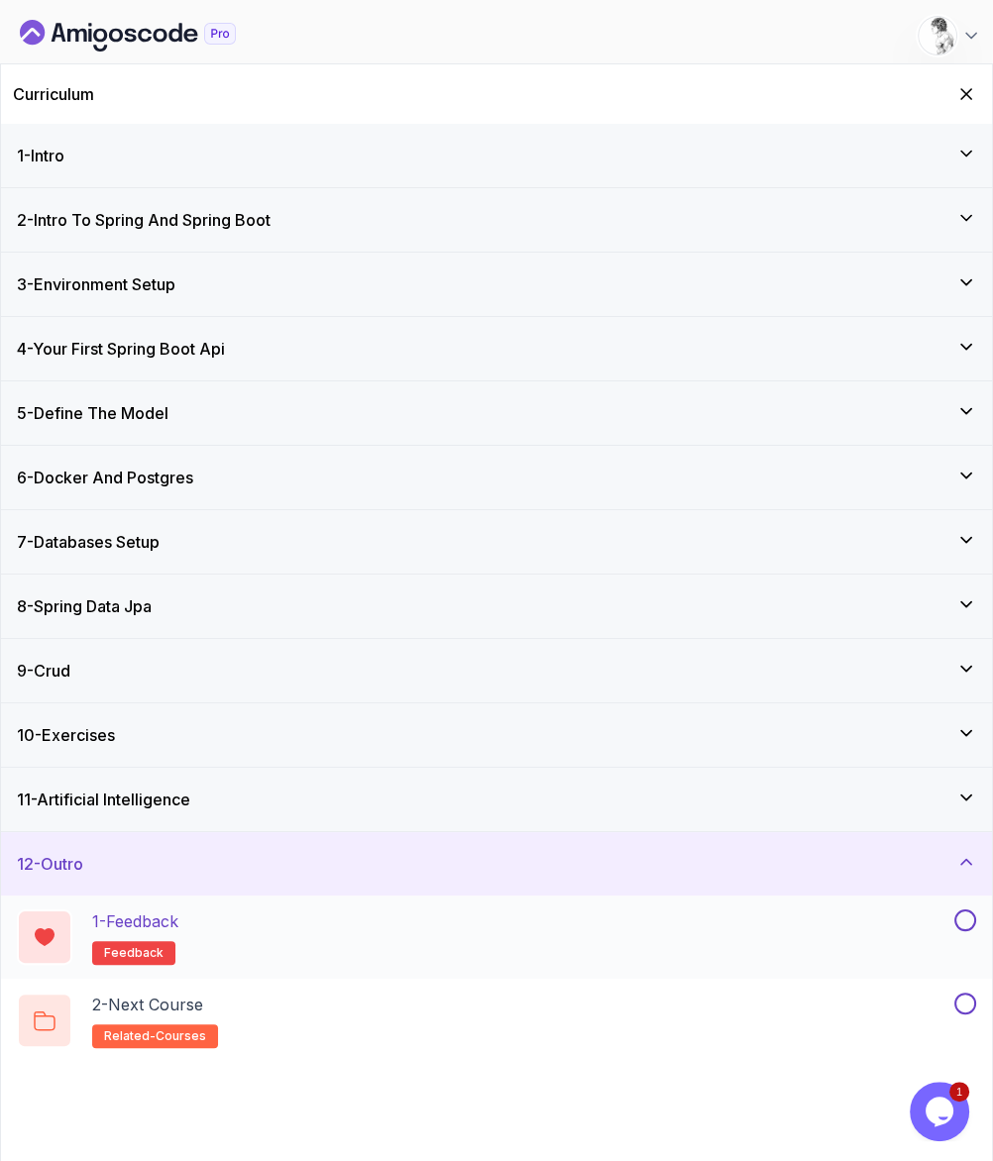
click at [969, 910] on button at bounding box center [965, 921] width 22 height 22
click at [970, 993] on button at bounding box center [965, 1004] width 22 height 22
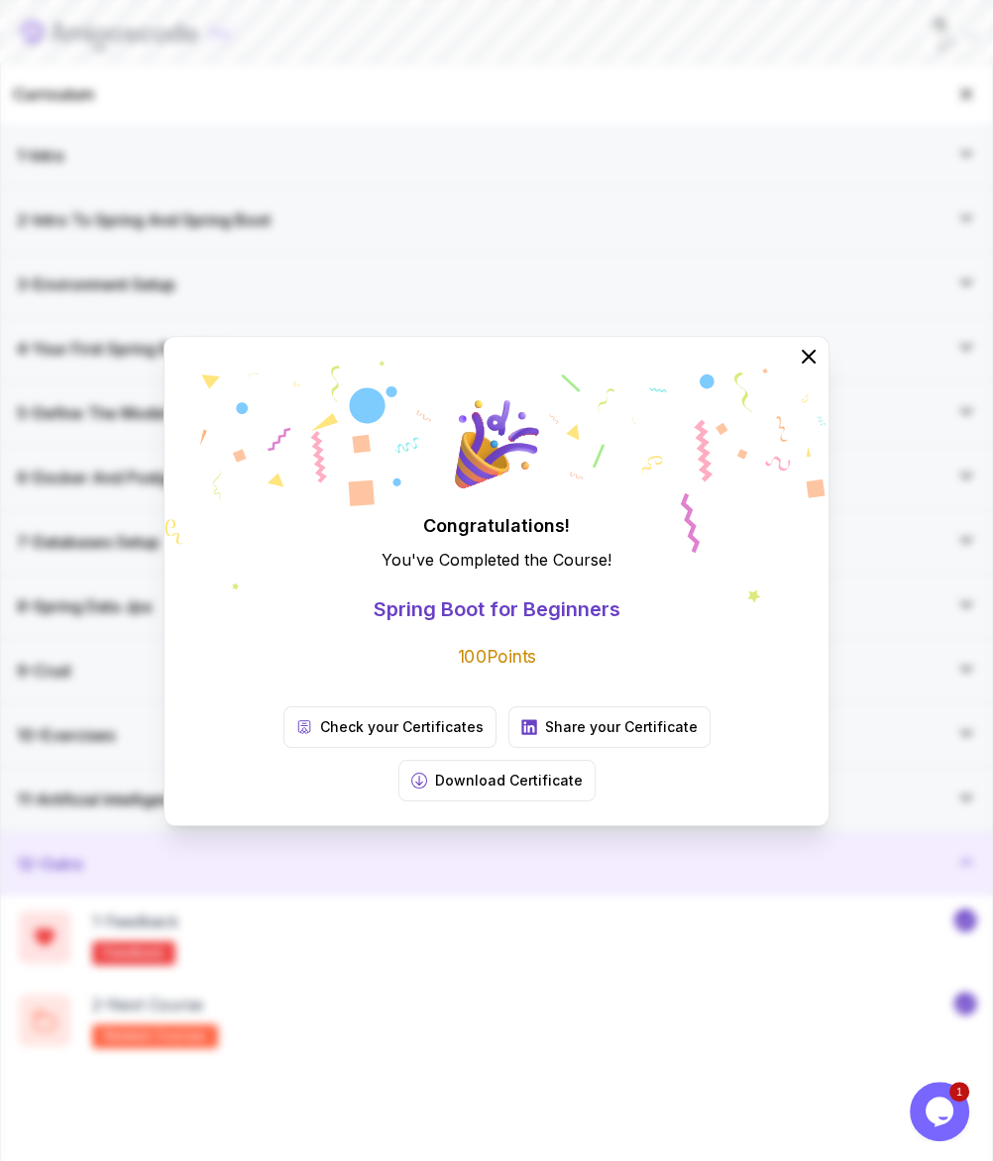
drag, startPoint x: 768, startPoint y: 392, endPoint x: 776, endPoint y: 369, distance: 25.1
click at [789, 377] on button at bounding box center [809, 357] width 40 height 40
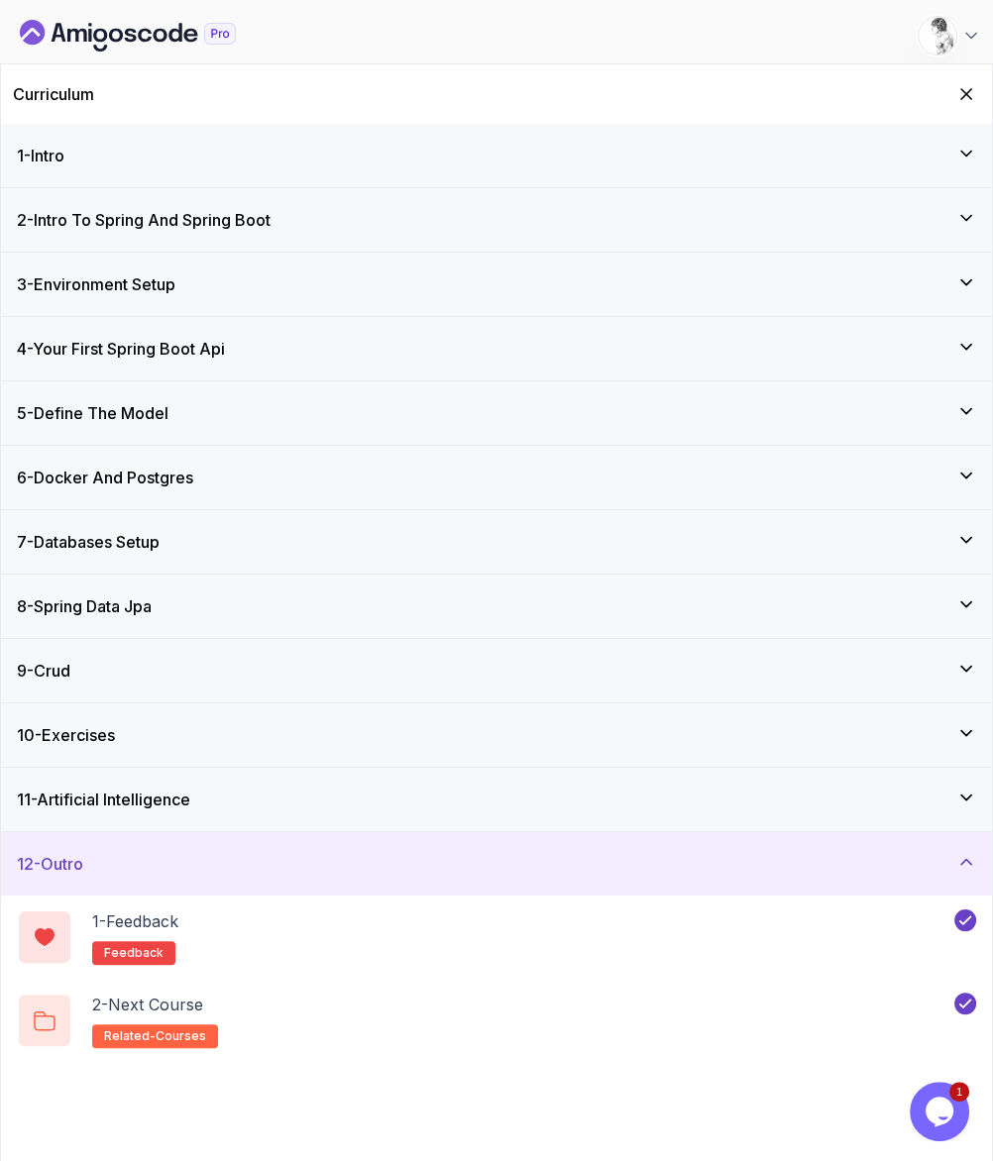
click at [971, 84] on icon "Hide Curriculum for mobile" at bounding box center [966, 94] width 20 height 20
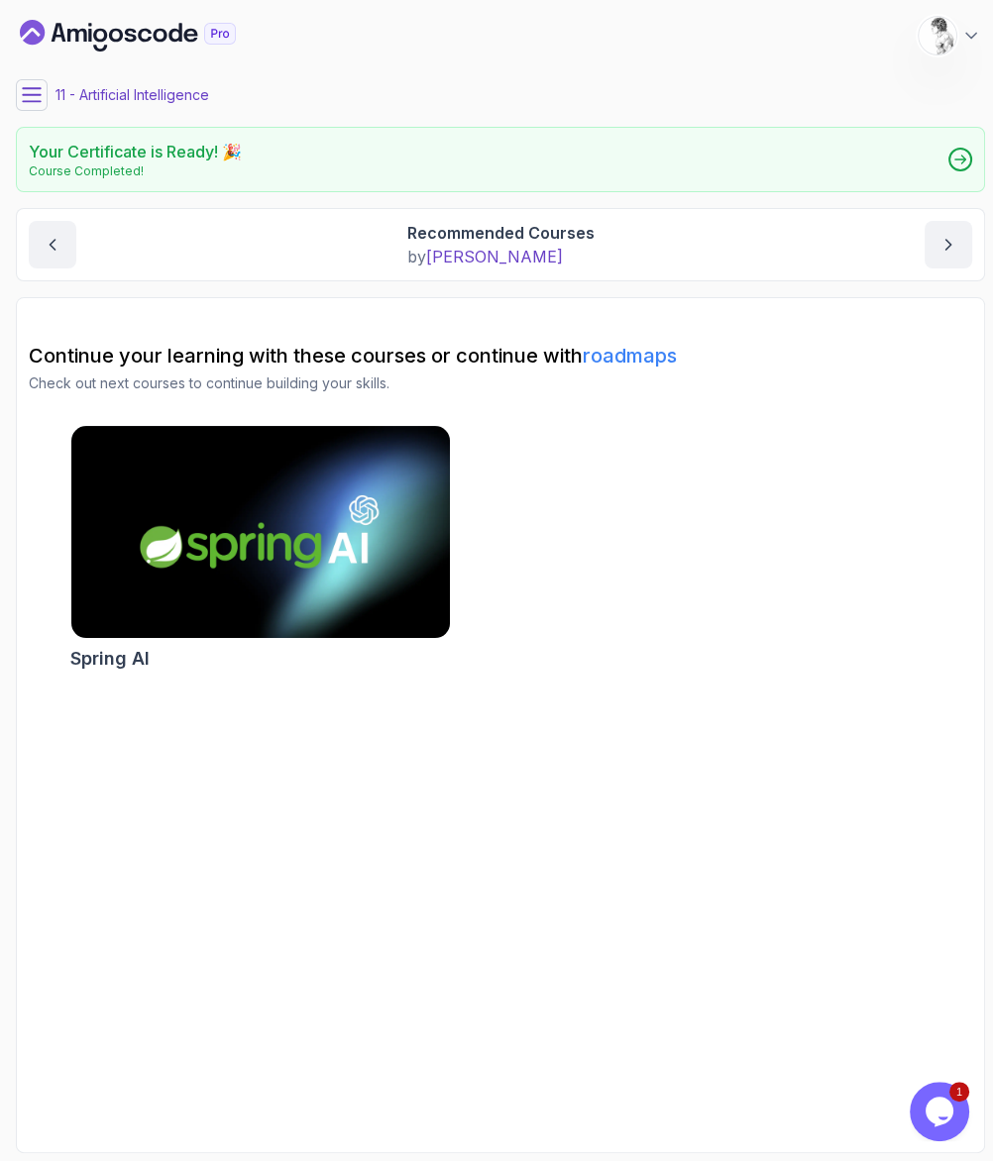
click at [173, 41] on icon "Dashboard" at bounding box center [128, 36] width 216 height 32
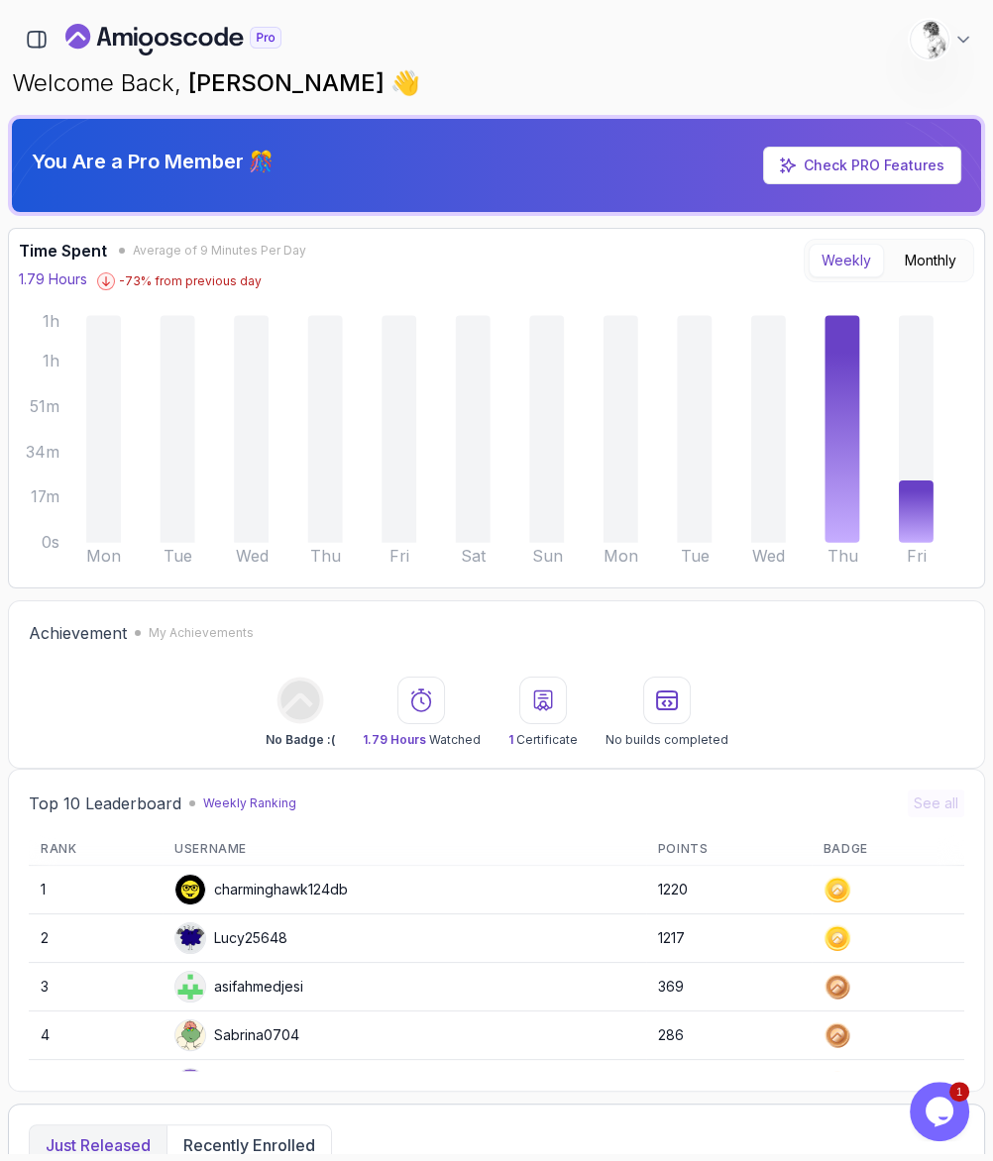
click at [51, 44] on div at bounding box center [173, 40] width 307 height 34
click at [37, 35] on icon "button" at bounding box center [37, 40] width 22 height 22
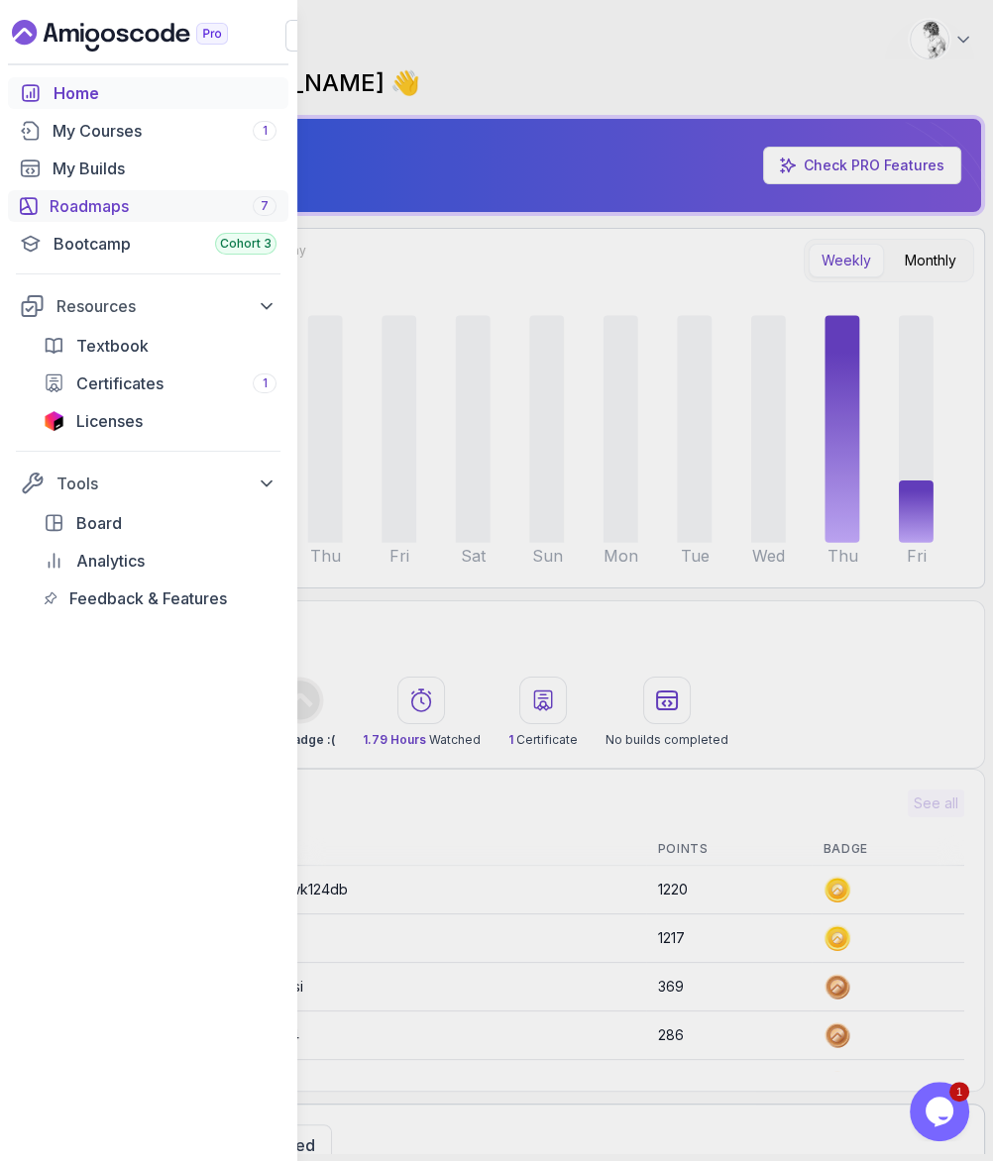
click at [110, 194] on div "Roadmaps 7" at bounding box center [163, 206] width 227 height 24
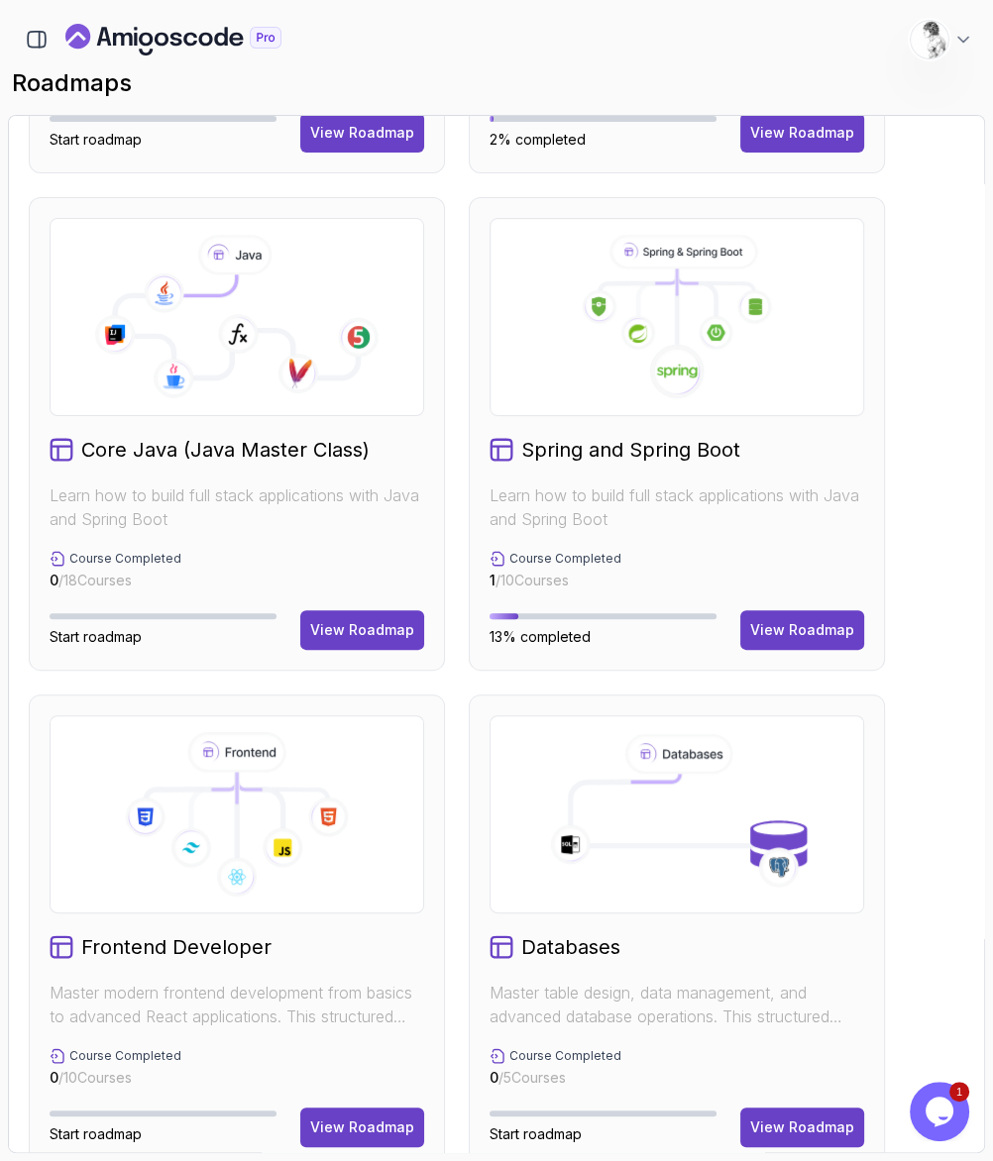
scroll to position [522, 0]
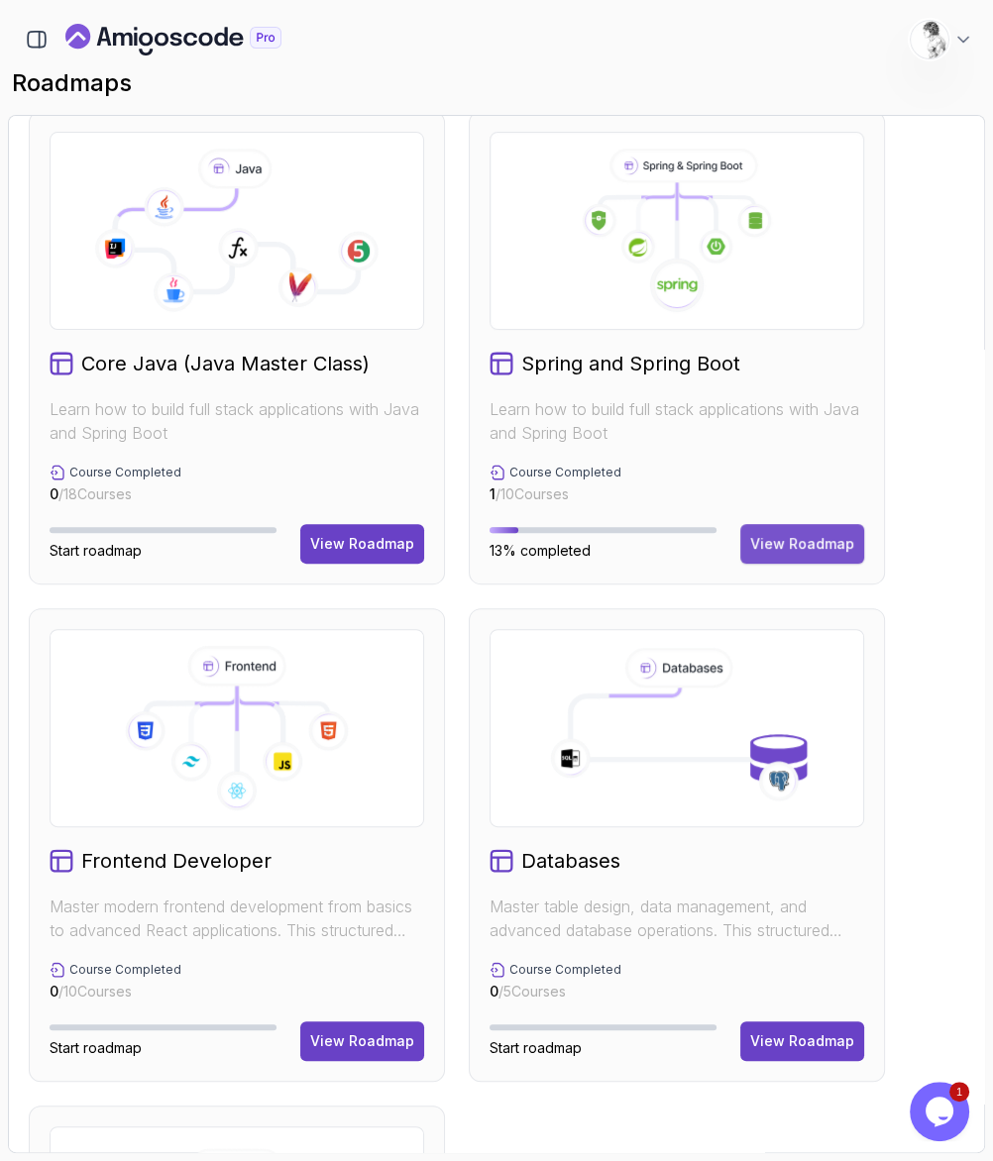
click at [836, 524] on button "View Roadmap" at bounding box center [802, 544] width 124 height 40
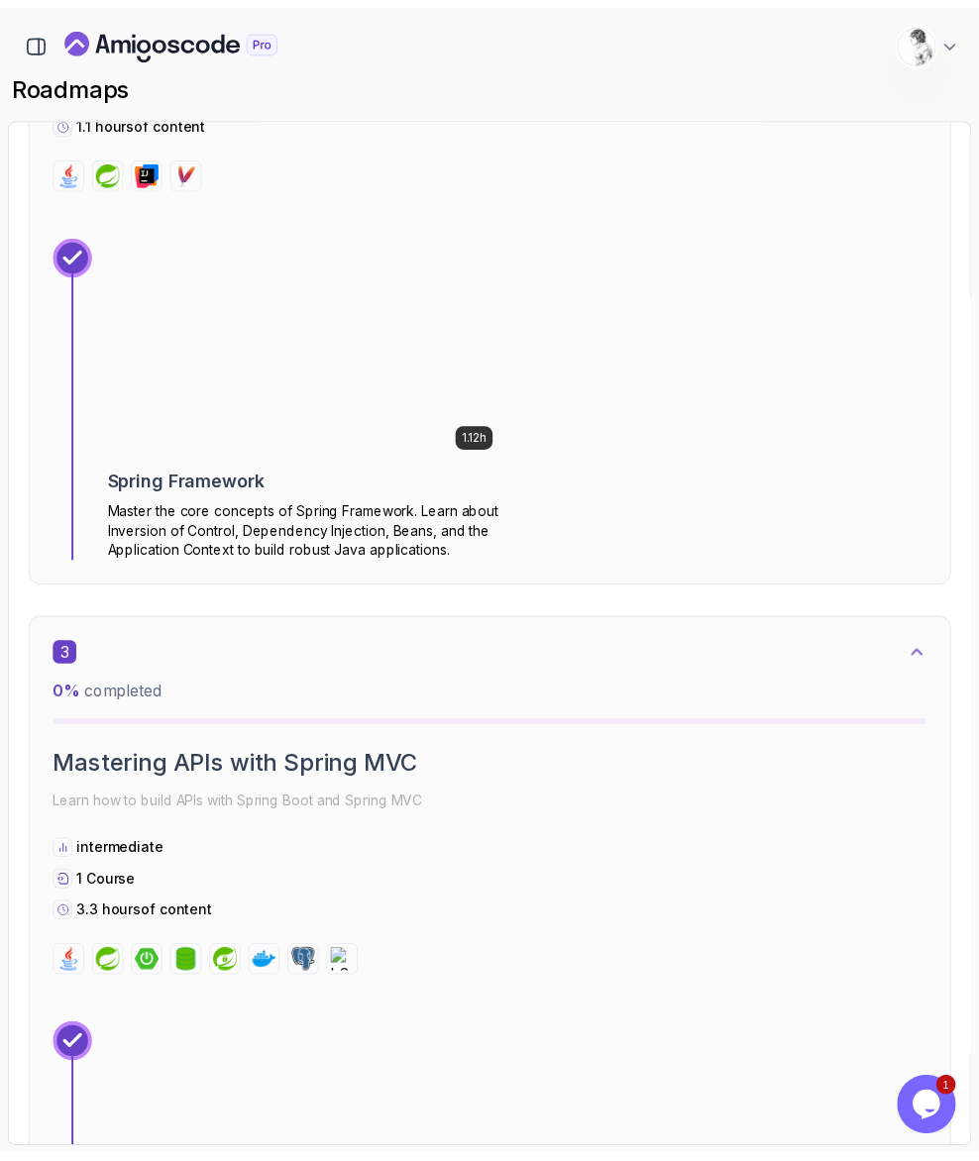
scroll to position [1583, 0]
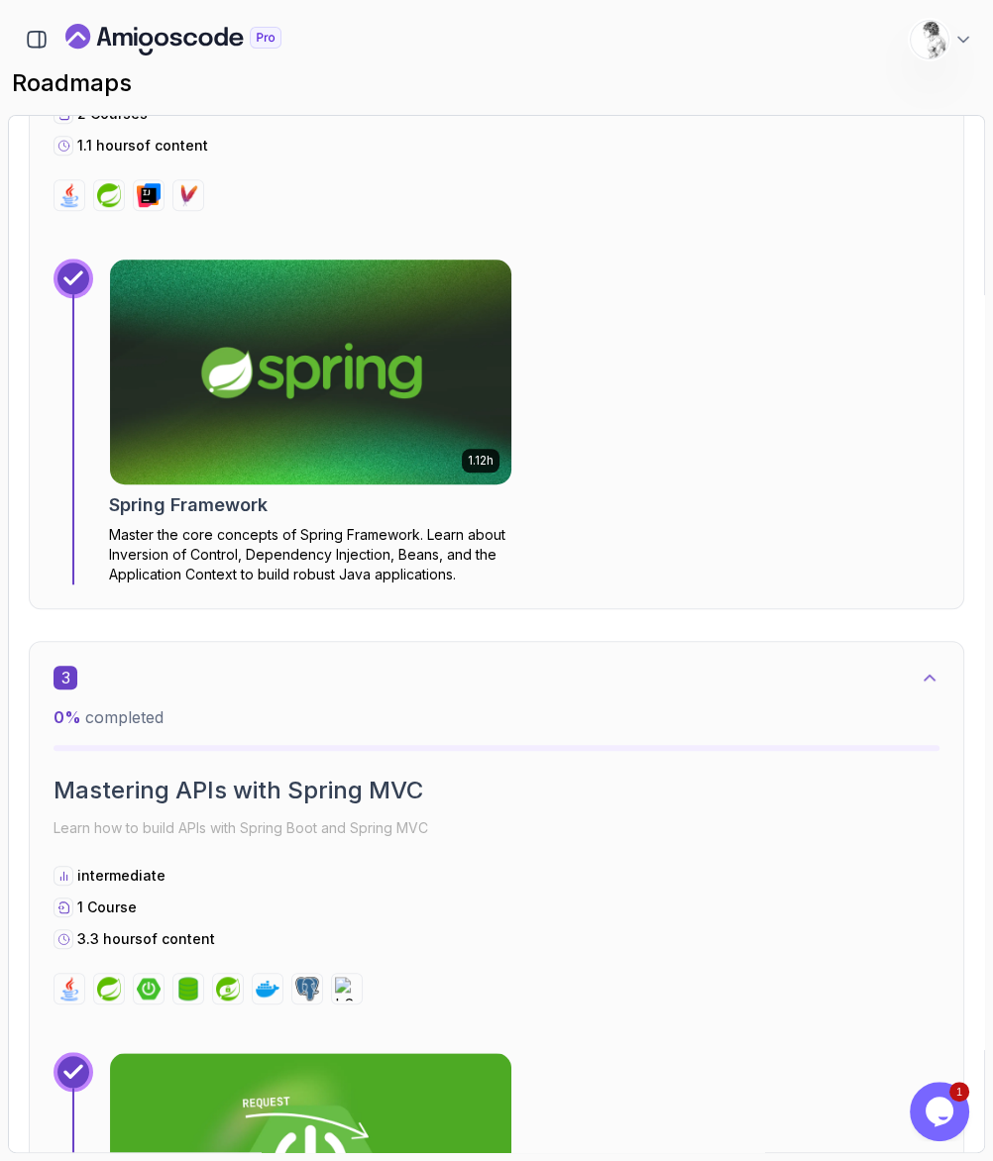
click at [331, 254] on img at bounding box center [310, 372] width 421 height 236
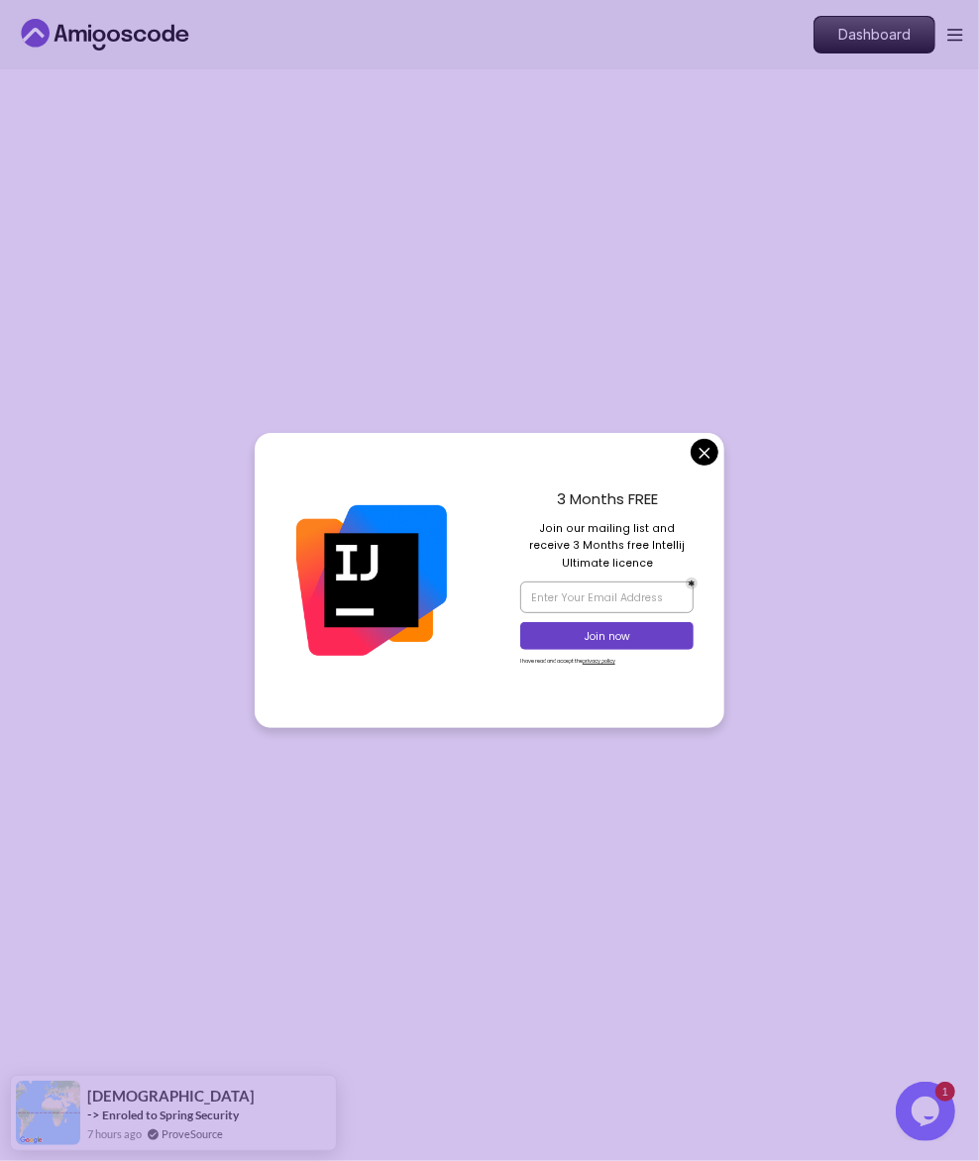
click at [691, 439] on div "3 Months FREE Join our mailing list and receive 3 Months free Intellij Ultimate…" at bounding box center [606, 581] width 235 height 296
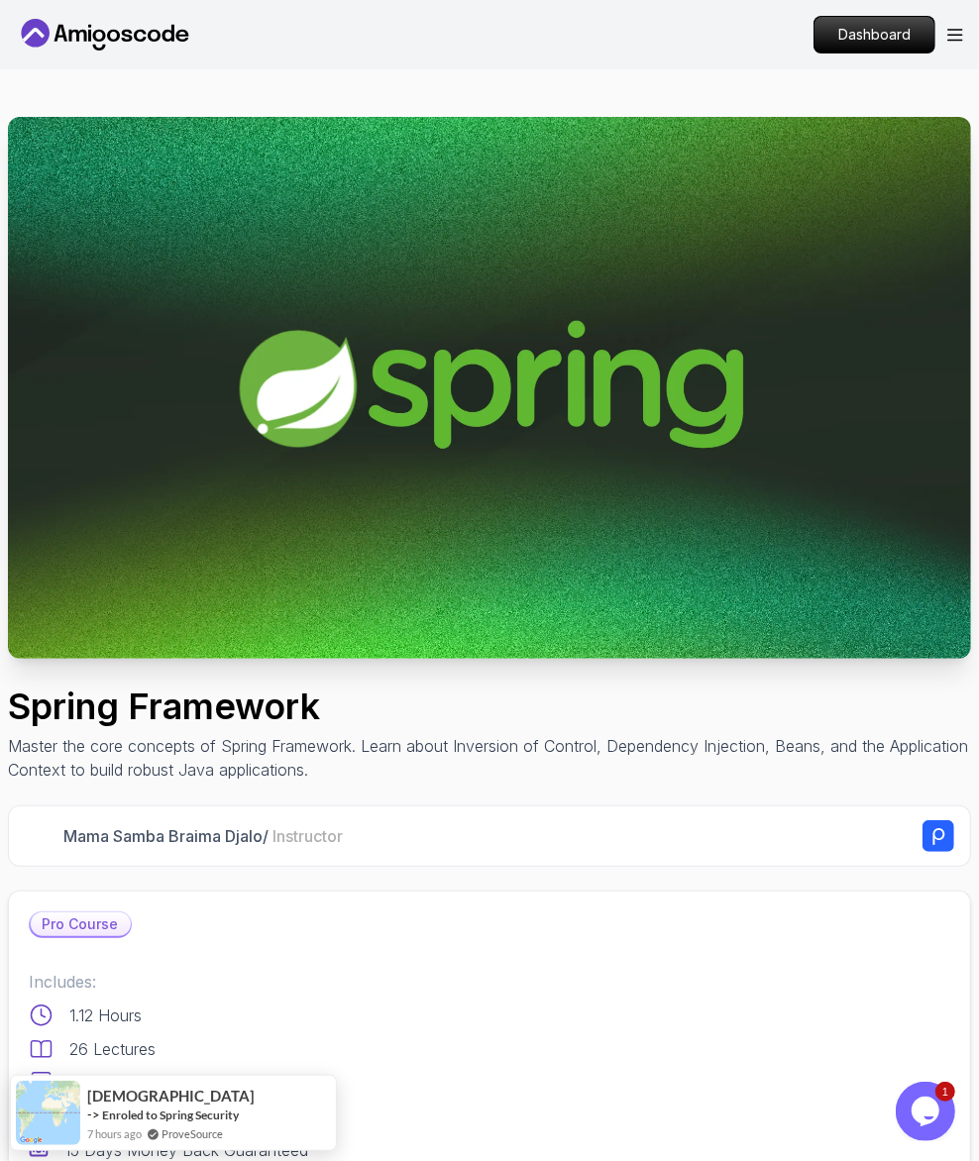
click at [132, 564] on img at bounding box center [489, 388] width 963 height 542
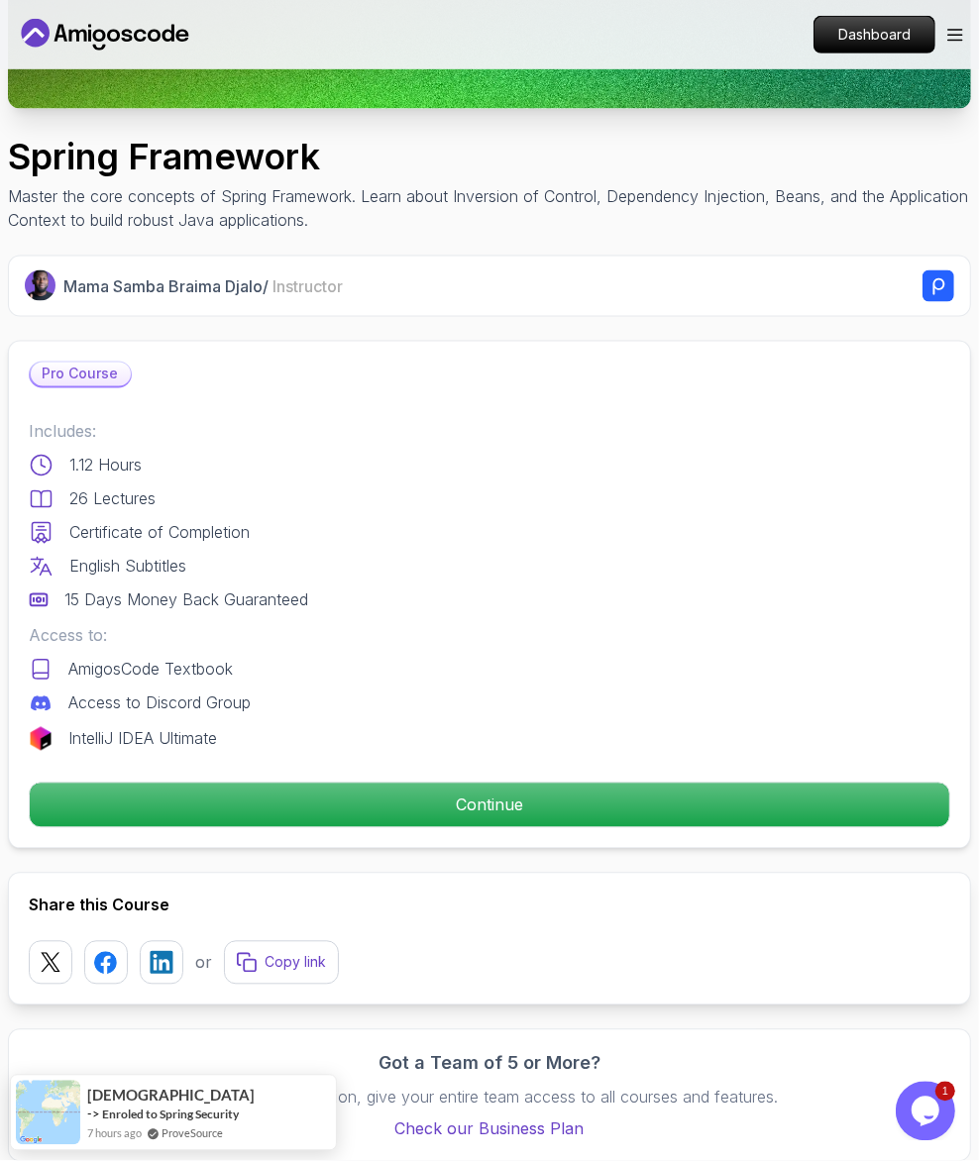
scroll to position [786, 0]
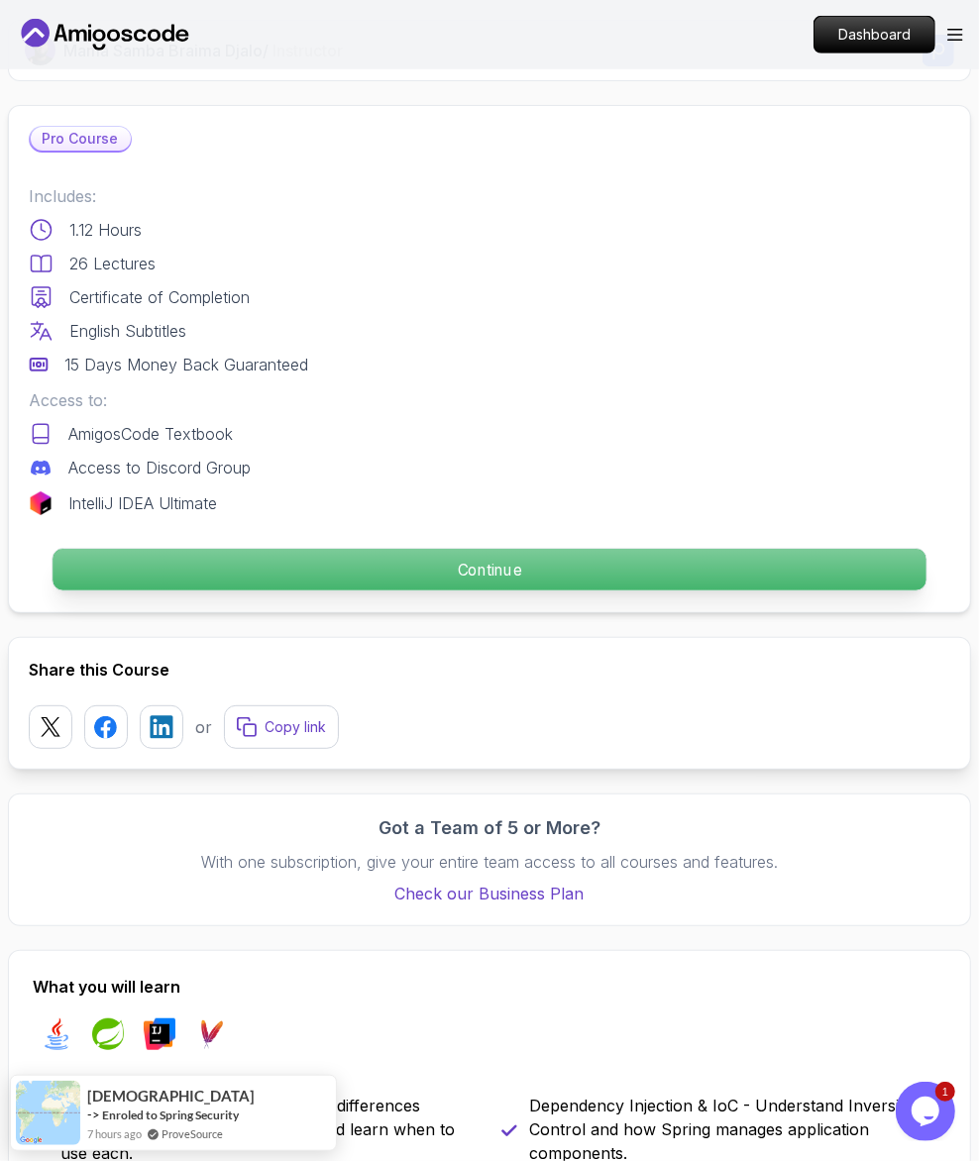
click at [441, 549] on p "Continue" at bounding box center [490, 570] width 874 height 42
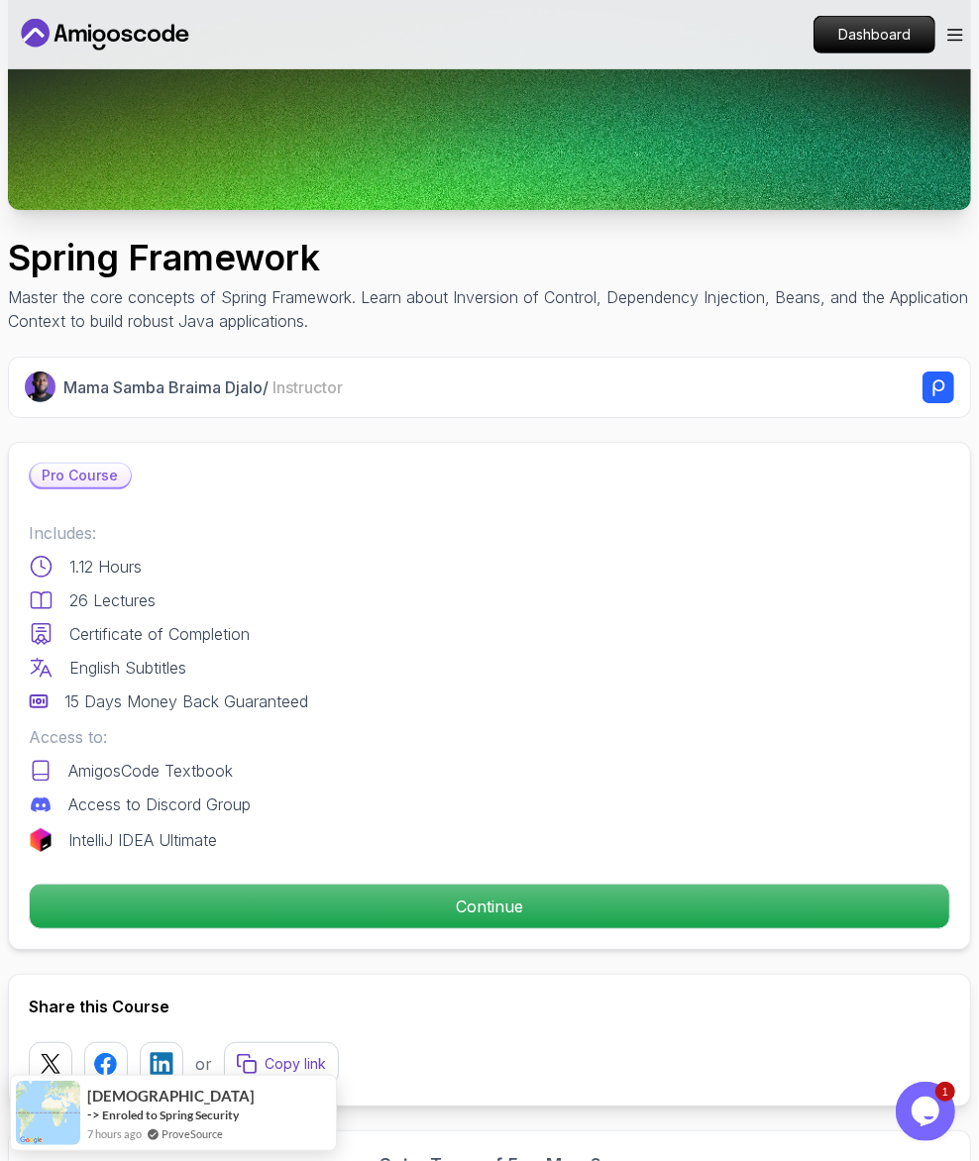
scroll to position [346, 0]
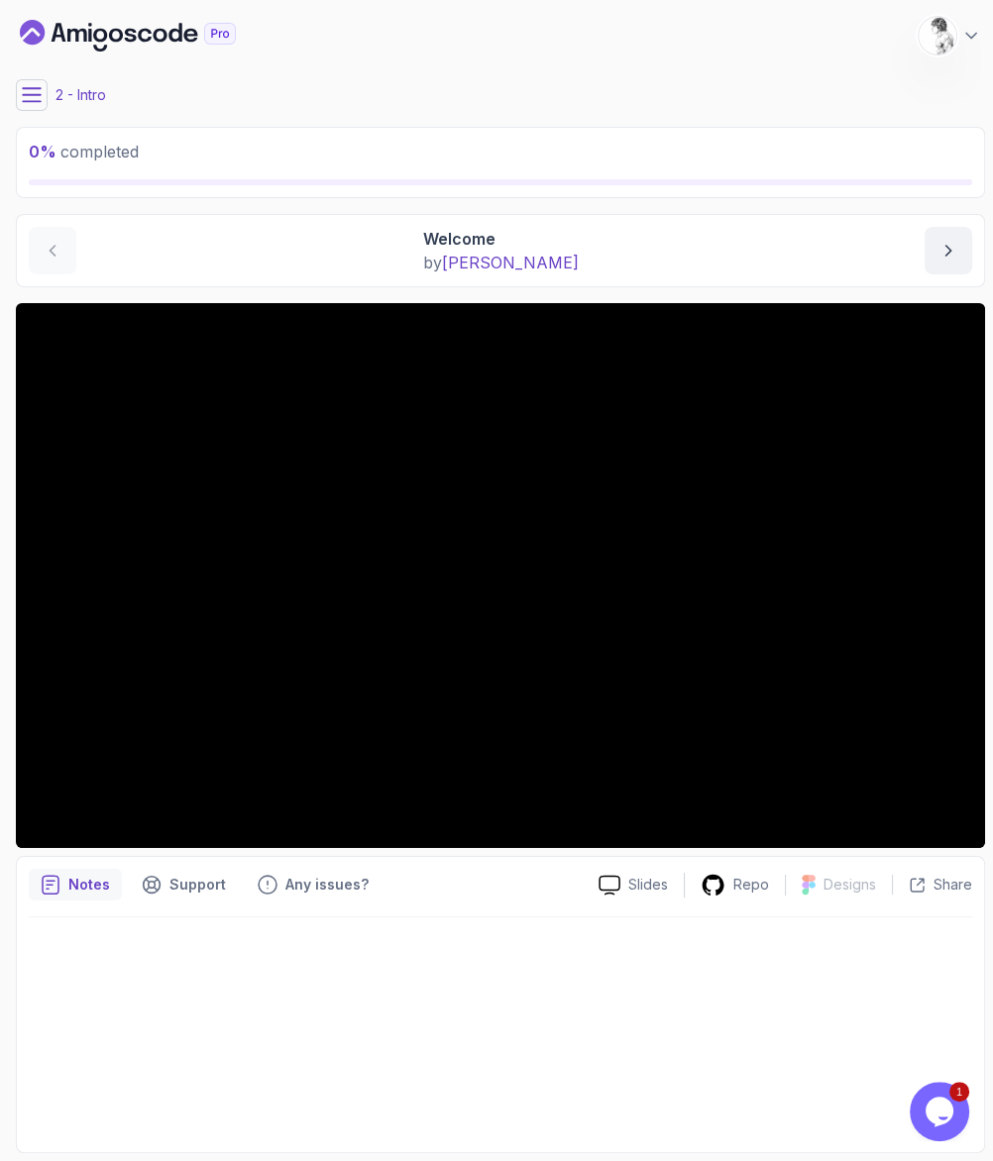
click at [37, 99] on main "My Courses Spring Framework 77 Points 1 [PERSON_NAME] Student 2 - Intro 0 % com…" at bounding box center [500, 580] width 969 height 1145
click at [26, 85] on icon at bounding box center [32, 95] width 20 height 20
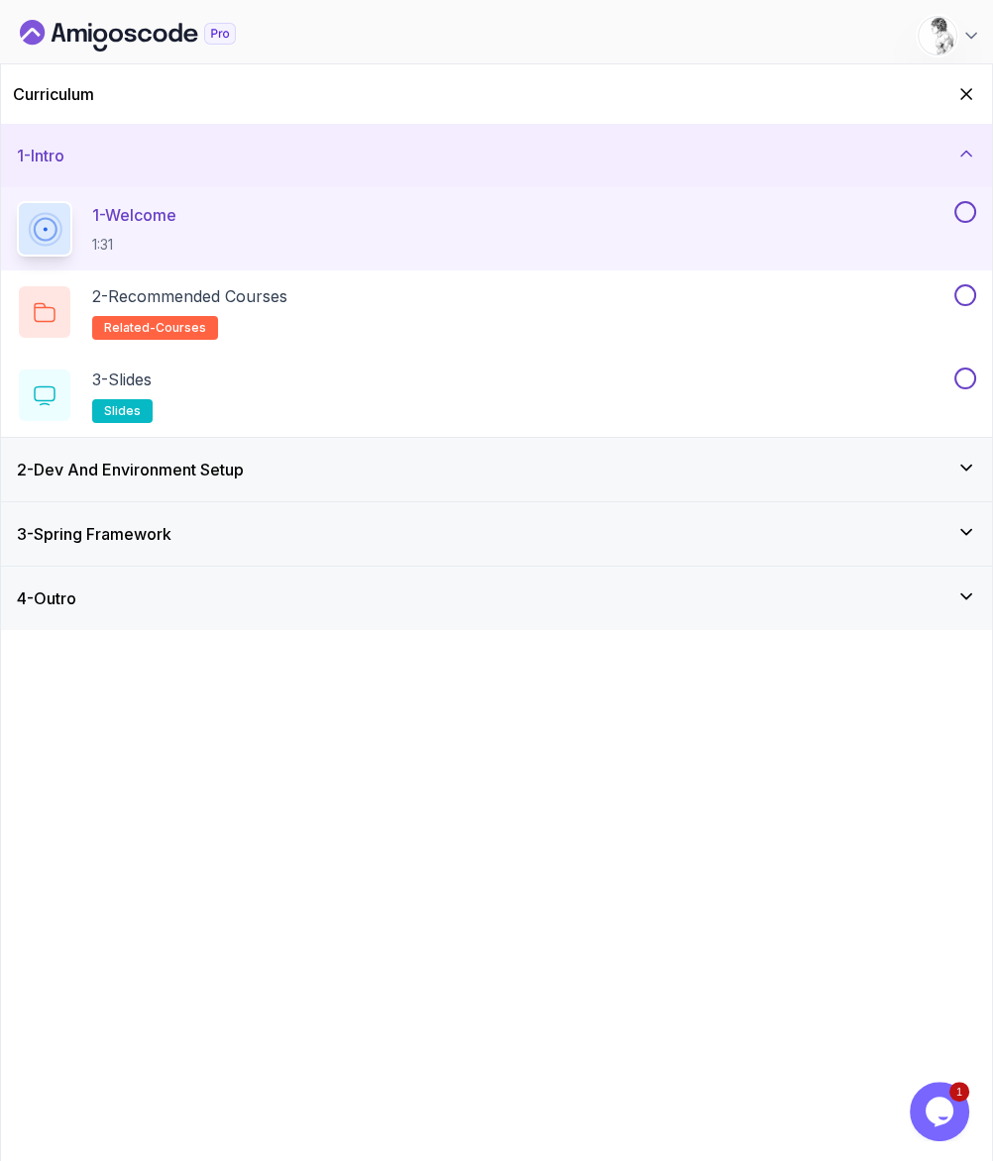
click at [191, 458] on h3 "2 - Dev And Environment Setup" at bounding box center [130, 470] width 227 height 24
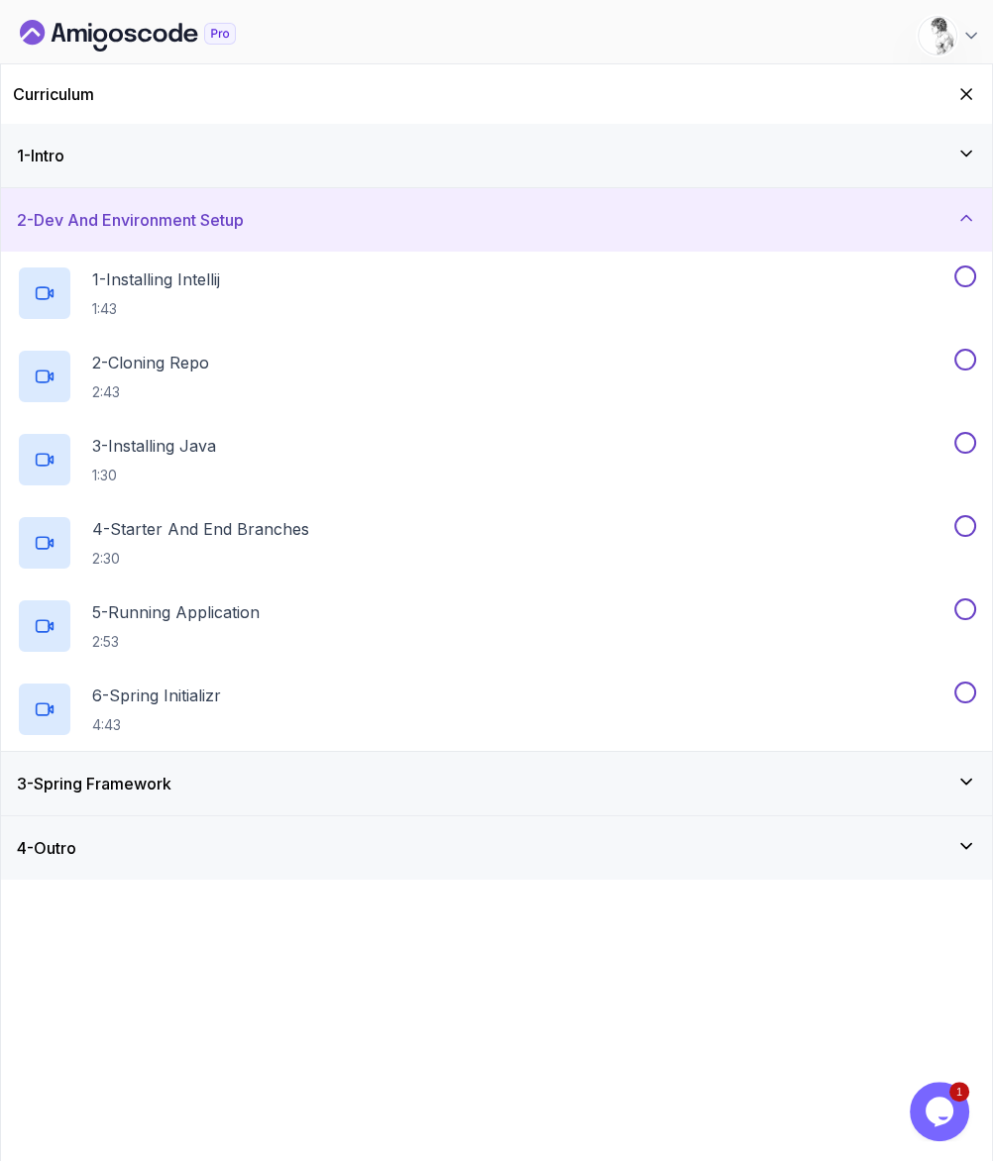
click at [155, 772] on h3 "3 - Spring Framework" at bounding box center [94, 784] width 155 height 24
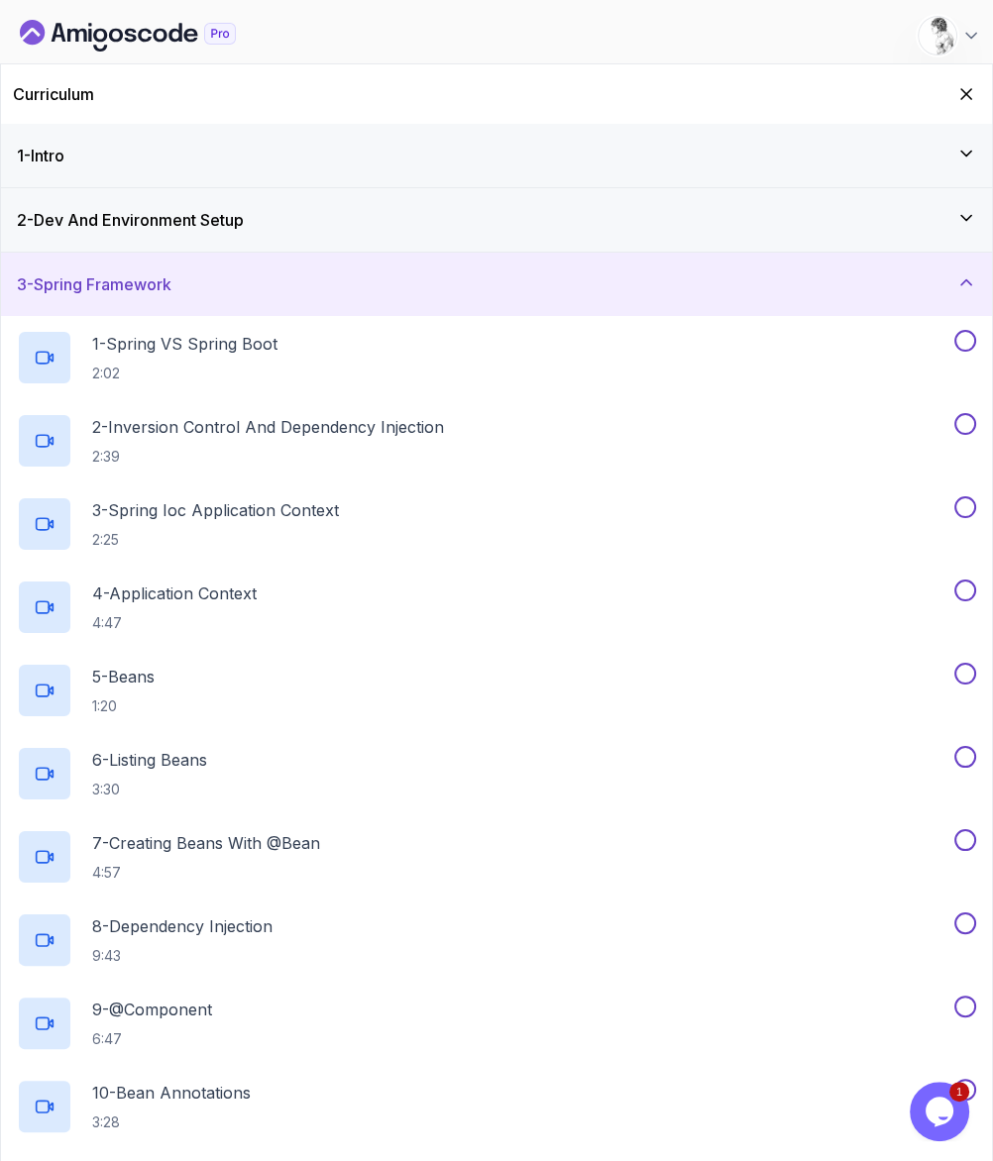
click at [180, 269] on div "3 - Spring Framework" at bounding box center [496, 284] width 991 height 63
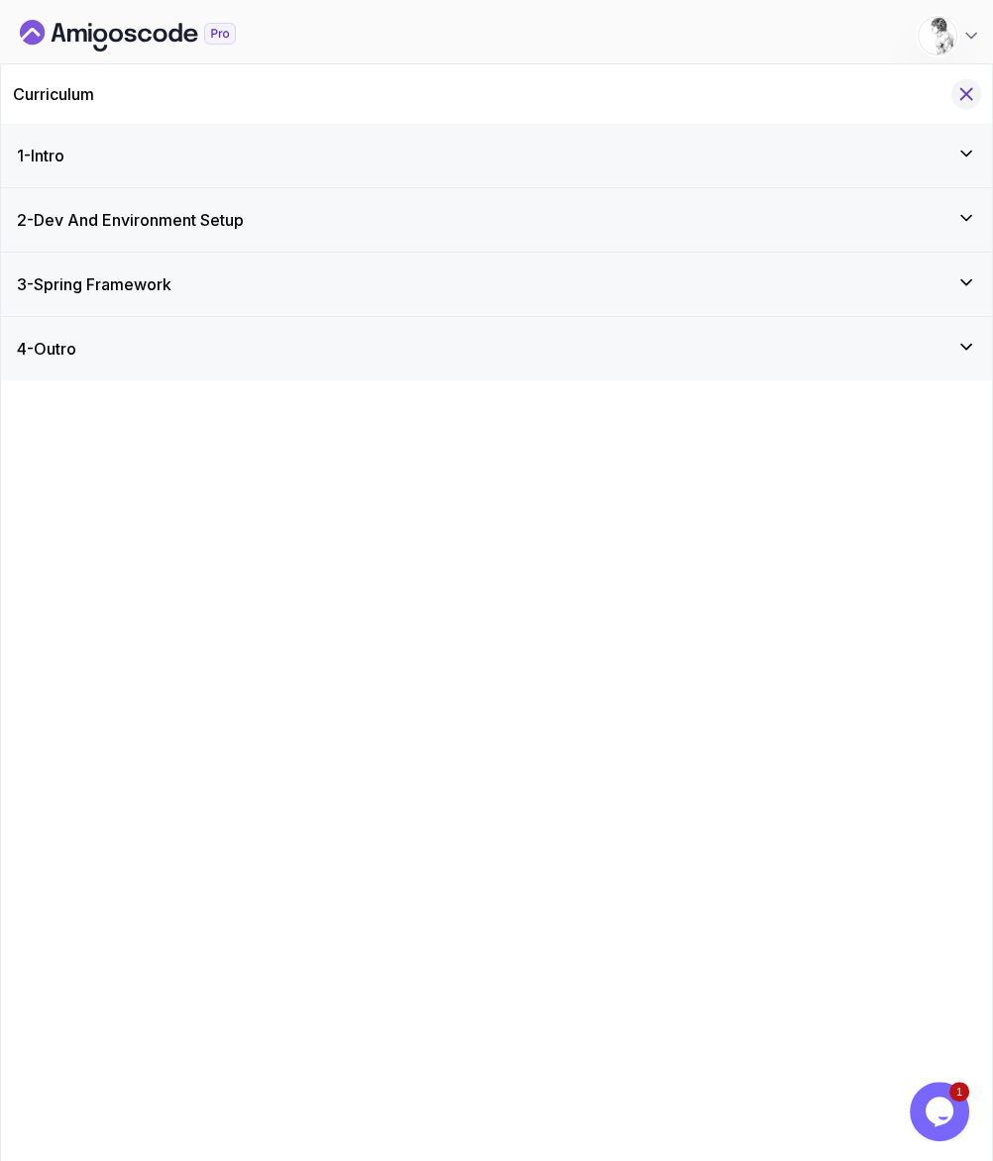
click at [968, 83] on icon "Hide Curriculum for mobile" at bounding box center [966, 94] width 22 height 22
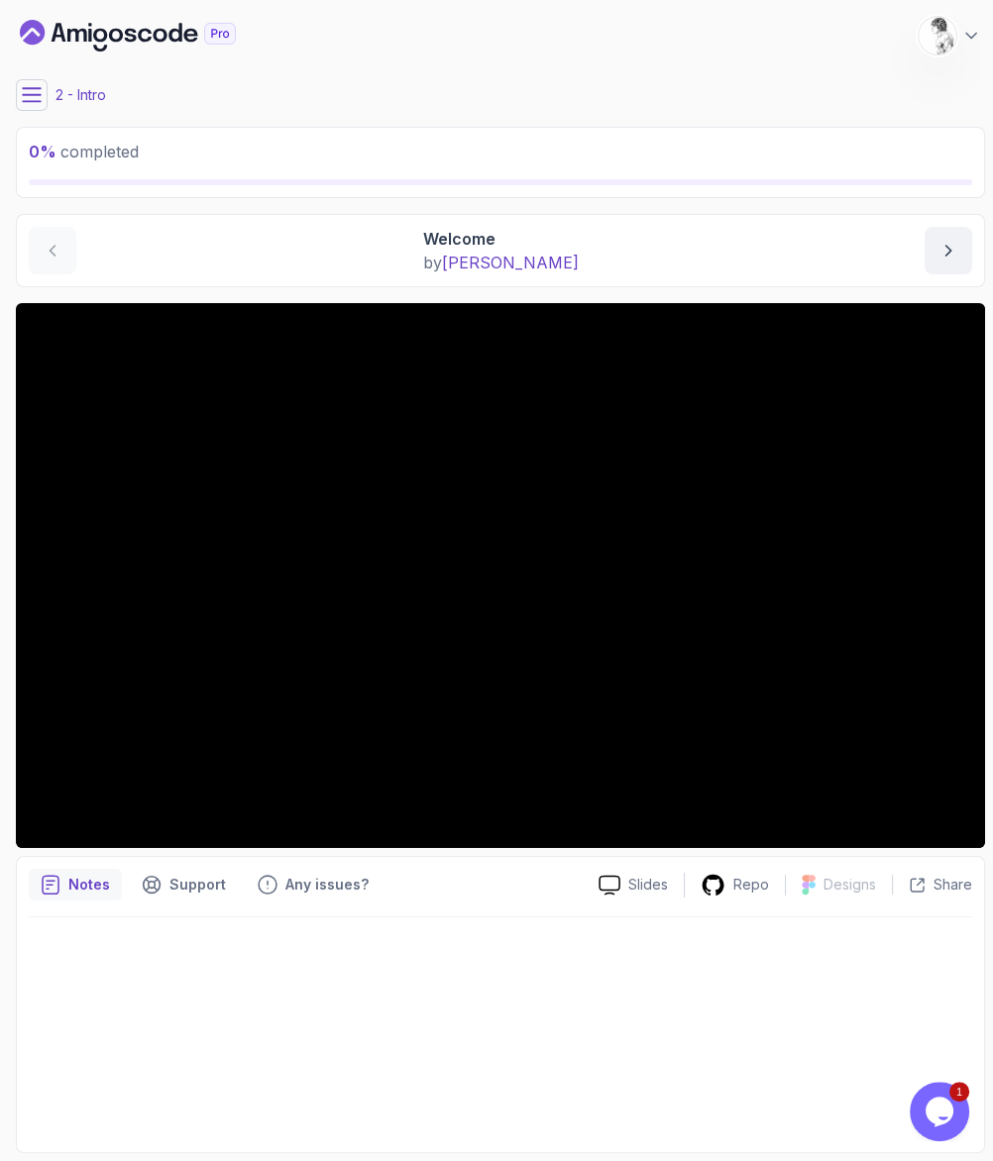
click at [175, 1102] on div at bounding box center [500, 1029] width 943 height 223
